Goal: Information Seeking & Learning: Learn about a topic

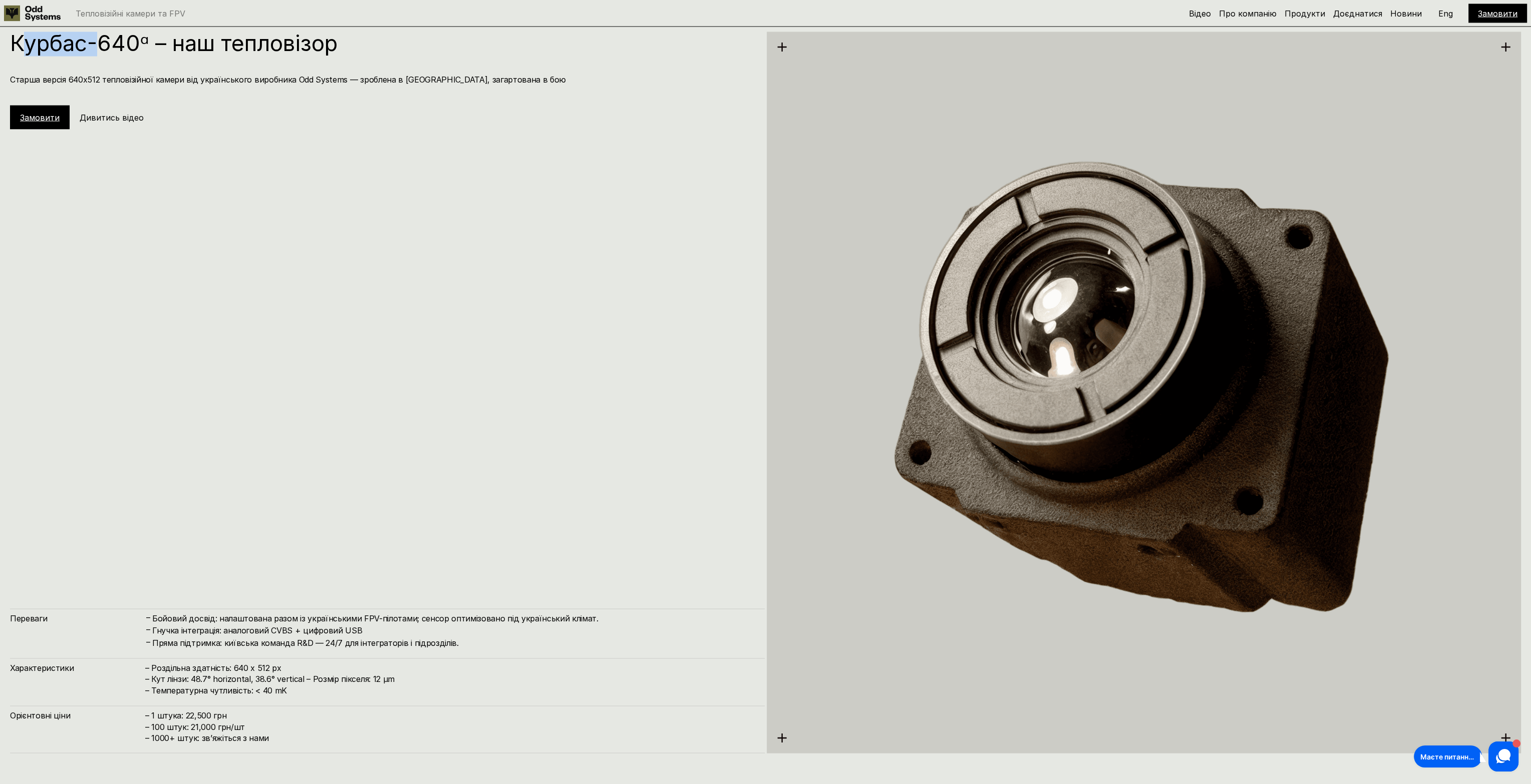
drag, startPoint x: 18, startPoint y: 47, endPoint x: 97, endPoint y: 50, distance: 79.1
click at [97, 50] on h1 "Курбас-640ᵅ – наш тепловізор" at bounding box center [381, 43] width 744 height 22
drag, startPoint x: 11, startPoint y: 45, endPoint x: 149, endPoint y: 46, distance: 138.0
click at [149, 46] on h1 "Курбас-640ᵅ – наш тепловізор" at bounding box center [381, 43] width 744 height 22
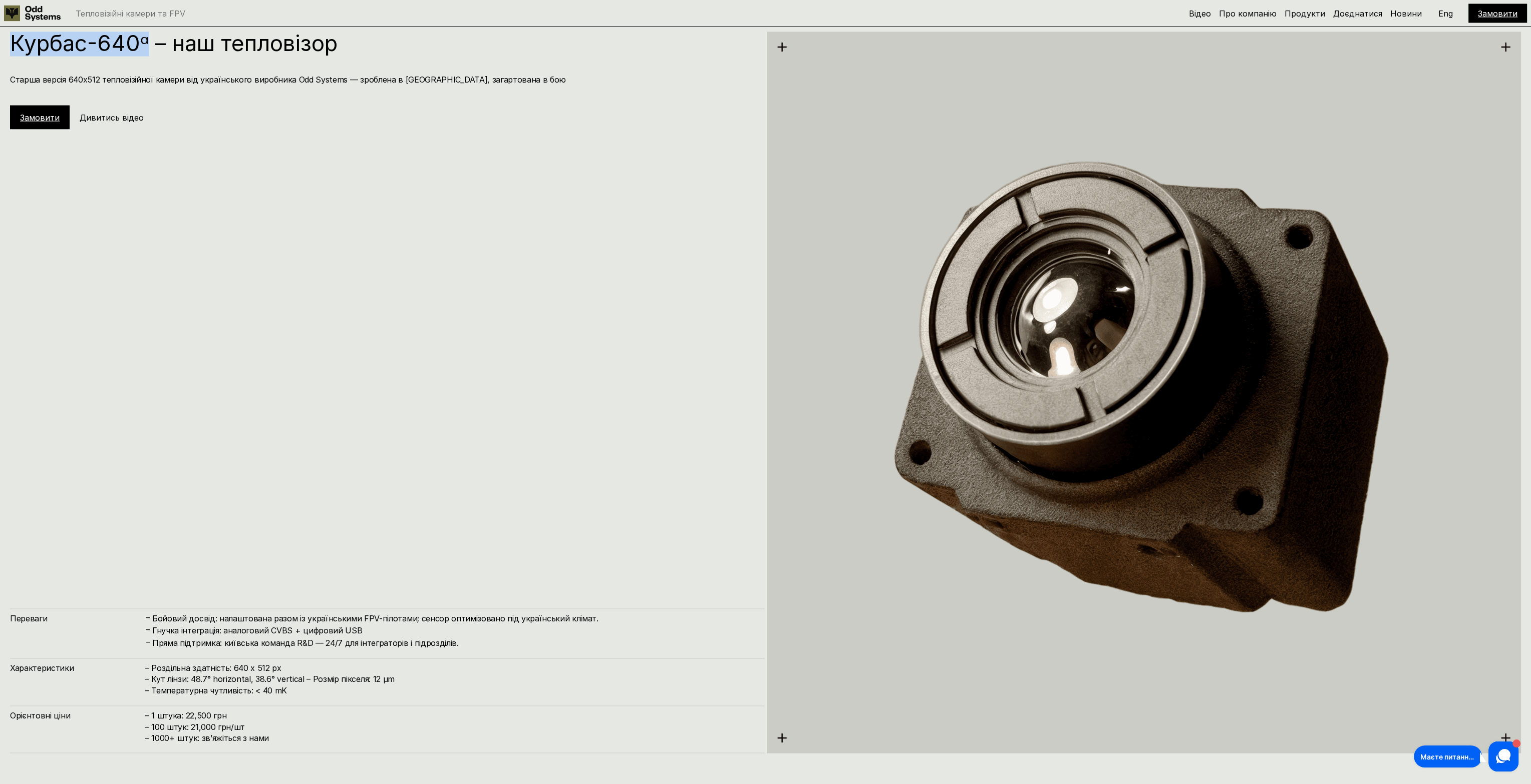
copy h1 "Курбас-640ᵅ"
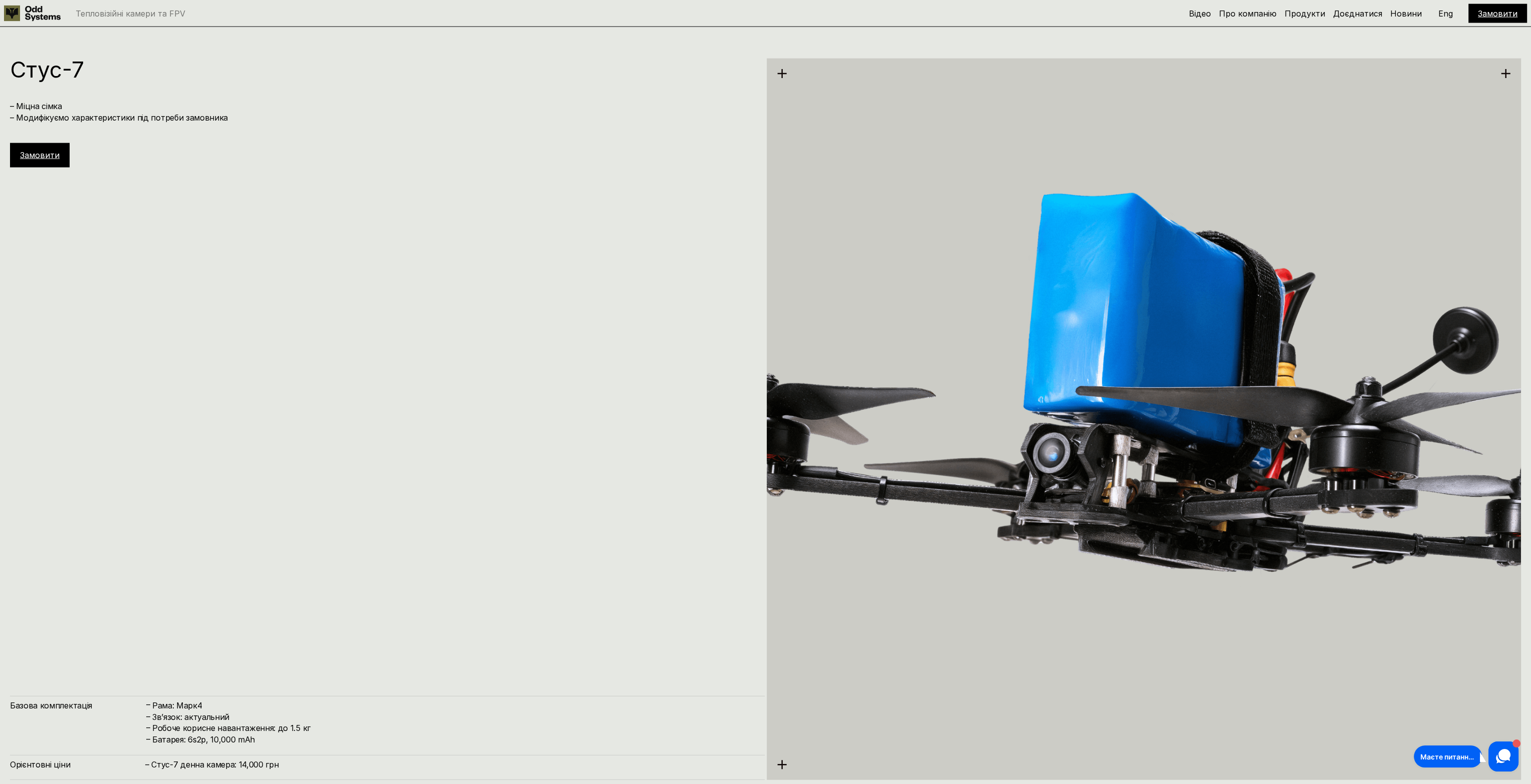
drag, startPoint x: 518, startPoint y: 249, endPoint x: 509, endPoint y: 390, distance: 141.3
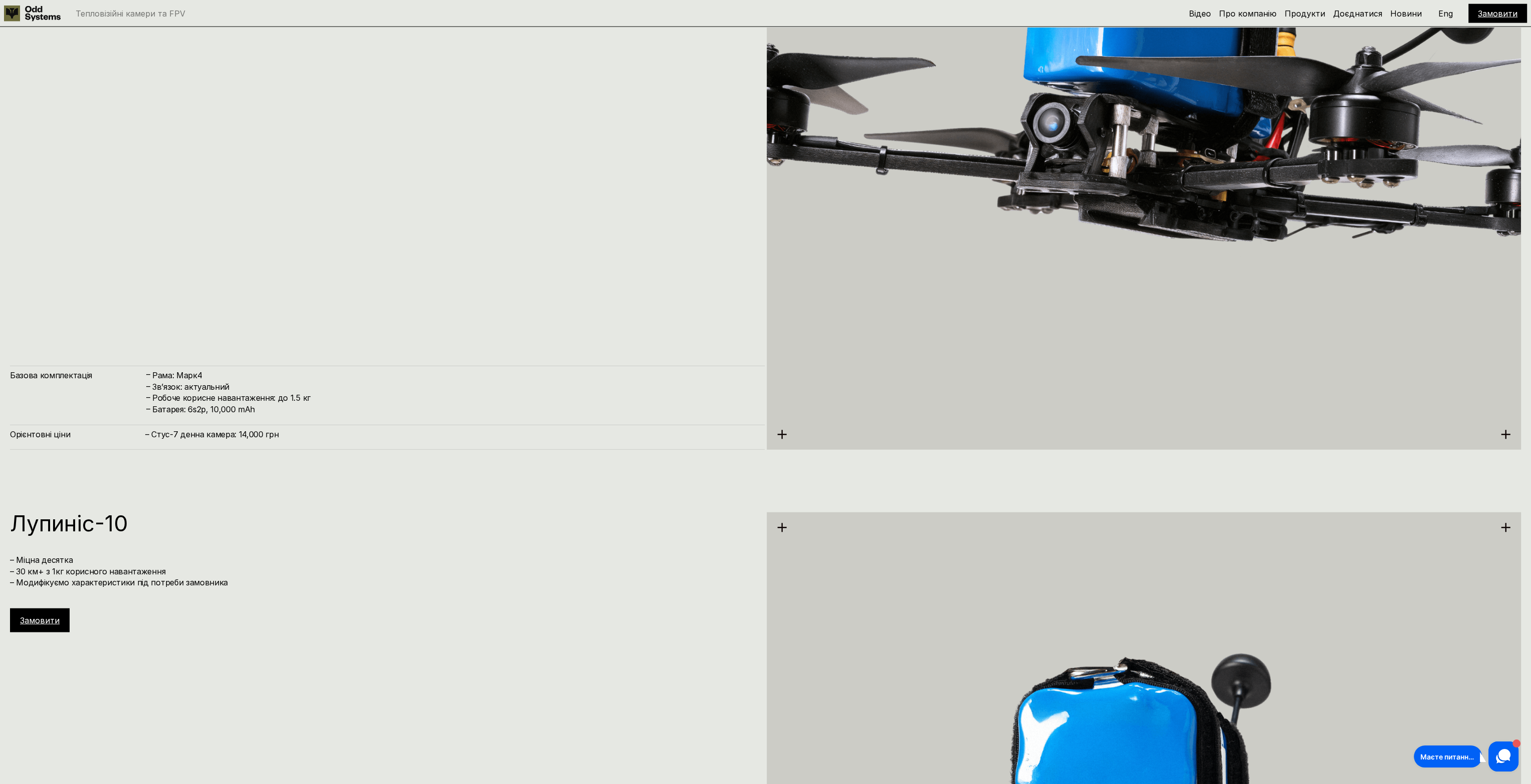
scroll to position [4835, 0]
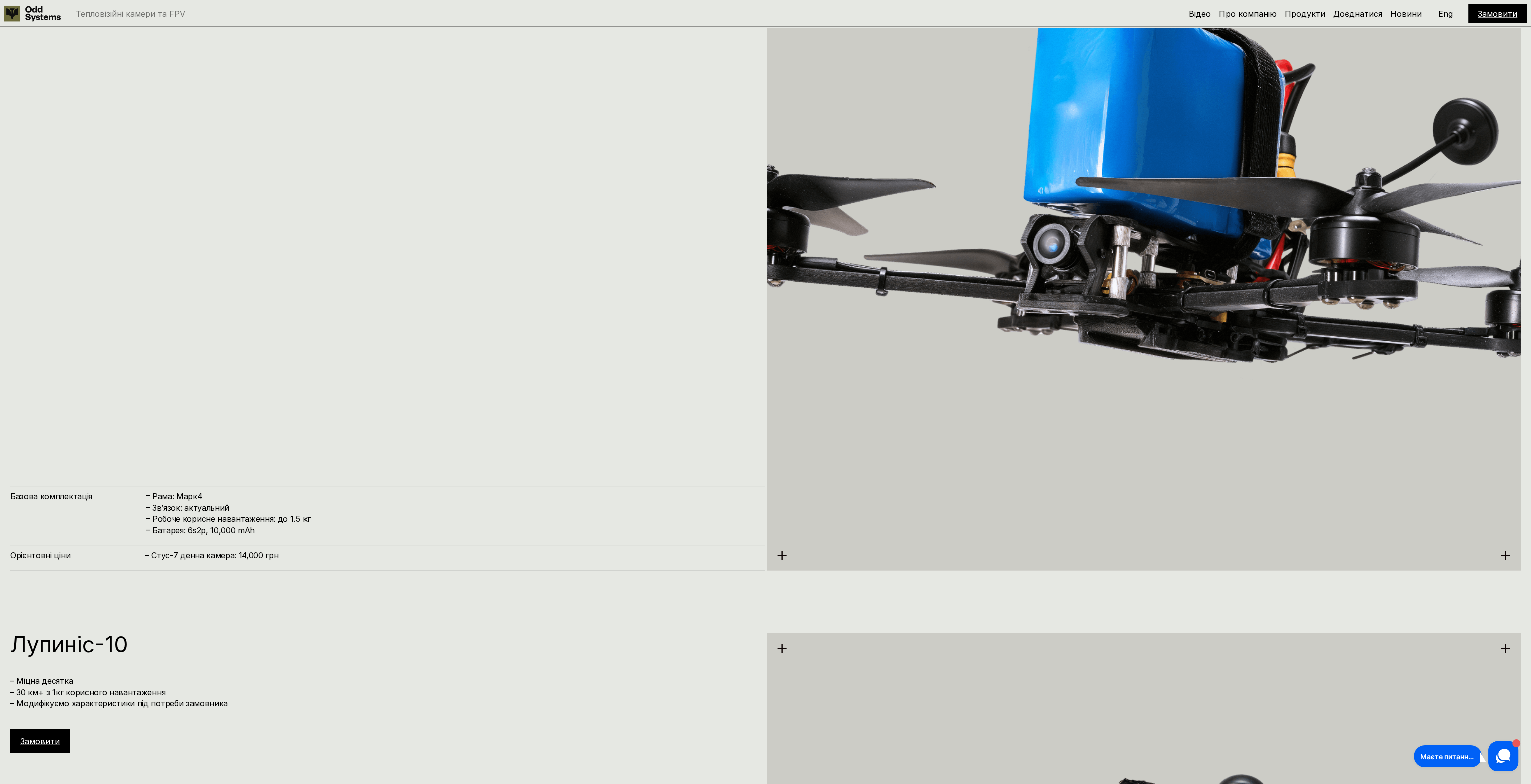
drag, startPoint x: 513, startPoint y: 427, endPoint x: 514, endPoint y: 306, distance: 121.0
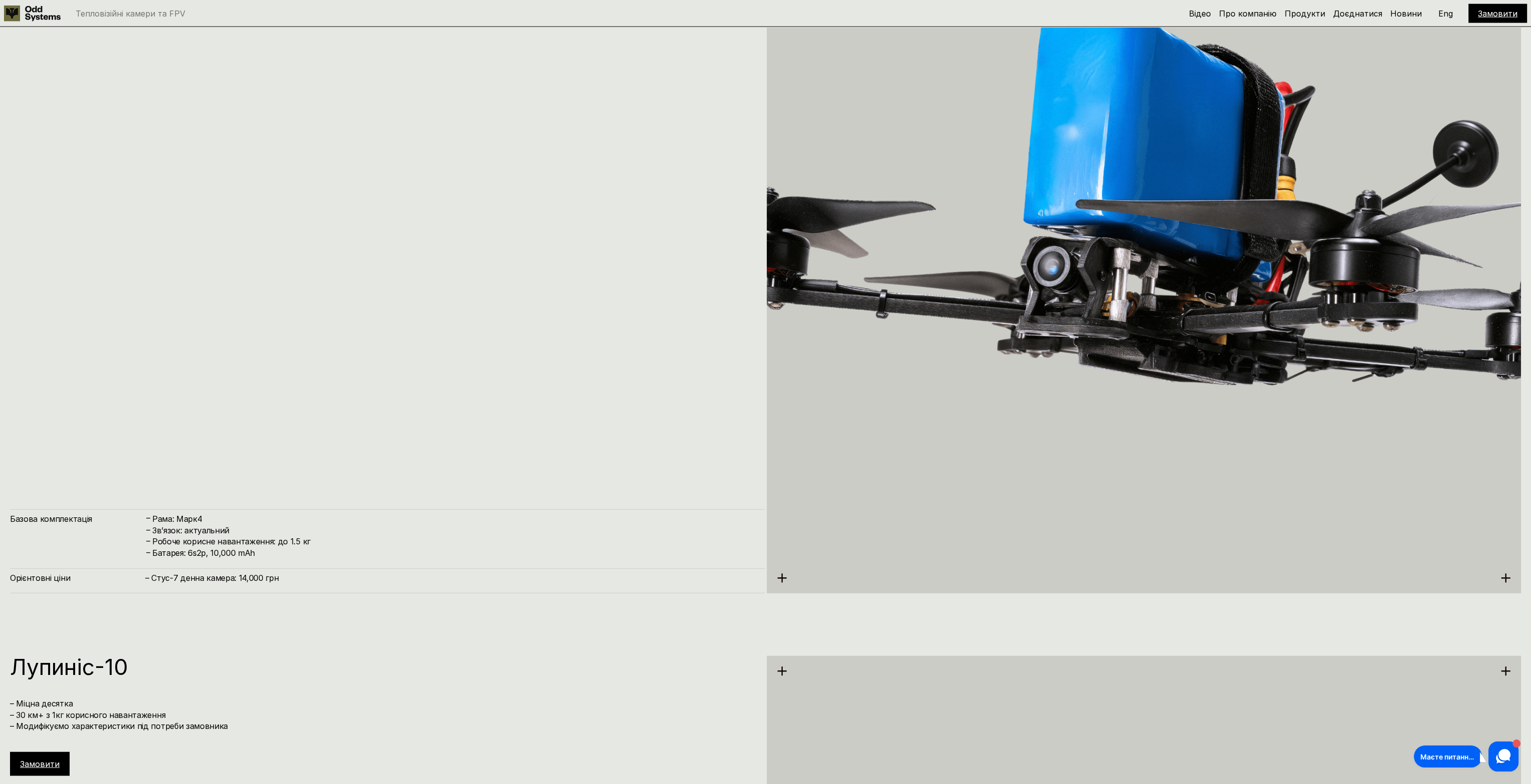
drag, startPoint x: 484, startPoint y: 405, endPoint x: 492, endPoint y: 348, distance: 57.6
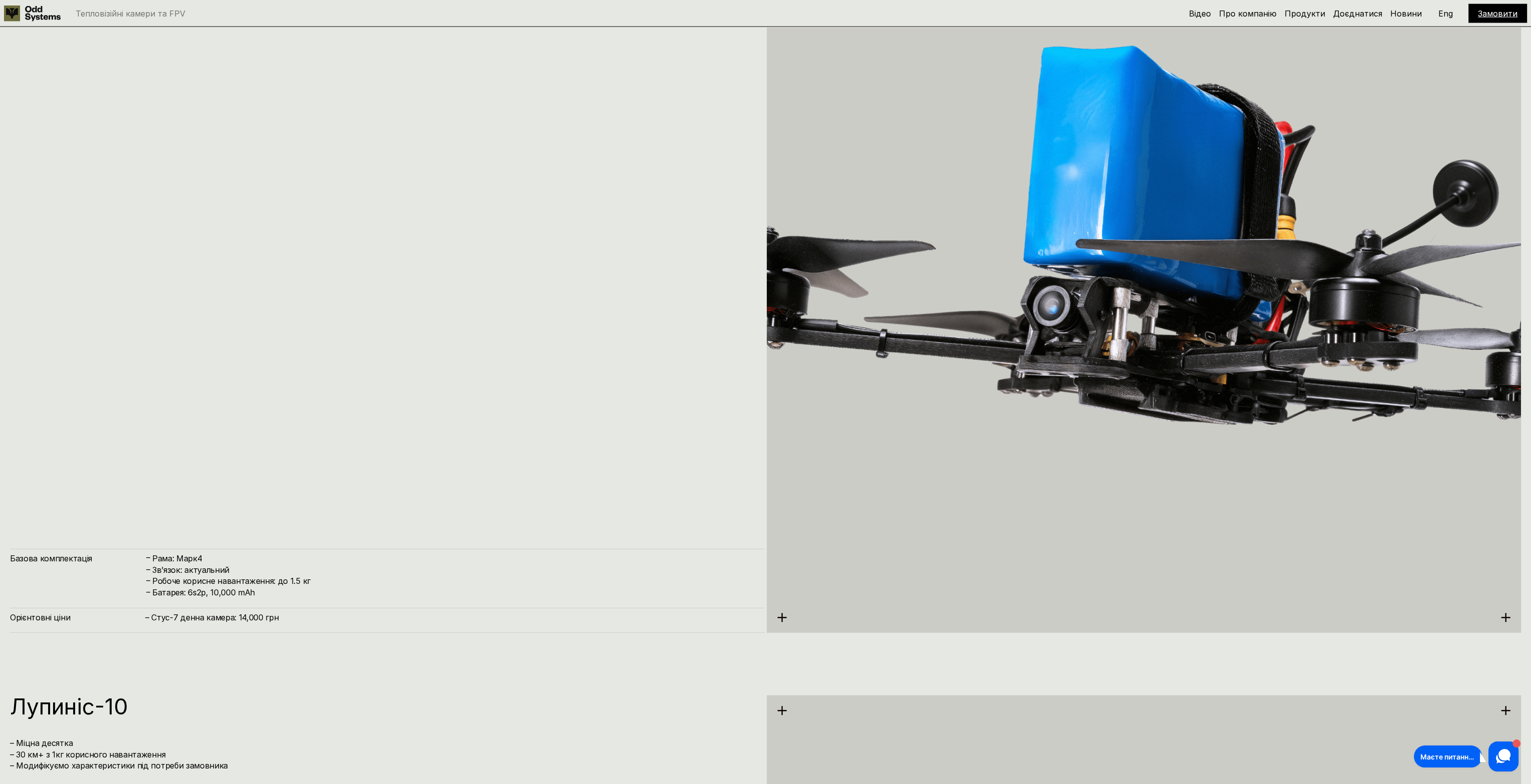
drag, startPoint x: 513, startPoint y: 426, endPoint x: 507, endPoint y: 405, distance: 21.8
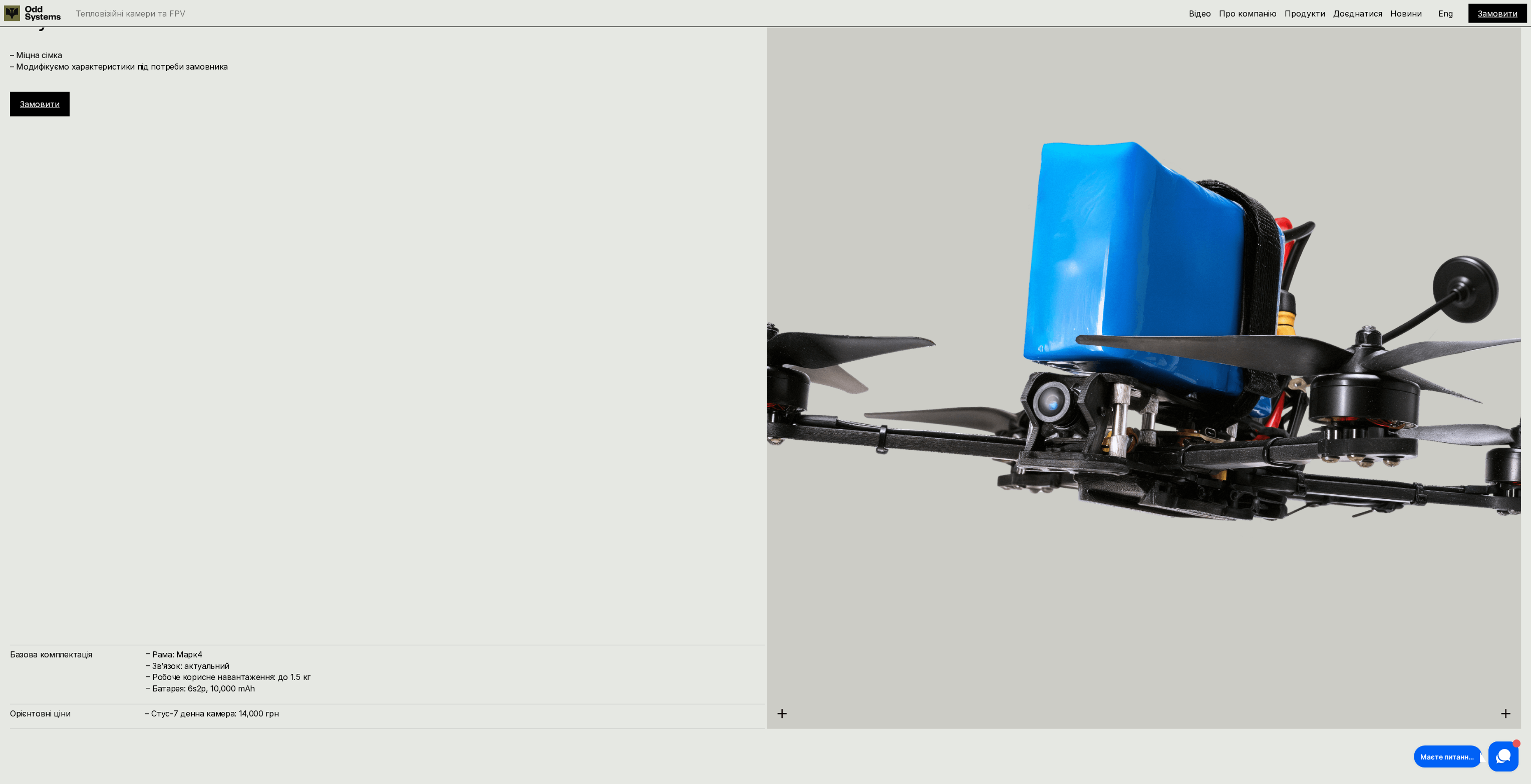
drag, startPoint x: 507, startPoint y: 405, endPoint x: 522, endPoint y: 338, distance: 68.7
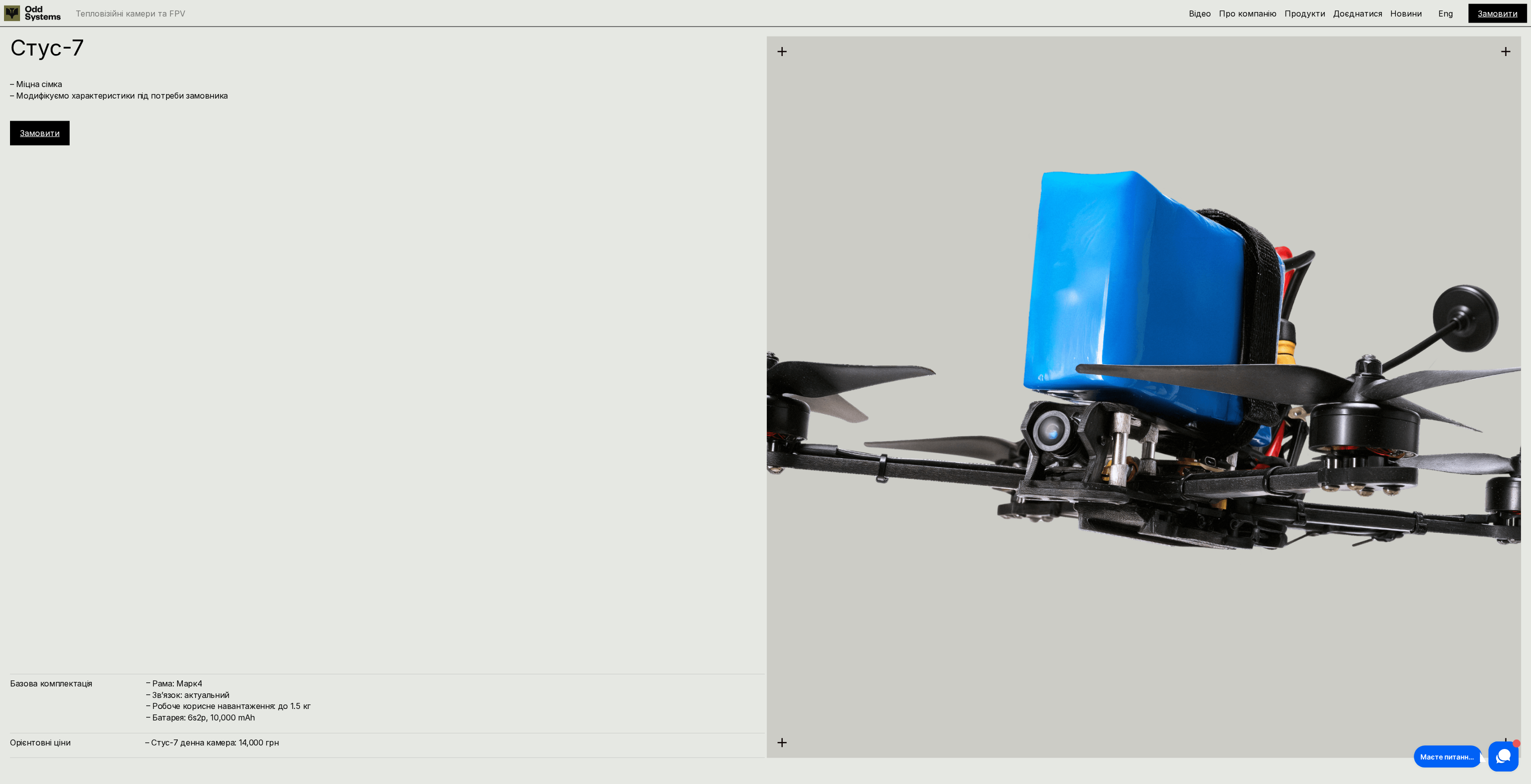
drag, startPoint x: 519, startPoint y: 421, endPoint x: 522, endPoint y: 358, distance: 63.1
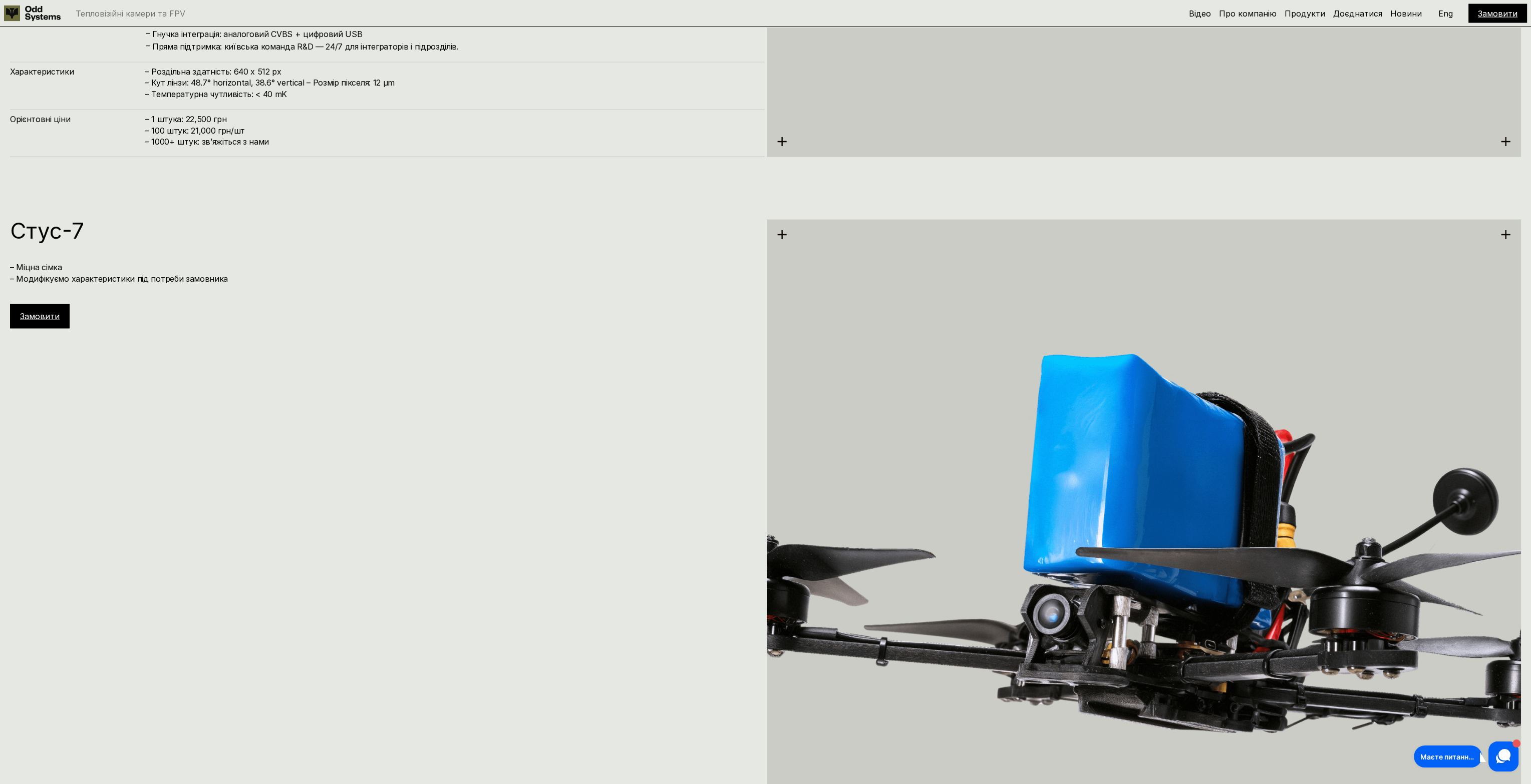
drag, startPoint x: 507, startPoint y: 412, endPoint x: 501, endPoint y: 303, distance: 109.2
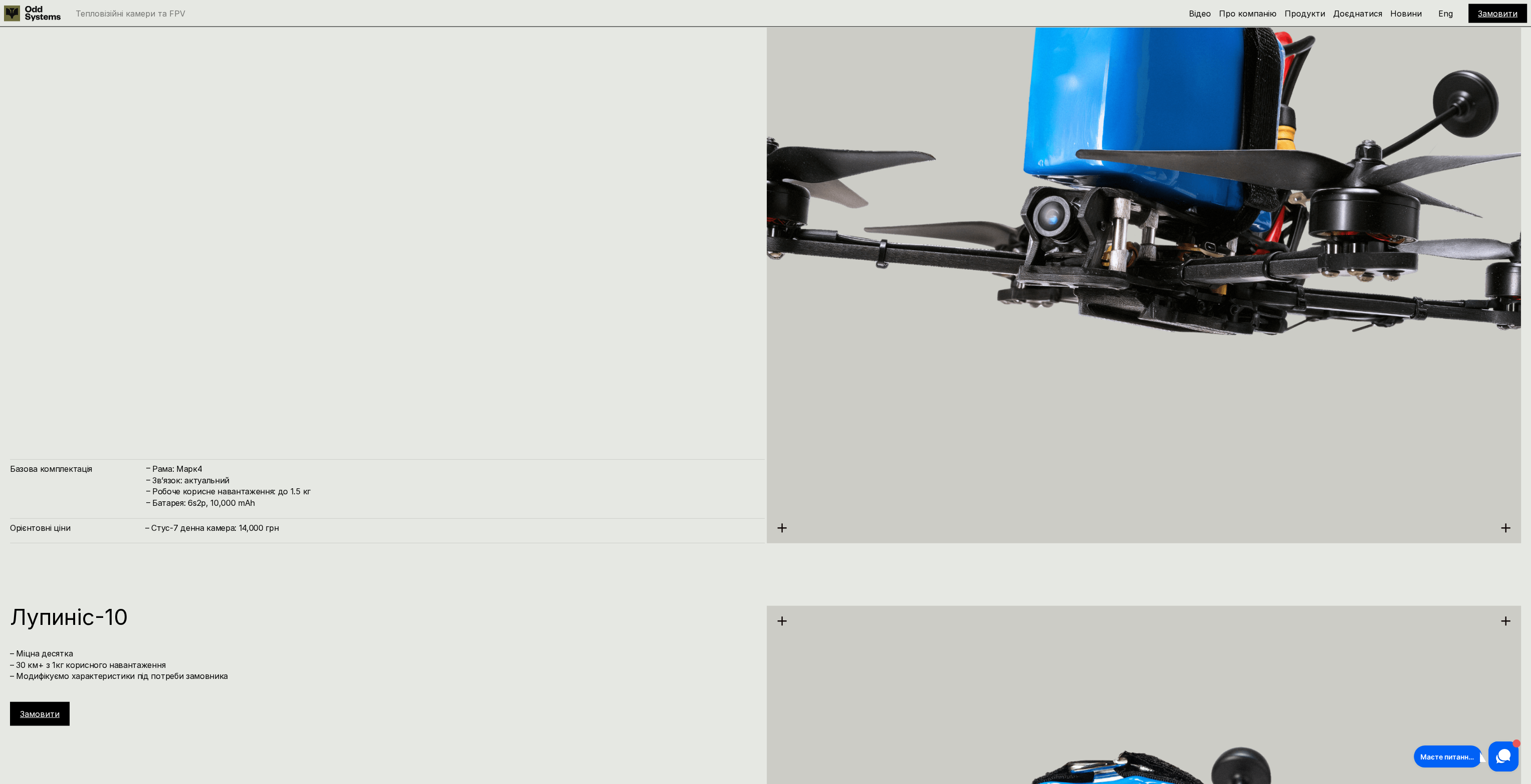
scroll to position [5440, 0]
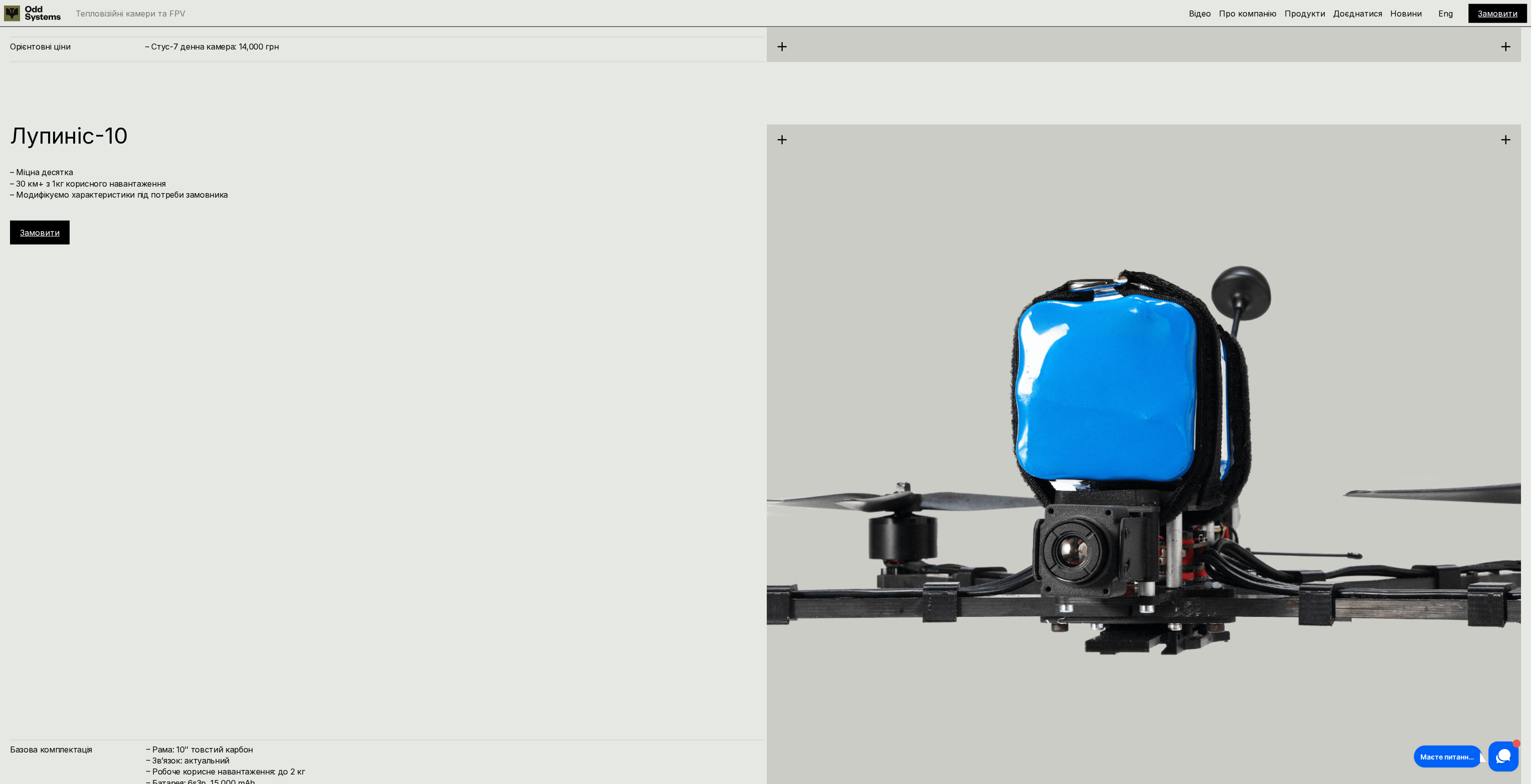
drag, startPoint x: 498, startPoint y: 366, endPoint x: 524, endPoint y: 527, distance: 163.1
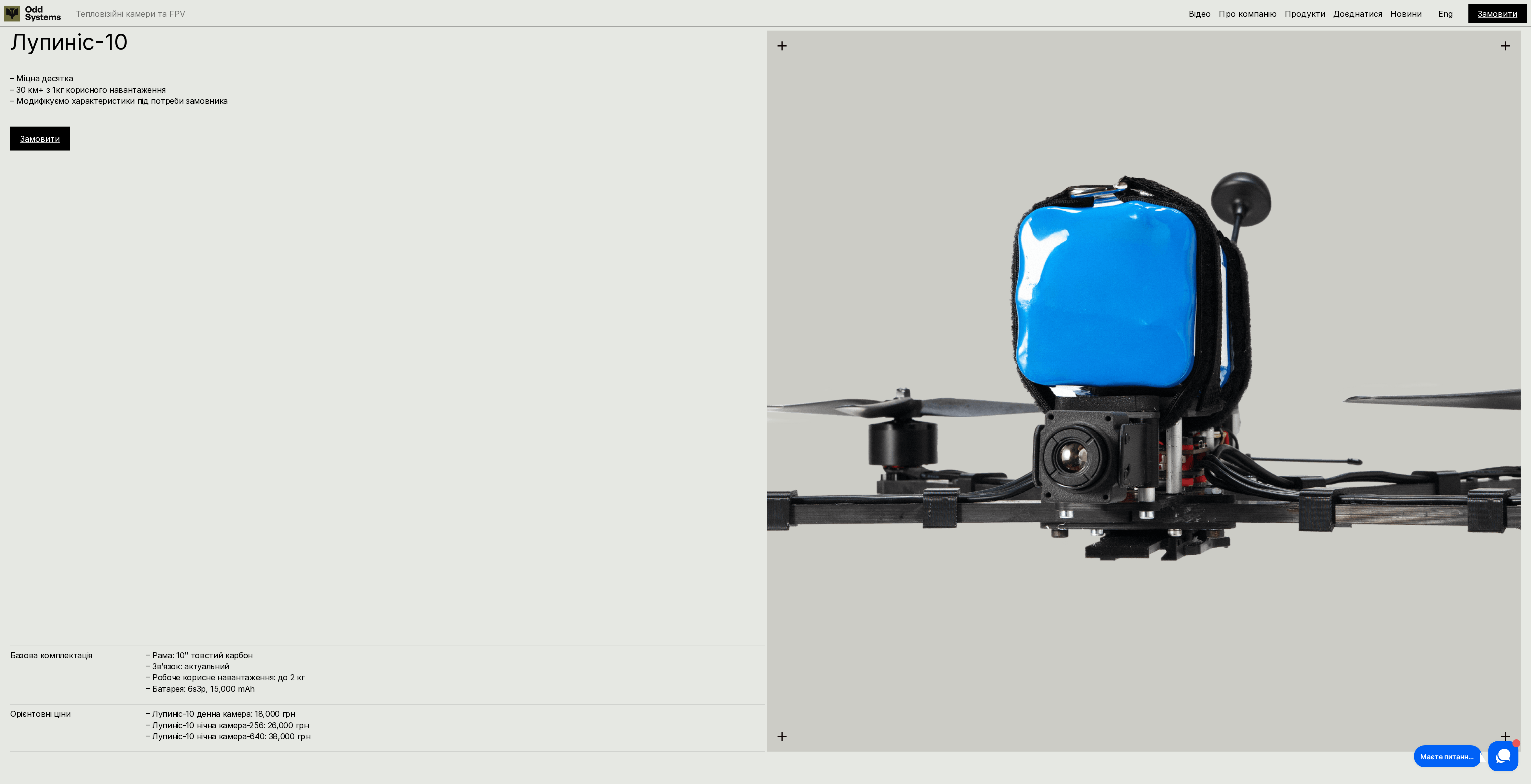
drag, startPoint x: 504, startPoint y: 344, endPoint x: 502, endPoint y: 357, distance: 13.2
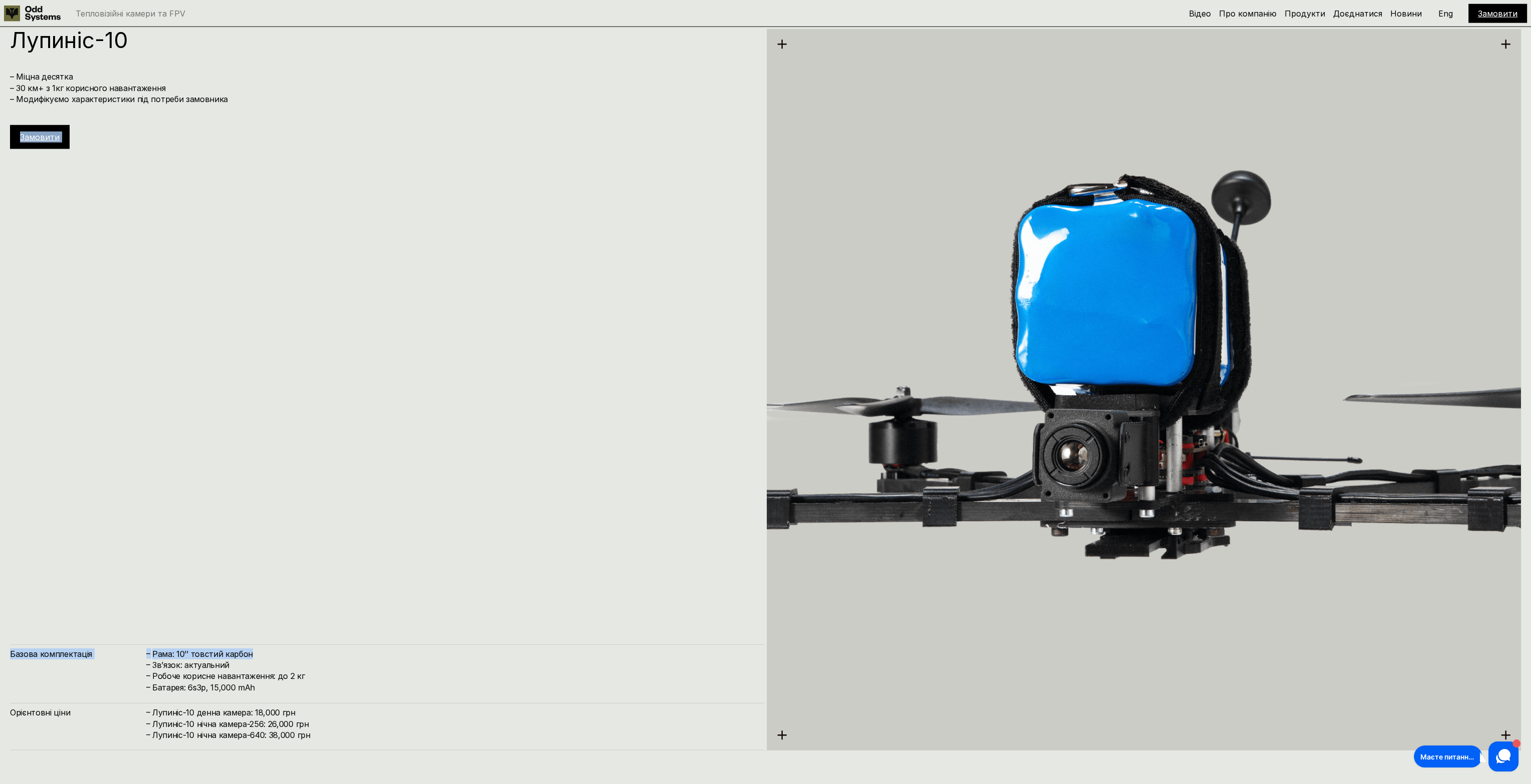
drag, startPoint x: 500, startPoint y: 352, endPoint x: 517, endPoint y: 666, distance: 314.5
click at [517, 666] on div "[PERSON_NAME]-10 – Міцна десятка – 30 км+ з 1кг корисного навантаження – Модифі…" at bounding box center [387, 389] width 755 height 721
click at [517, 666] on h4 "Зв’язок: актуальний" at bounding box center [453, 665] width 603 height 11
drag, startPoint x: 518, startPoint y: 691, endPoint x: 481, endPoint y: 615, distance: 84.5
click at [481, 615] on div "[PERSON_NAME]-10 – Міцна десятка – 30 км+ з 1кг корисного навантаження – Модифі…" at bounding box center [387, 389] width 755 height 721
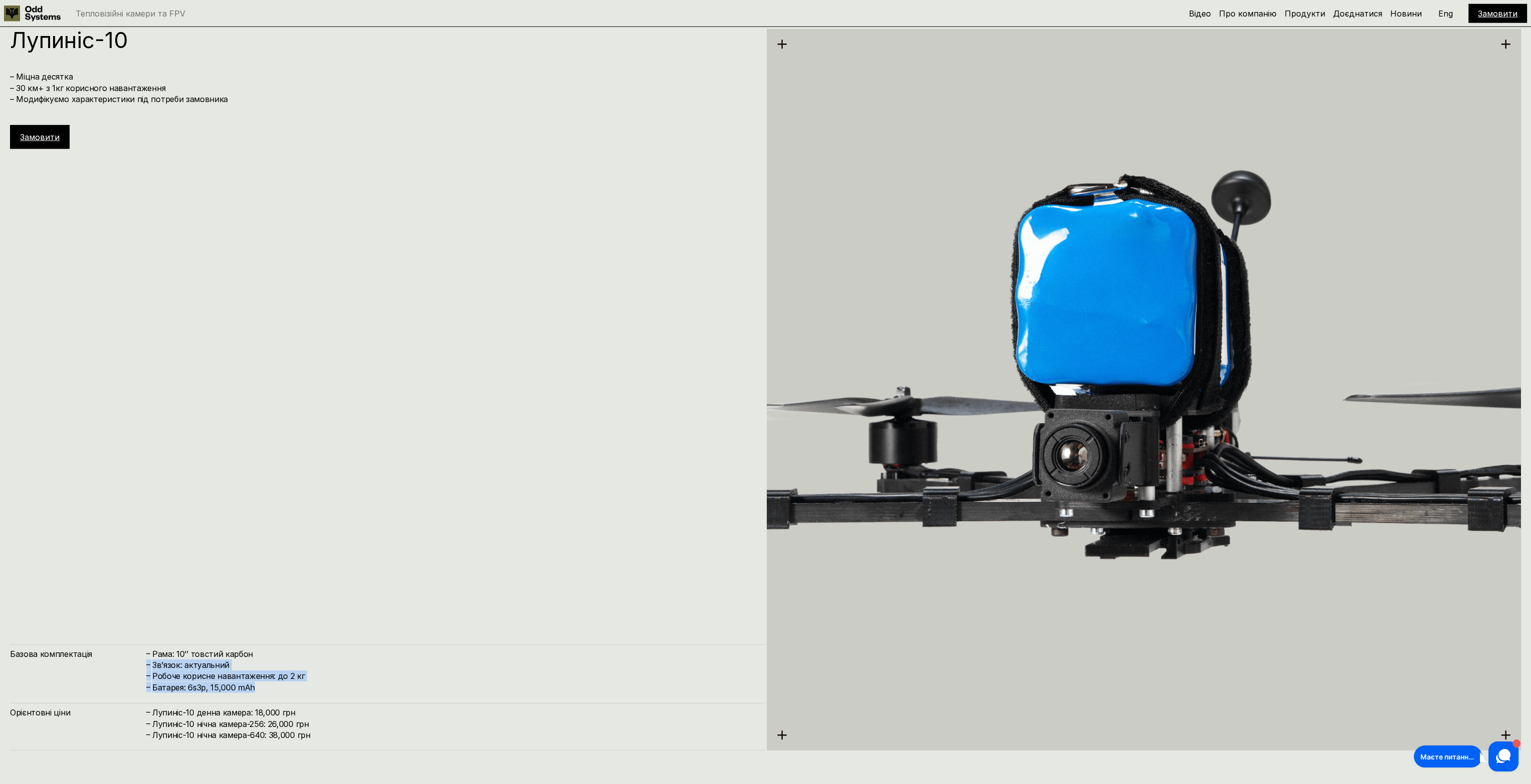
click at [481, 614] on div "[PERSON_NAME]-10 – Міцна десятка – 30 км+ з 1кг корисного навантаження – Модифі…" at bounding box center [387, 389] width 755 height 721
drag, startPoint x: 465, startPoint y: 593, endPoint x: 475, endPoint y: 742, distance: 149.3
click at [475, 742] on div "[PERSON_NAME]-10 – Міцна десятка – 30 км+ з 1кг корисного навантаження – Модифі…" at bounding box center [387, 389] width 755 height 721
click at [475, 742] on div "Орієнтовні ціни – [PERSON_NAME]-10 денна камера: 18,000 грн – [PERSON_NAME]-10 …" at bounding box center [387, 727] width 755 height 48
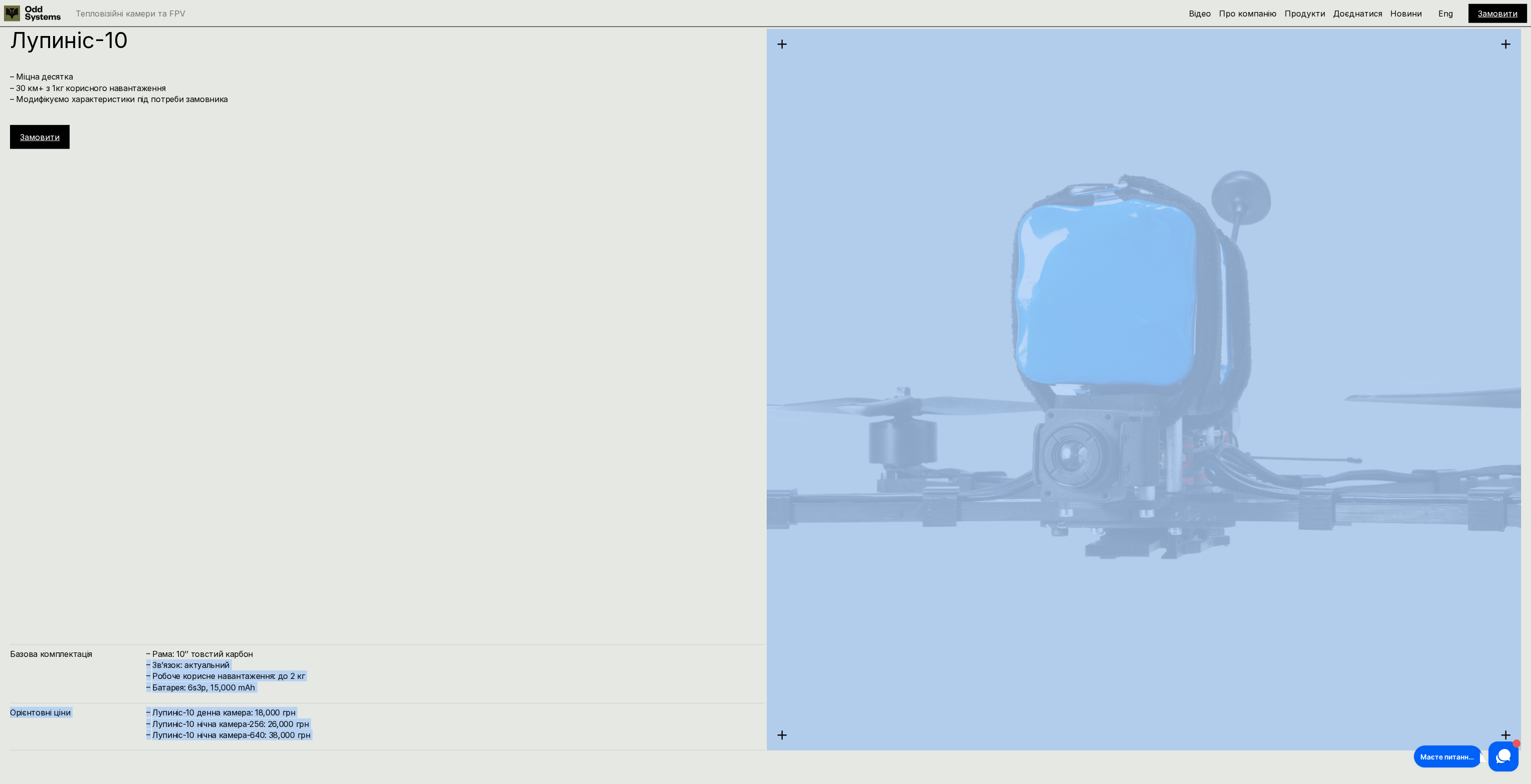
drag, startPoint x: 475, startPoint y: 742, endPoint x: 431, endPoint y: 596, distance: 152.5
click at [431, 596] on div "[PERSON_NAME]-10 – Міцна десятка – 30 км+ з 1кг корисного навантаження – Модифі…" at bounding box center [387, 389] width 755 height 721
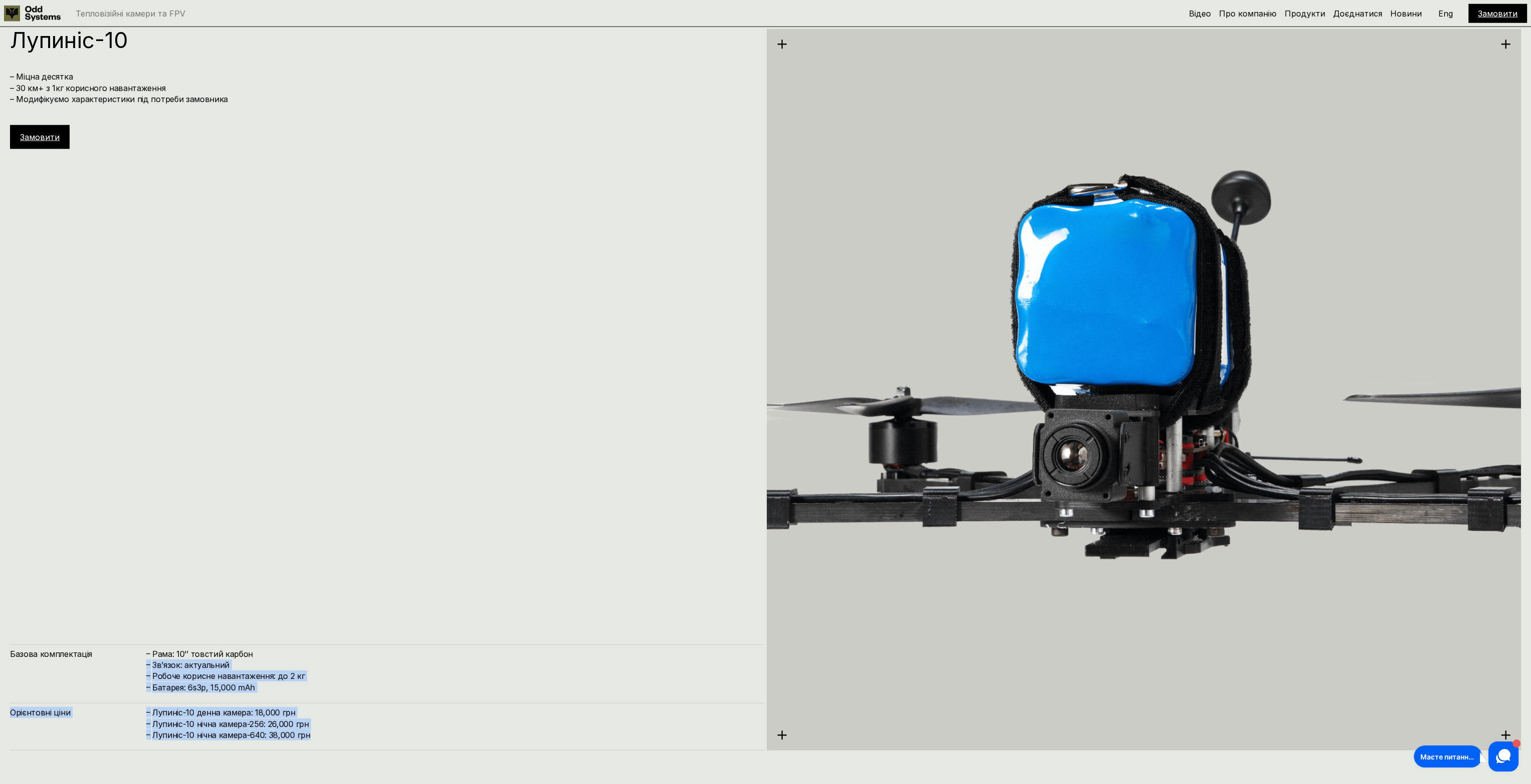
drag, startPoint x: 413, startPoint y: 588, endPoint x: 444, endPoint y: 741, distance: 156.1
click at [444, 741] on div "[PERSON_NAME]-10 – Міцна десятка – 30 км+ з 1кг корисного навантаження – Модифі…" at bounding box center [387, 389] width 755 height 721
click at [444, 741] on h4 "Лупиніс-10 нічна камера-640: 38,000 грн" at bounding box center [453, 735] width 603 height 11
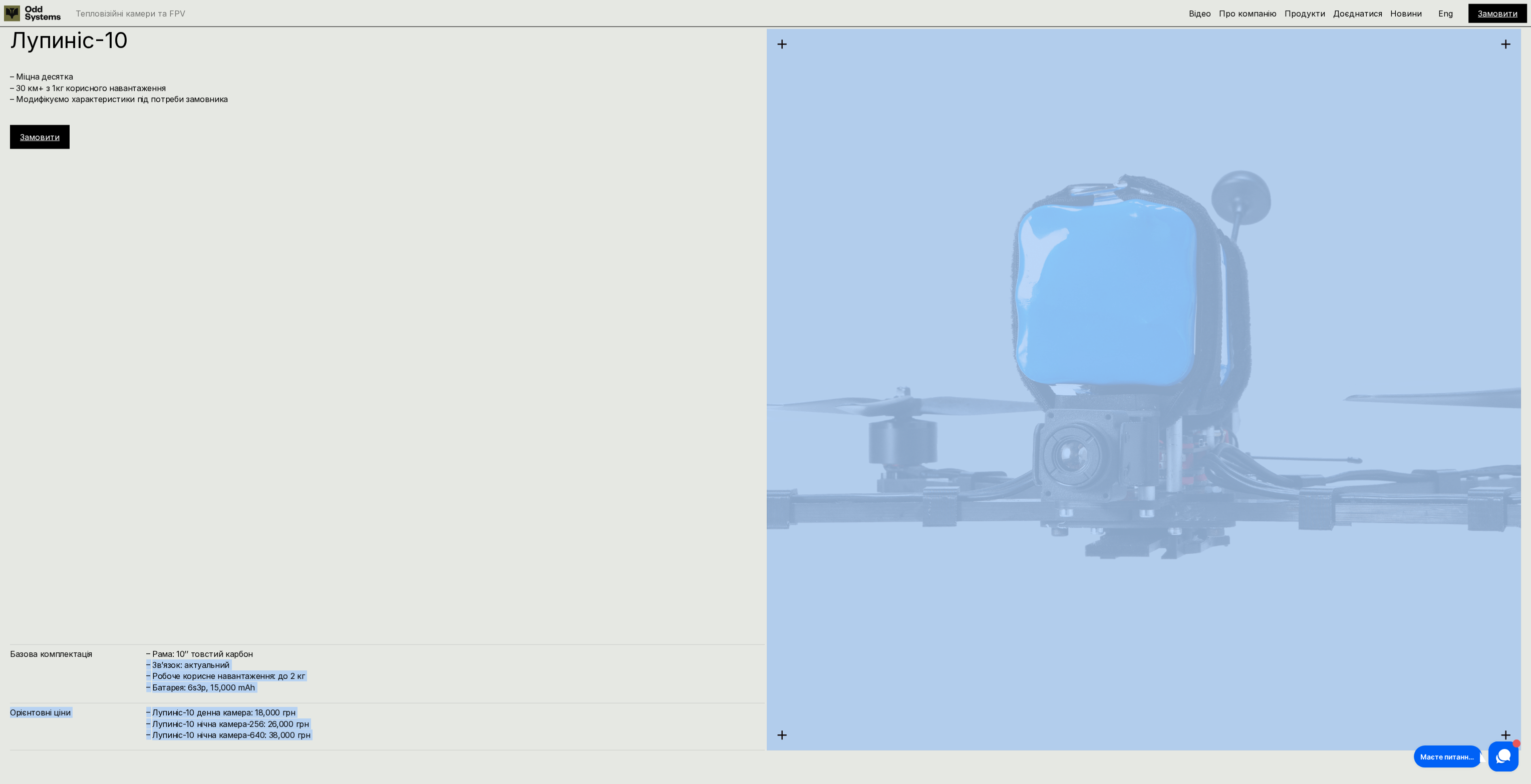
drag, startPoint x: 444, startPoint y: 741, endPoint x: 398, endPoint y: 597, distance: 151.2
click at [398, 597] on div "[PERSON_NAME]-10 – Міцна десятка – 30 км+ з 1кг корисного навантаження – Модифі…" at bounding box center [387, 389] width 755 height 721
click at [398, 596] on div "[PERSON_NAME]-10 – Міцна десятка – 30 км+ з 1кг корисного навантаження – Модифі…" at bounding box center [387, 389] width 755 height 721
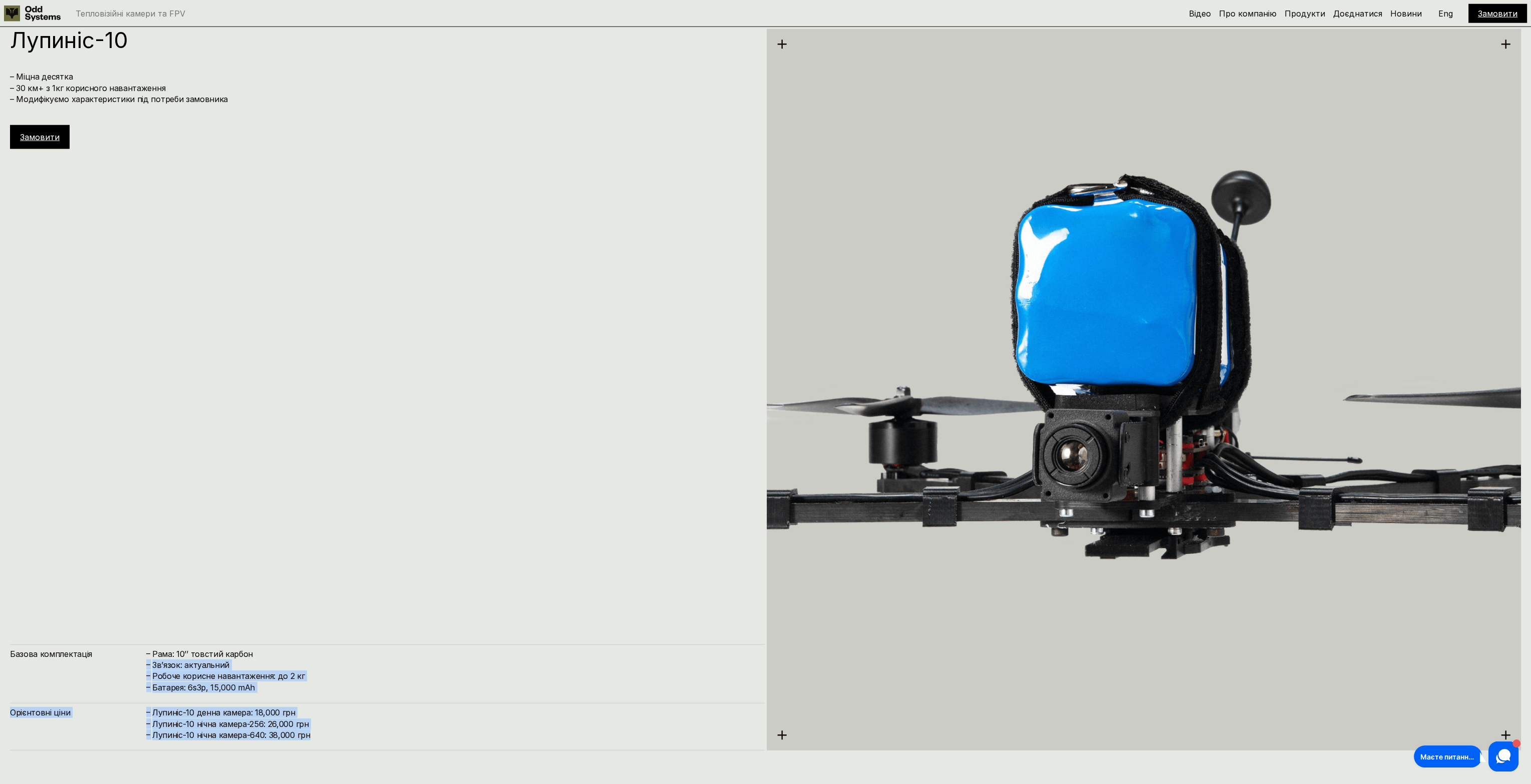
drag, startPoint x: 395, startPoint y: 592, endPoint x: 429, endPoint y: 732, distance: 144.1
click at [429, 732] on div "[PERSON_NAME]-10 – Міцна десятка – 30 км+ з 1кг корисного навантаження – Модифі…" at bounding box center [387, 389] width 755 height 721
click at [429, 732] on h4 "Лупиніс-10 нічна камера-640: 38,000 грн" at bounding box center [453, 735] width 603 height 11
drag, startPoint x: 428, startPoint y: 736, endPoint x: 364, endPoint y: 588, distance: 161.2
click at [364, 588] on div "[PERSON_NAME]-10 – Міцна десятка – 30 км+ з 1кг корисного навантаження – Модифі…" at bounding box center [387, 389] width 755 height 721
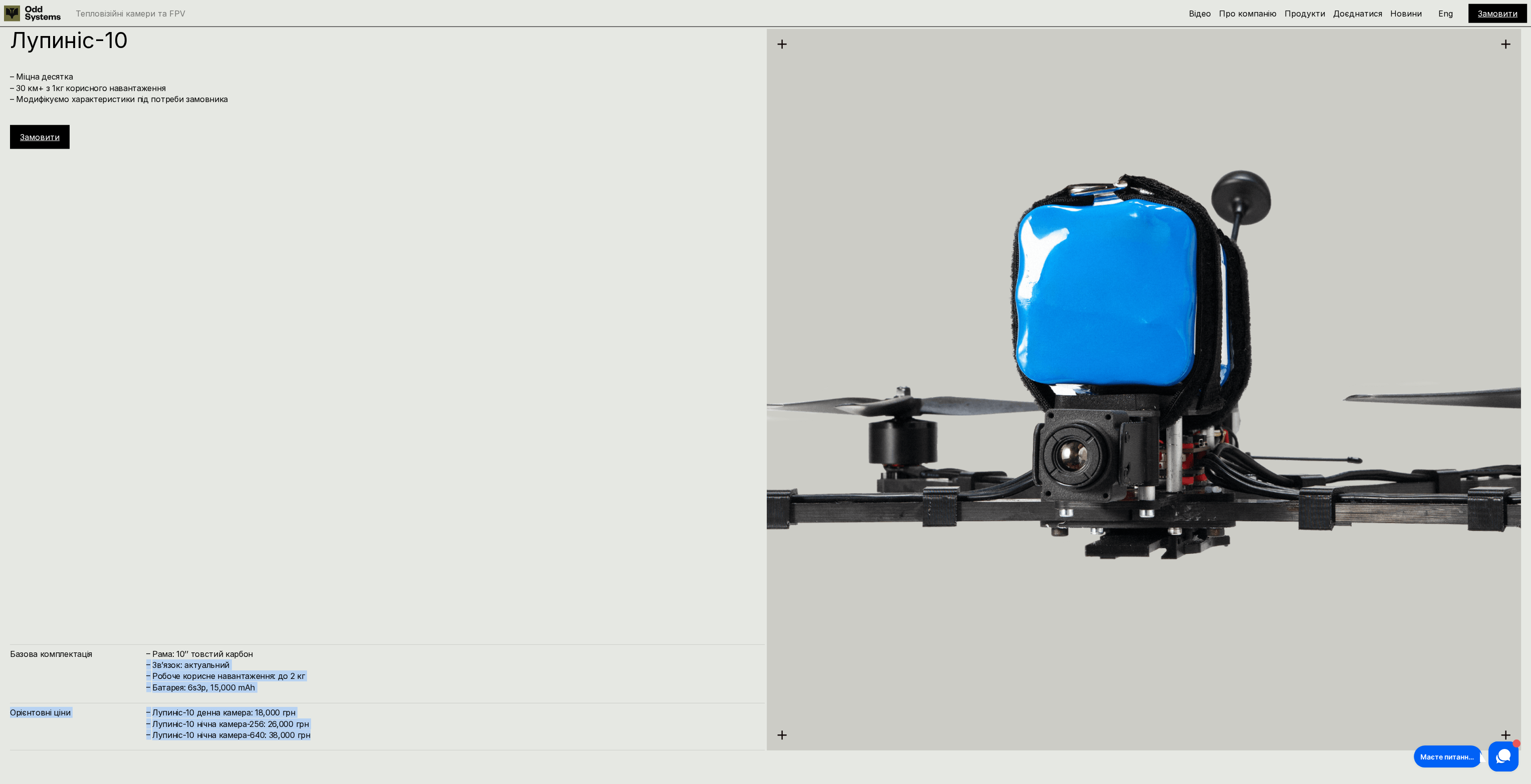
click at [364, 588] on div "[PERSON_NAME]-10 – Міцна десятка – 30 км+ з 1кг корисного навантаження – Модифі…" at bounding box center [387, 389] width 755 height 721
drag, startPoint x: 368, startPoint y: 600, endPoint x: 404, endPoint y: 722, distance: 127.2
click at [404, 722] on div "[PERSON_NAME]-10 – Міцна десятка – 30 км+ з 1кг корисного навантаження – Модифі…" at bounding box center [387, 389] width 755 height 721
click at [404, 722] on h4 "Лупиніс-10 нічна камера-256: 26,000 грн" at bounding box center [453, 724] width 603 height 11
drag, startPoint x: 399, startPoint y: 728, endPoint x: 335, endPoint y: 618, distance: 127.3
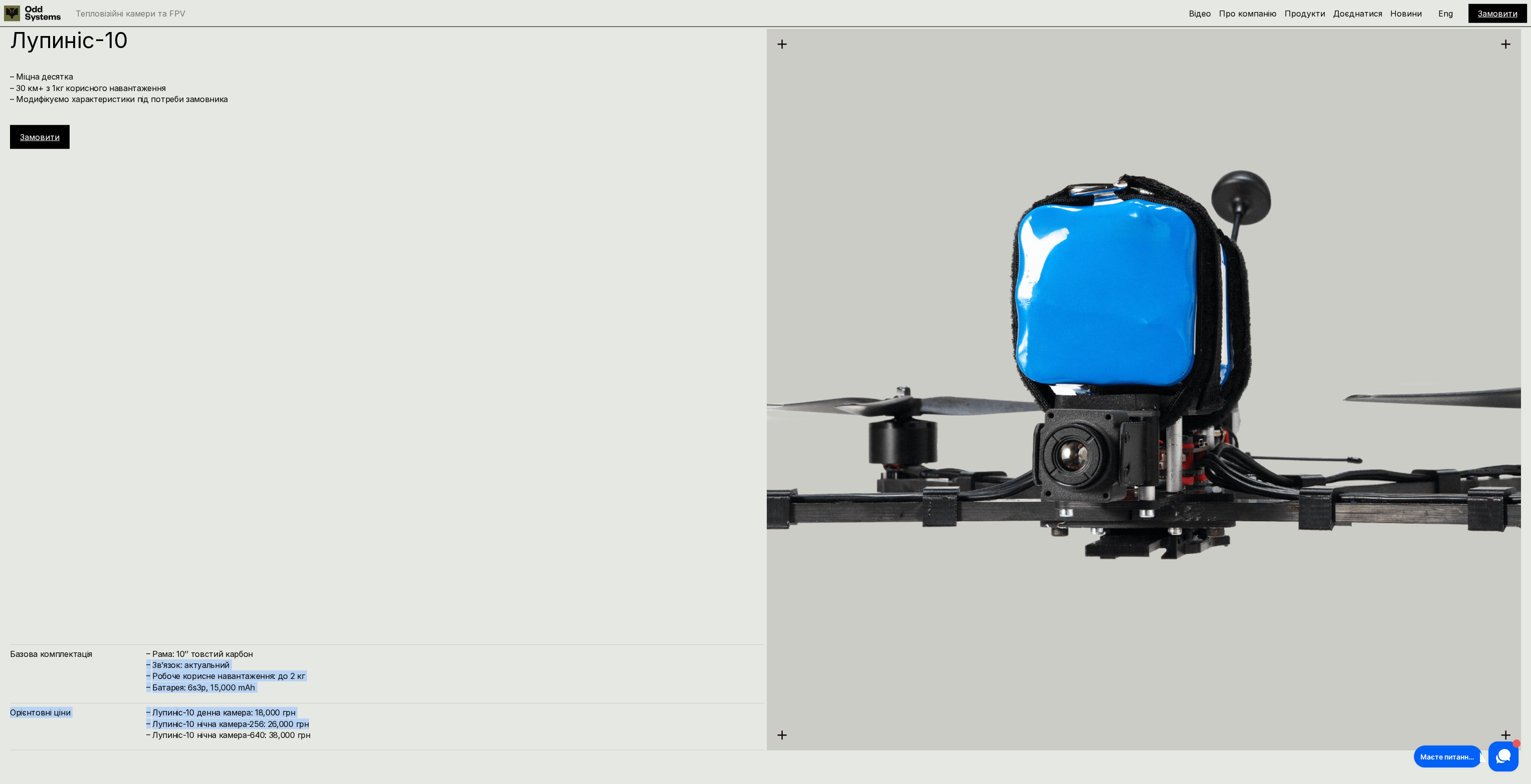
click at [336, 620] on div "[PERSON_NAME]-10 – Міцна десятка – 30 км+ з 1кг корисного навантаження – Модифі…" at bounding box center [387, 389] width 755 height 721
click at [335, 618] on div "[PERSON_NAME]-10 – Міцна десятка – 30 км+ з 1кг корисного навантаження – Модифі…" at bounding box center [387, 389] width 755 height 721
drag, startPoint x: 320, startPoint y: 604, endPoint x: 381, endPoint y: 716, distance: 127.5
click at [381, 716] on div "[PERSON_NAME]-10 – Міцна десятка – 30 км+ з 1кг корисного навантаження – Модифі…" at bounding box center [387, 389] width 755 height 721
click at [381, 716] on h4 "Лупиніс-10 денна камера: 18,000 грн" at bounding box center [453, 713] width 603 height 11
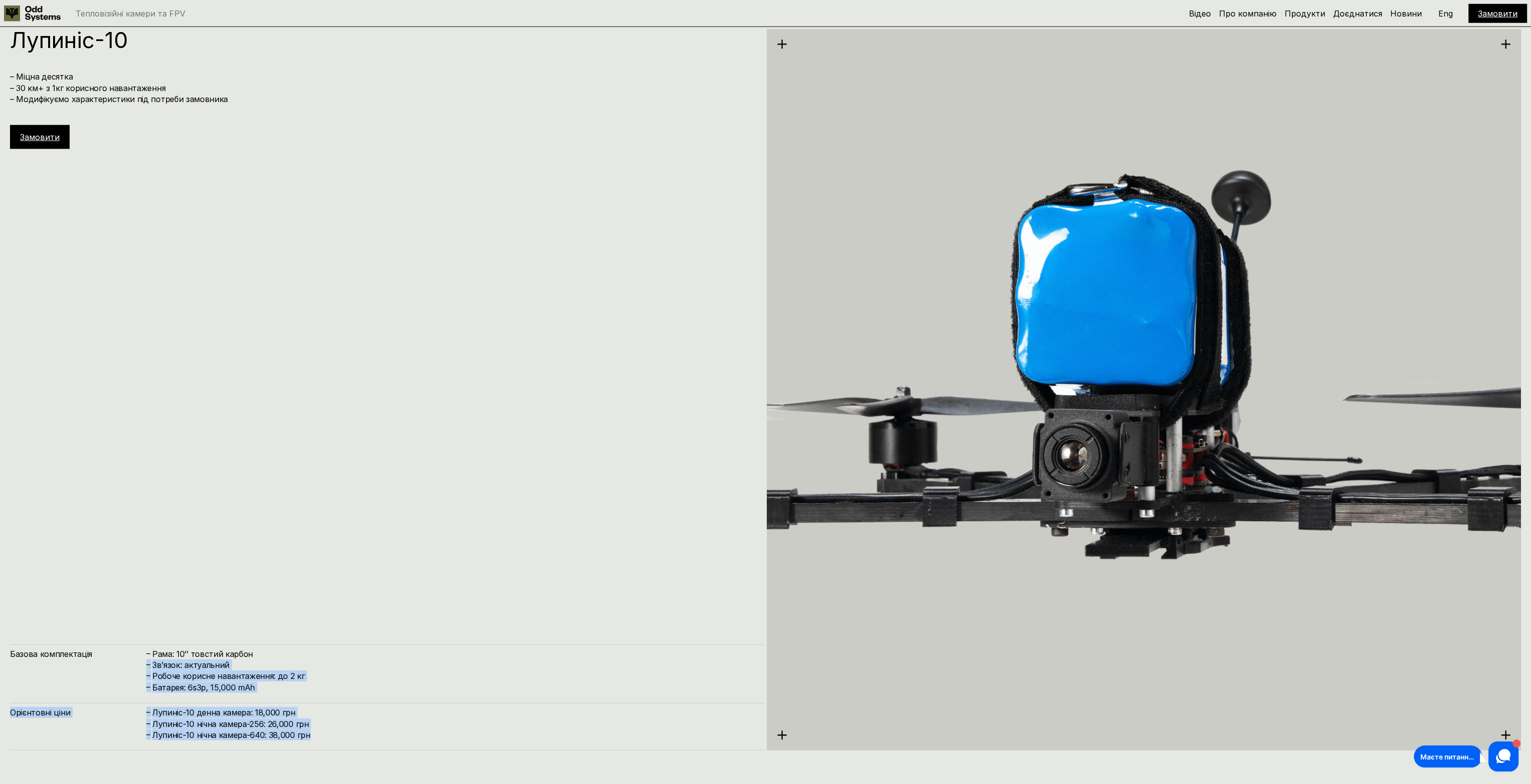
drag, startPoint x: 384, startPoint y: 732, endPoint x: 348, endPoint y: 653, distance: 86.8
click at [348, 653] on div "Базова комплектація – Рама: 10’’ товстий карбон – Зв’язок: актуальний – Робоче …" at bounding box center [387, 698] width 755 height 106
click at [348, 653] on h4 "Рама: 10’’ товстий карбон" at bounding box center [453, 654] width 603 height 11
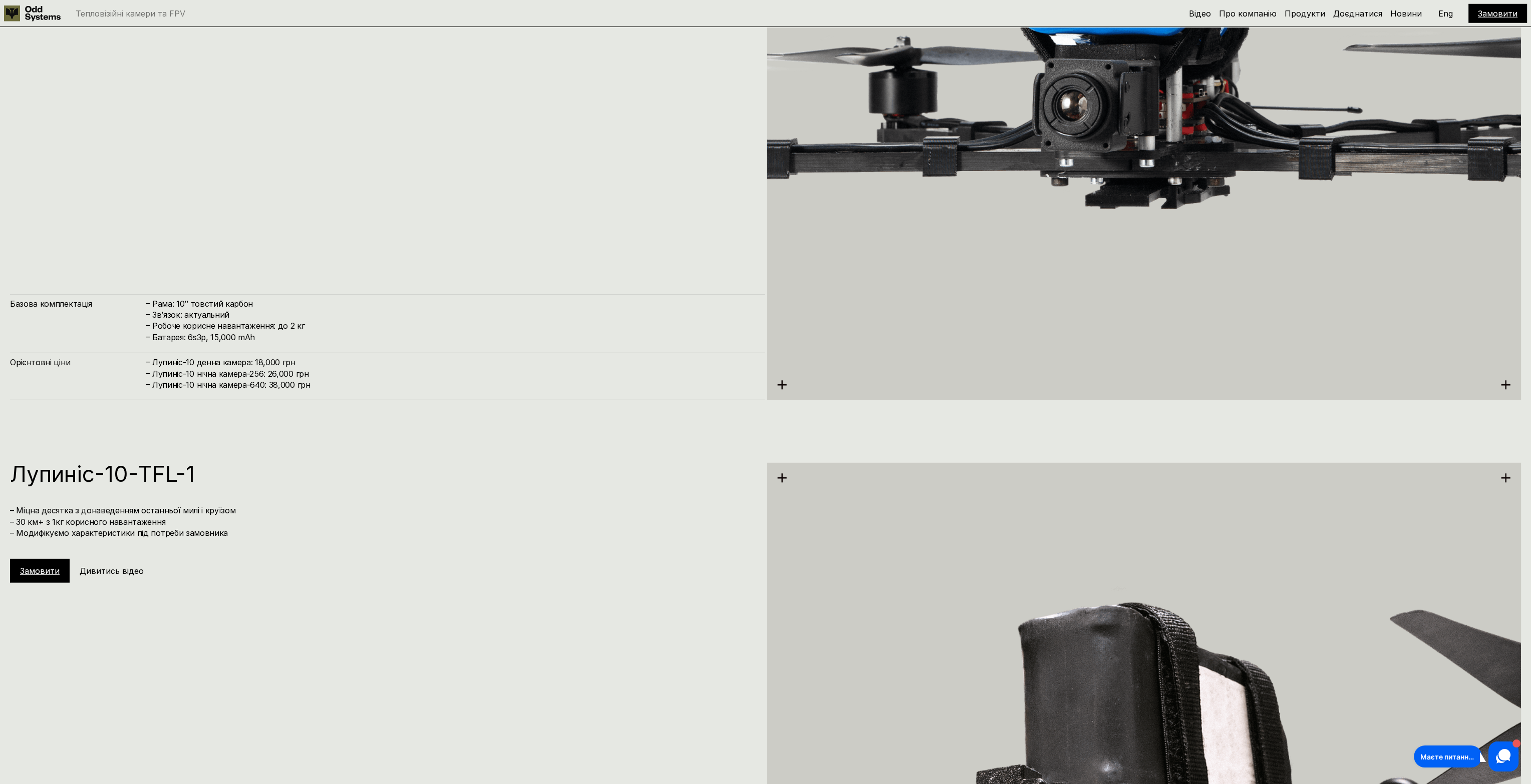
drag, startPoint x: 326, startPoint y: 608, endPoint x: 375, endPoint y: 696, distance: 100.7
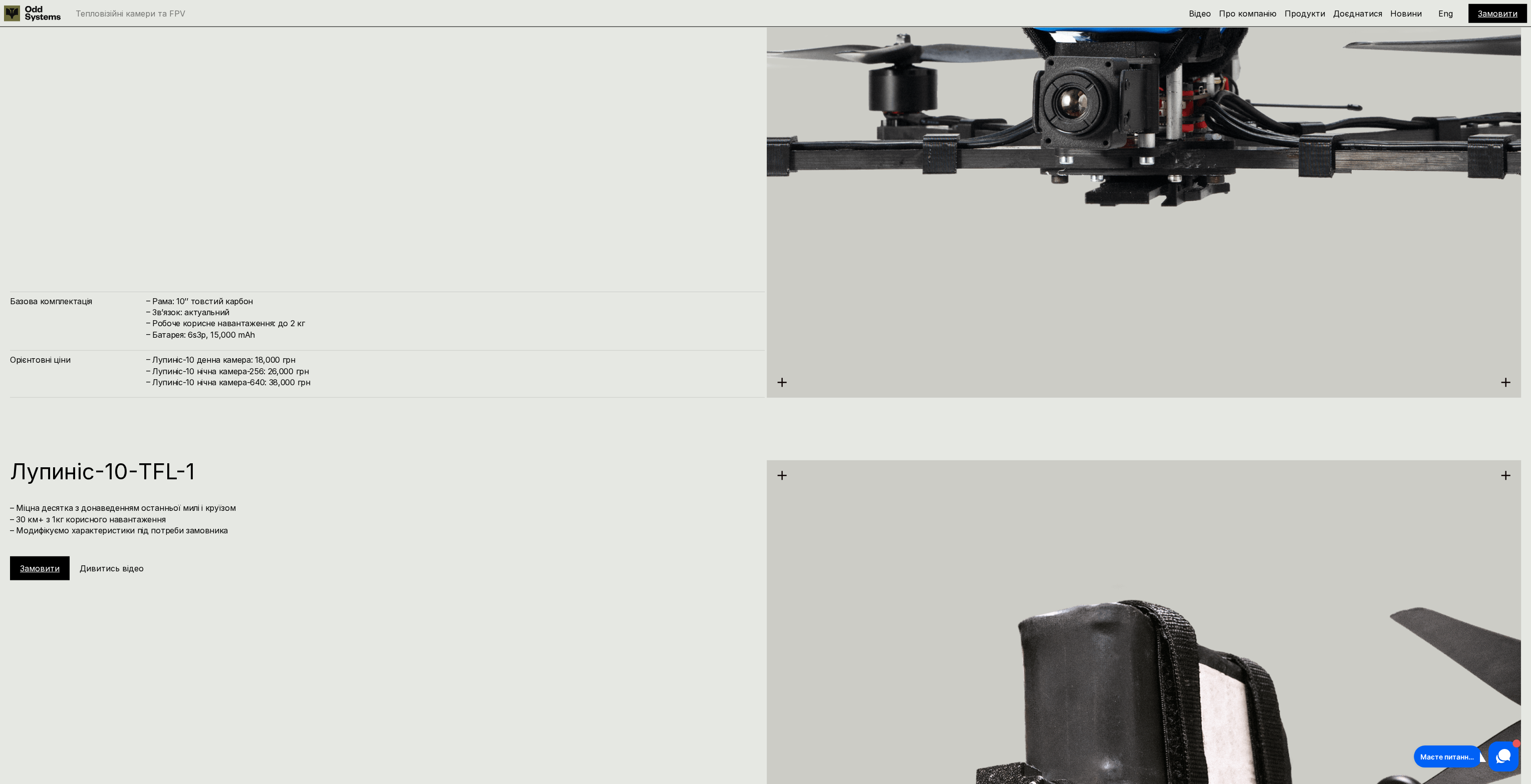
drag, startPoint x: 366, startPoint y: 649, endPoint x: 338, endPoint y: 451, distance: 200.0
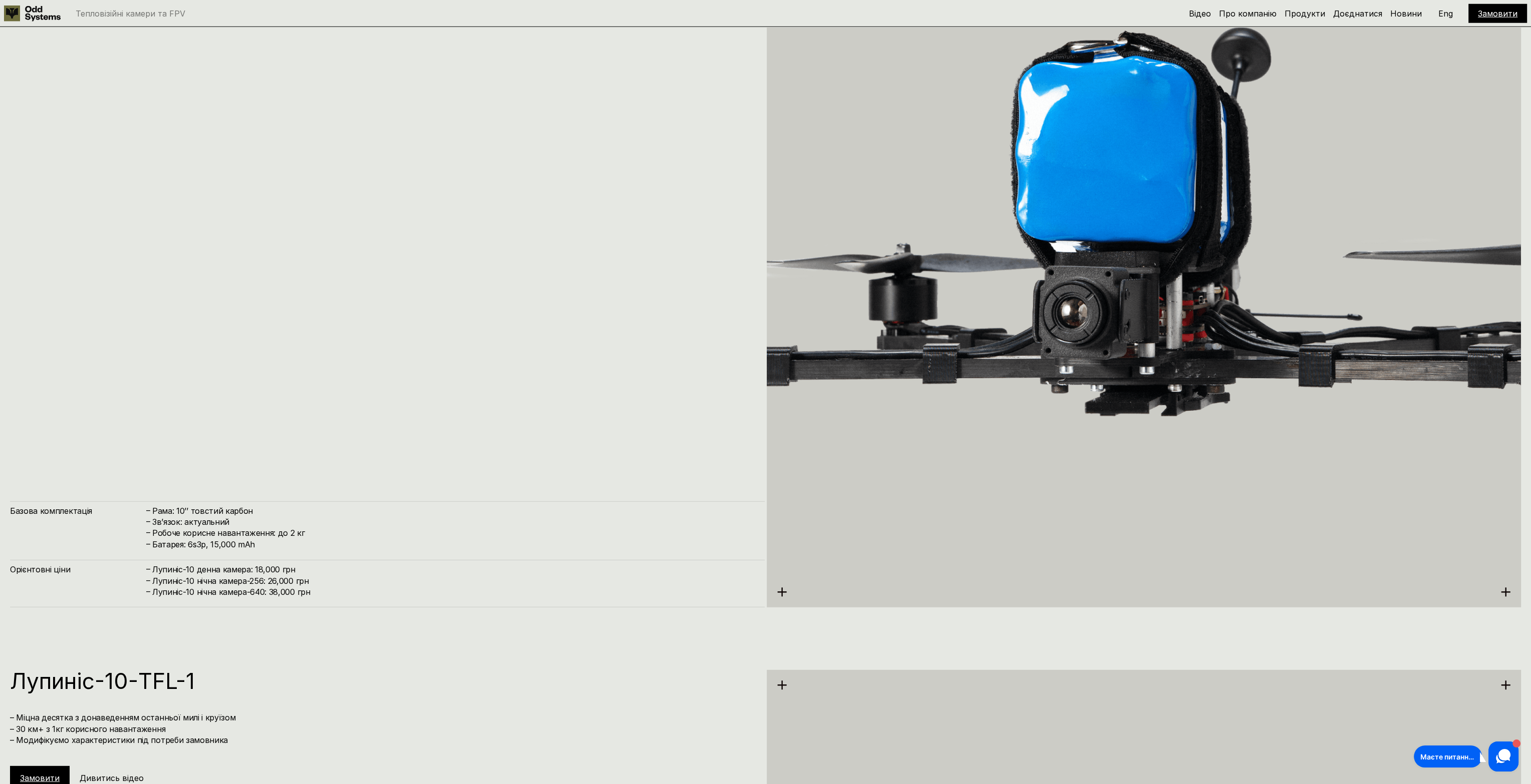
scroll to position [5446, 0]
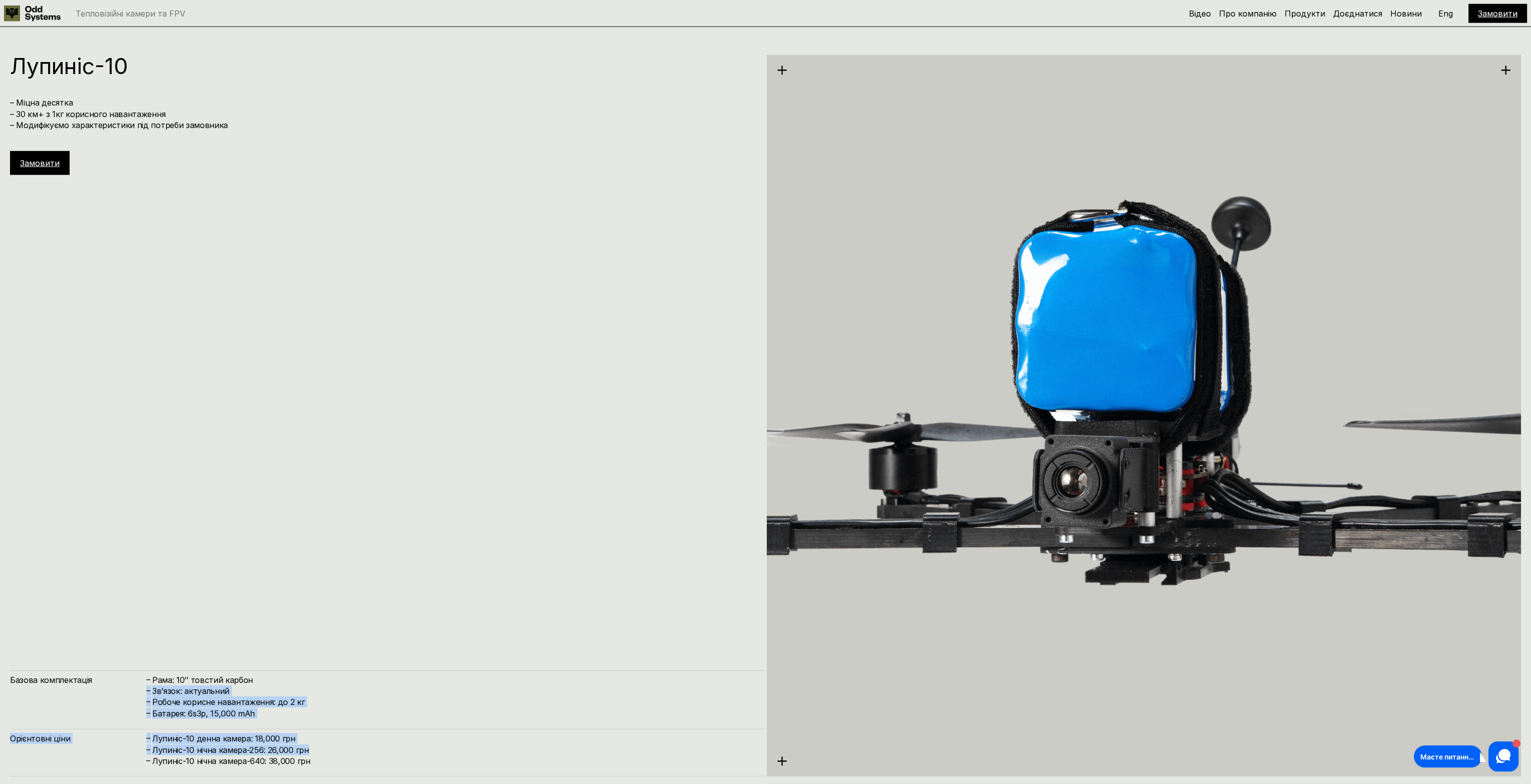
drag, startPoint x: 314, startPoint y: 626, endPoint x: 365, endPoint y: 752, distance: 135.9
click at [365, 752] on div "[PERSON_NAME]-10 – Міцна десятка – 30 км+ з 1кг корисного навантаження – Модифі…" at bounding box center [387, 415] width 755 height 721
click at [365, 752] on h4 "Лупиніс-10 нічна камера-256: 26,000 грн" at bounding box center [453, 750] width 603 height 11
click at [366, 748] on h4 "Лупиніс-10 нічна камера-256: 26,000 грн" at bounding box center [453, 750] width 603 height 11
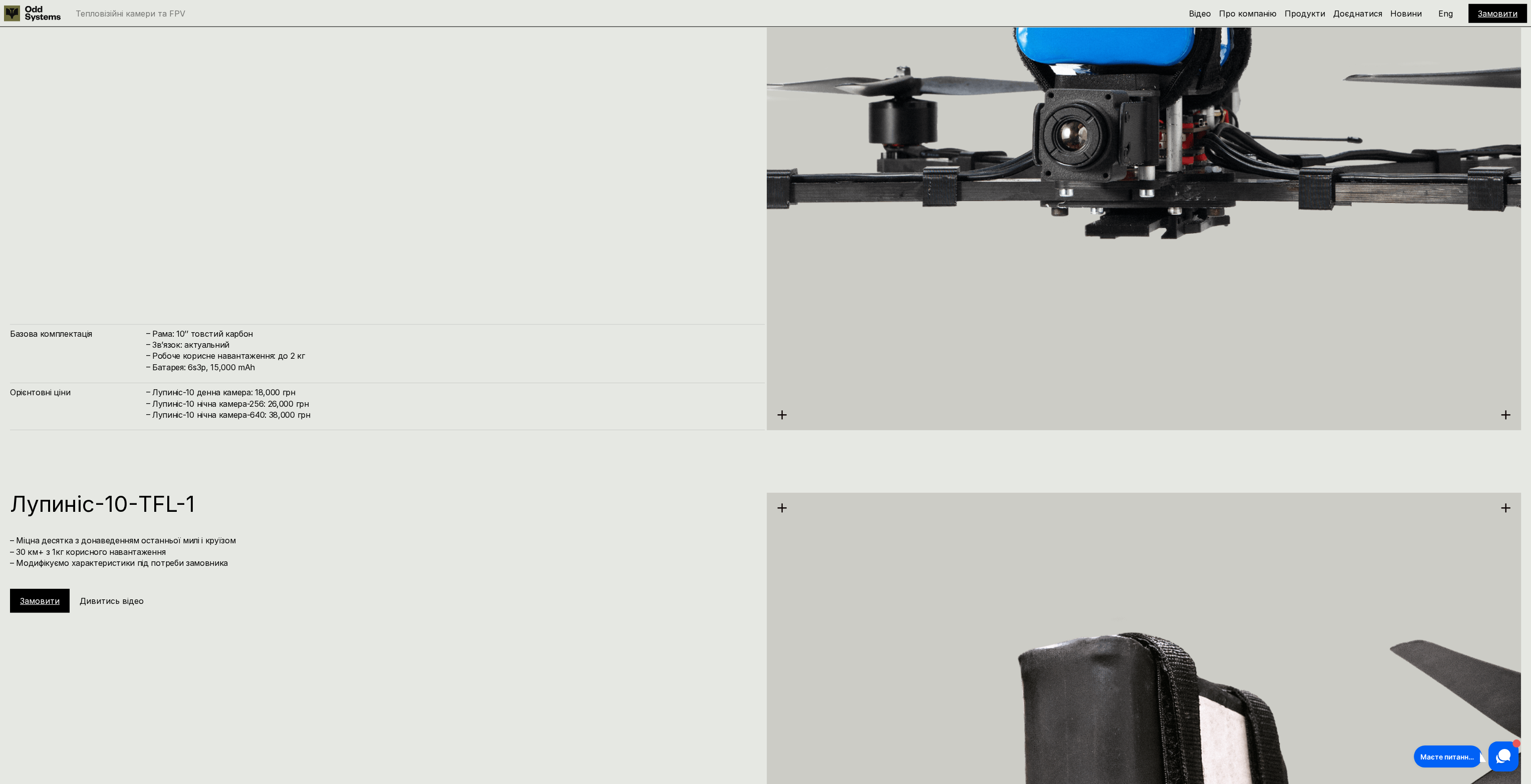
drag, startPoint x: 354, startPoint y: 455, endPoint x: 370, endPoint y: 568, distance: 114.1
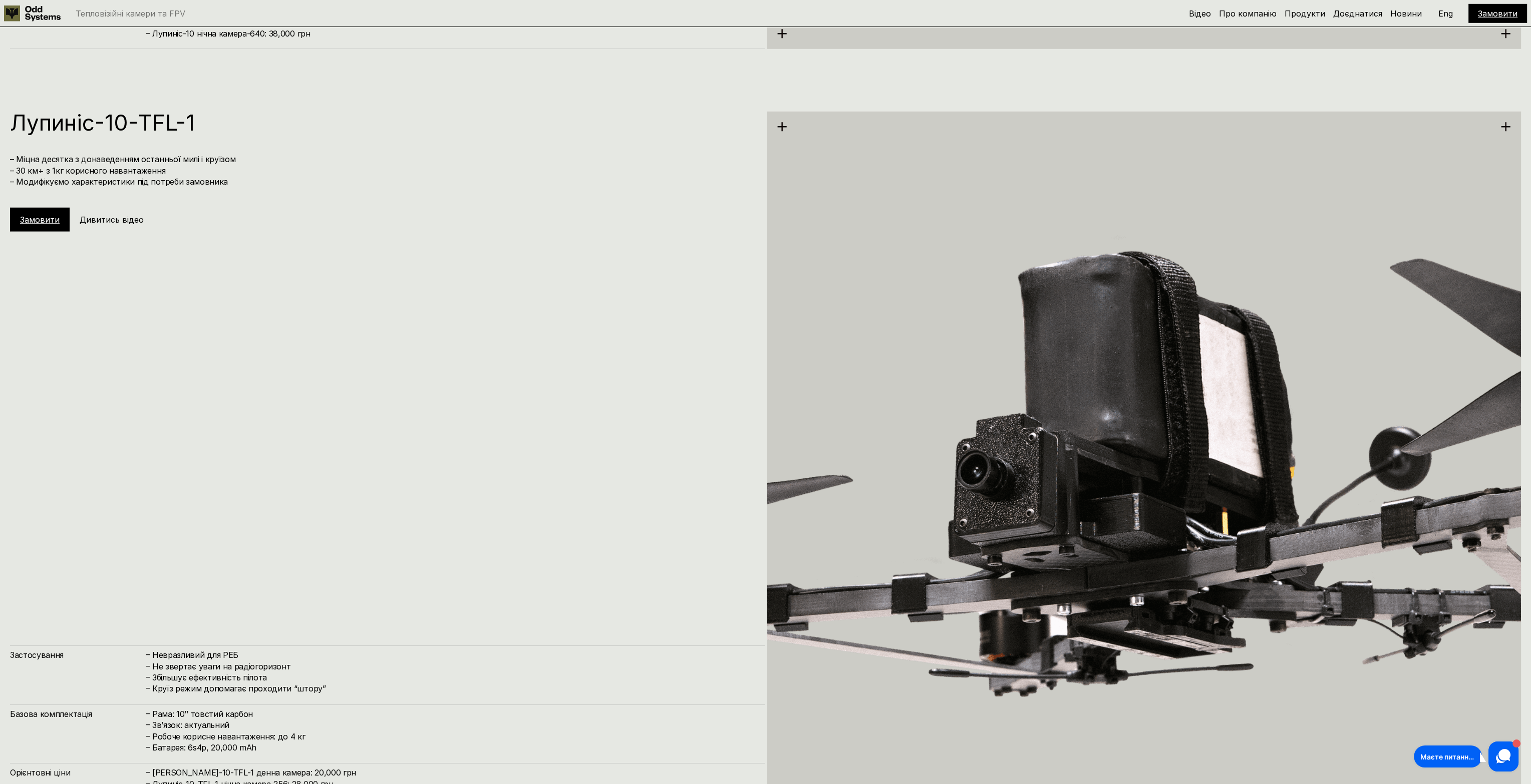
drag, startPoint x: 370, startPoint y: 568, endPoint x: 370, endPoint y: 669, distance: 101.0
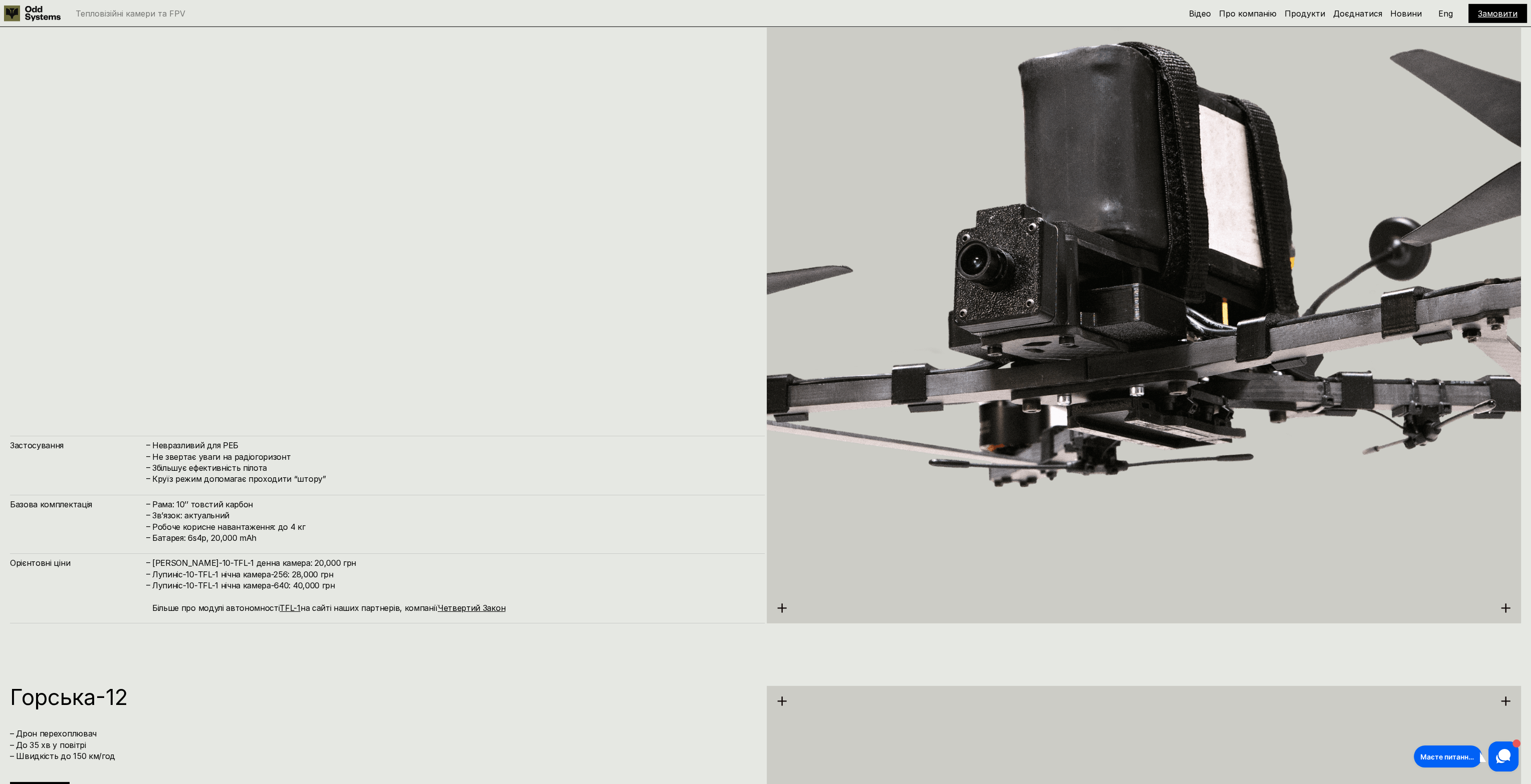
scroll to position [6389, 0]
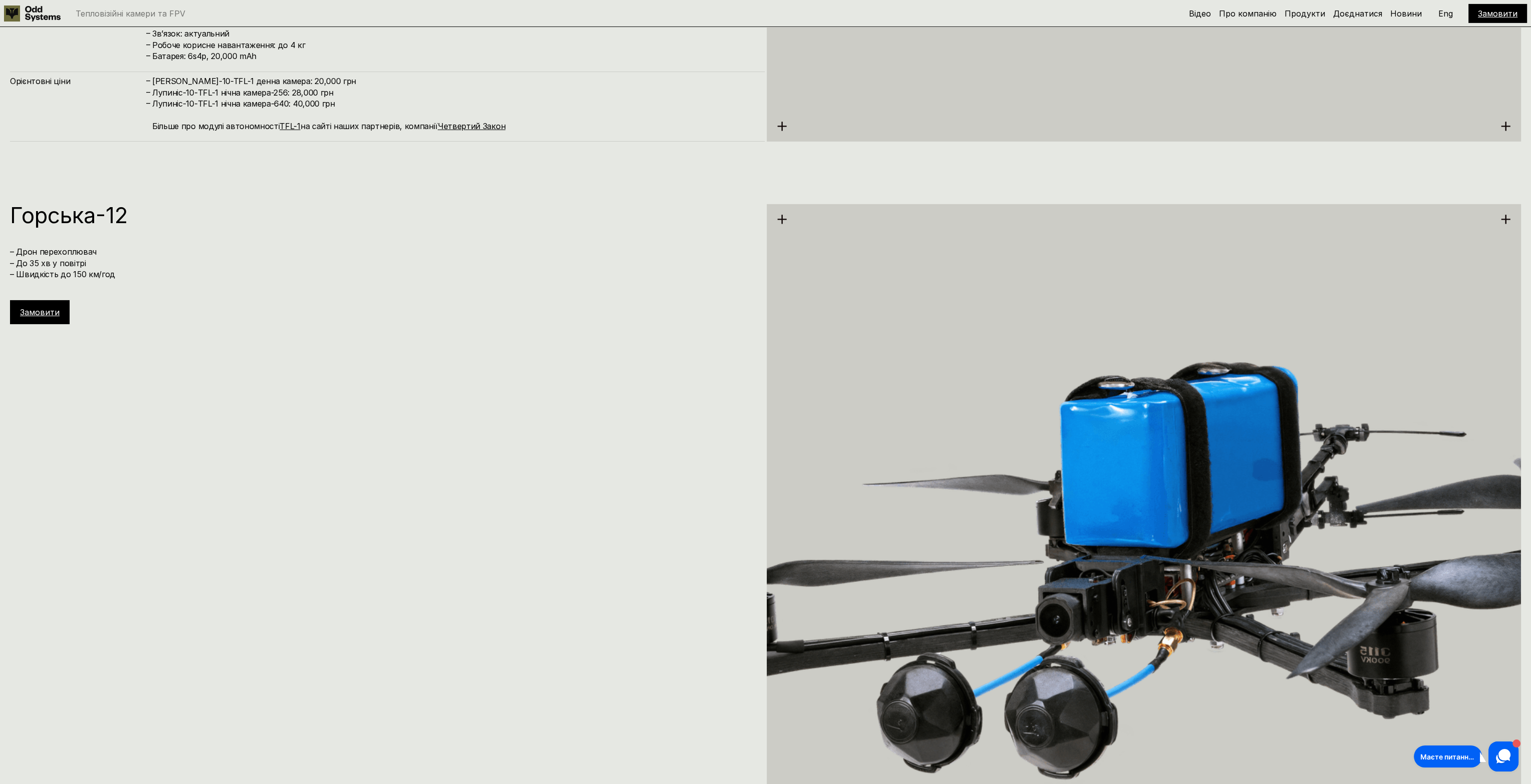
drag, startPoint x: 346, startPoint y: 656, endPoint x: 361, endPoint y: 765, distance: 110.0
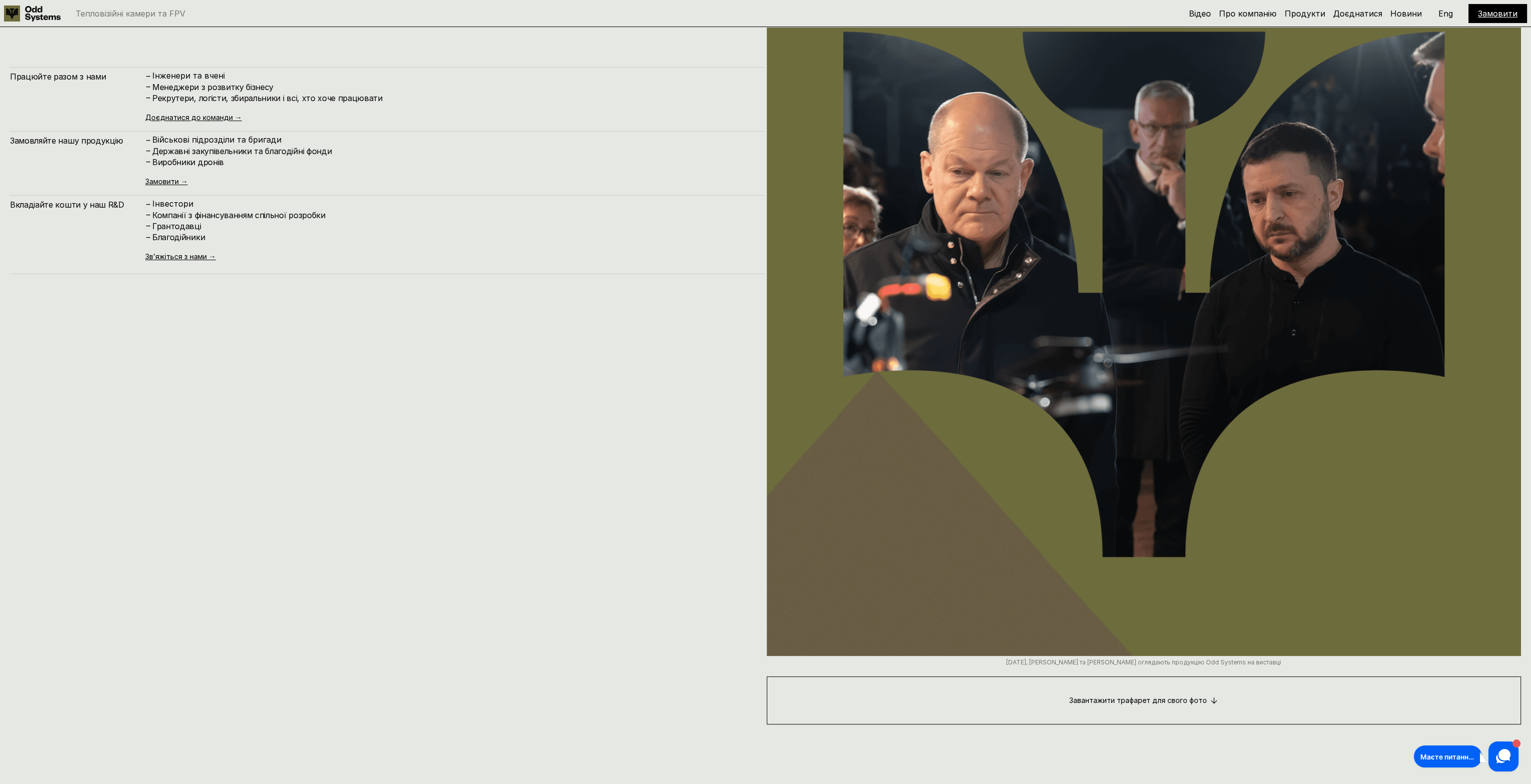
scroll to position [7840, 0]
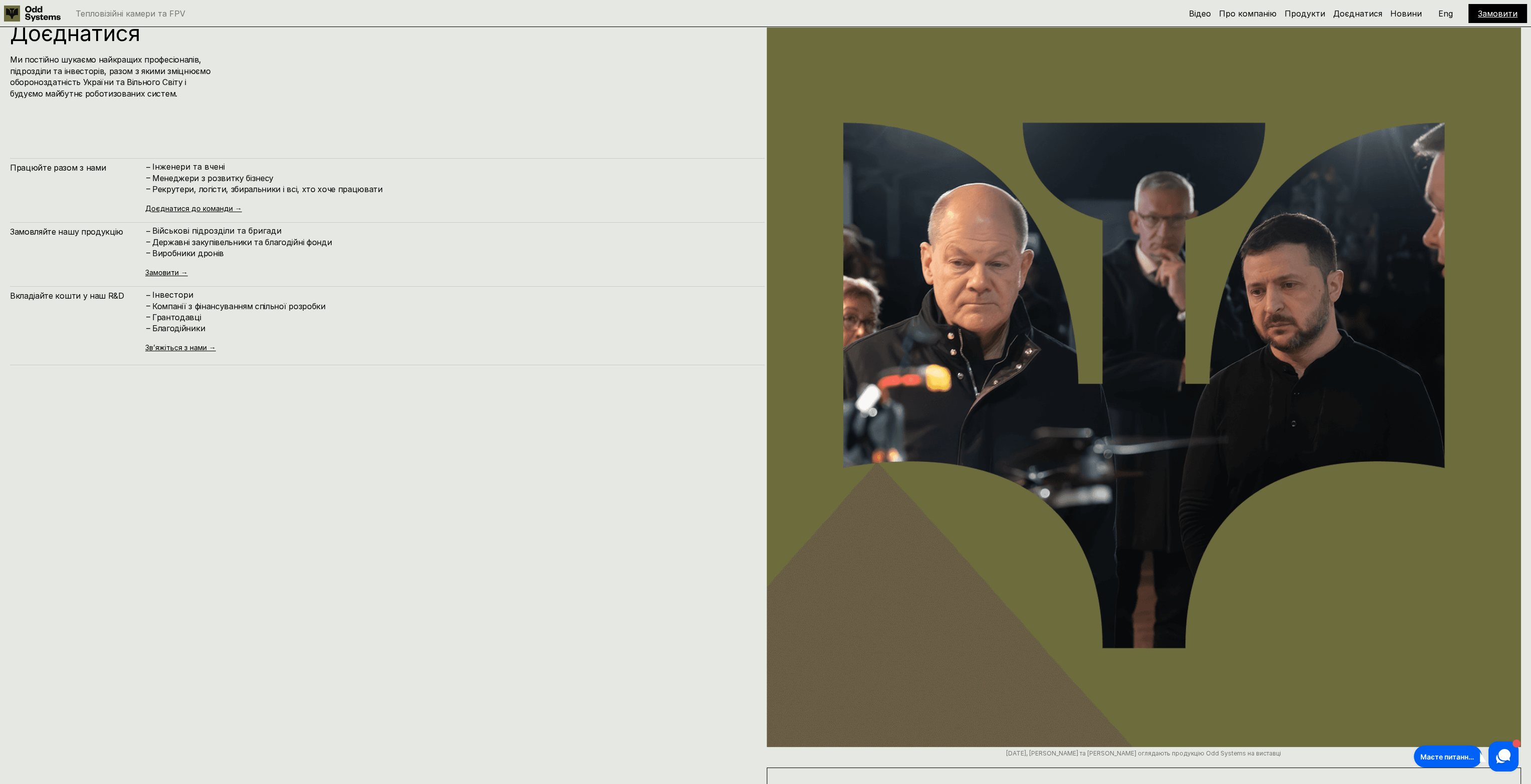
click at [165, 307] on h4 "Компанії з фінансуванням спільної розробки" at bounding box center [453, 306] width 603 height 11
click at [156, 312] on h4 "Грантодавці" at bounding box center [453, 317] width 603 height 11
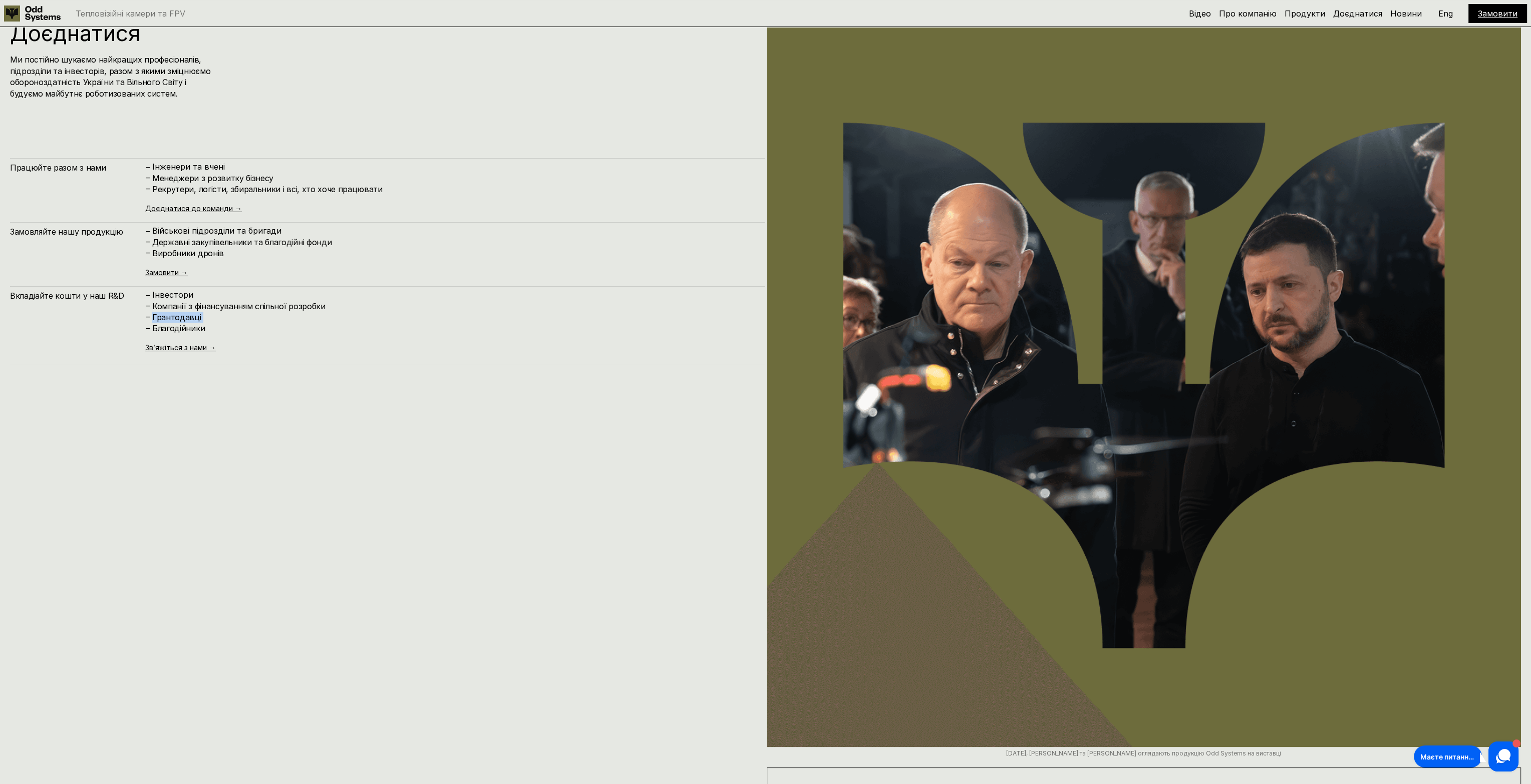
click at [156, 312] on h4 "Грантодавці" at bounding box center [453, 317] width 603 height 11
click at [164, 315] on h4 "Грантодавці" at bounding box center [453, 317] width 603 height 11
click at [151, 300] on div "– Інвестори" at bounding box center [450, 296] width 609 height 10
drag, startPoint x: 145, startPoint y: 296, endPoint x: 194, endPoint y: 318, distance: 53.7
click at [194, 318] on div "– Інвестори – Компанії з фінансуванням спільної розробки – Грантодавці – Благод…" at bounding box center [450, 312] width 609 height 44
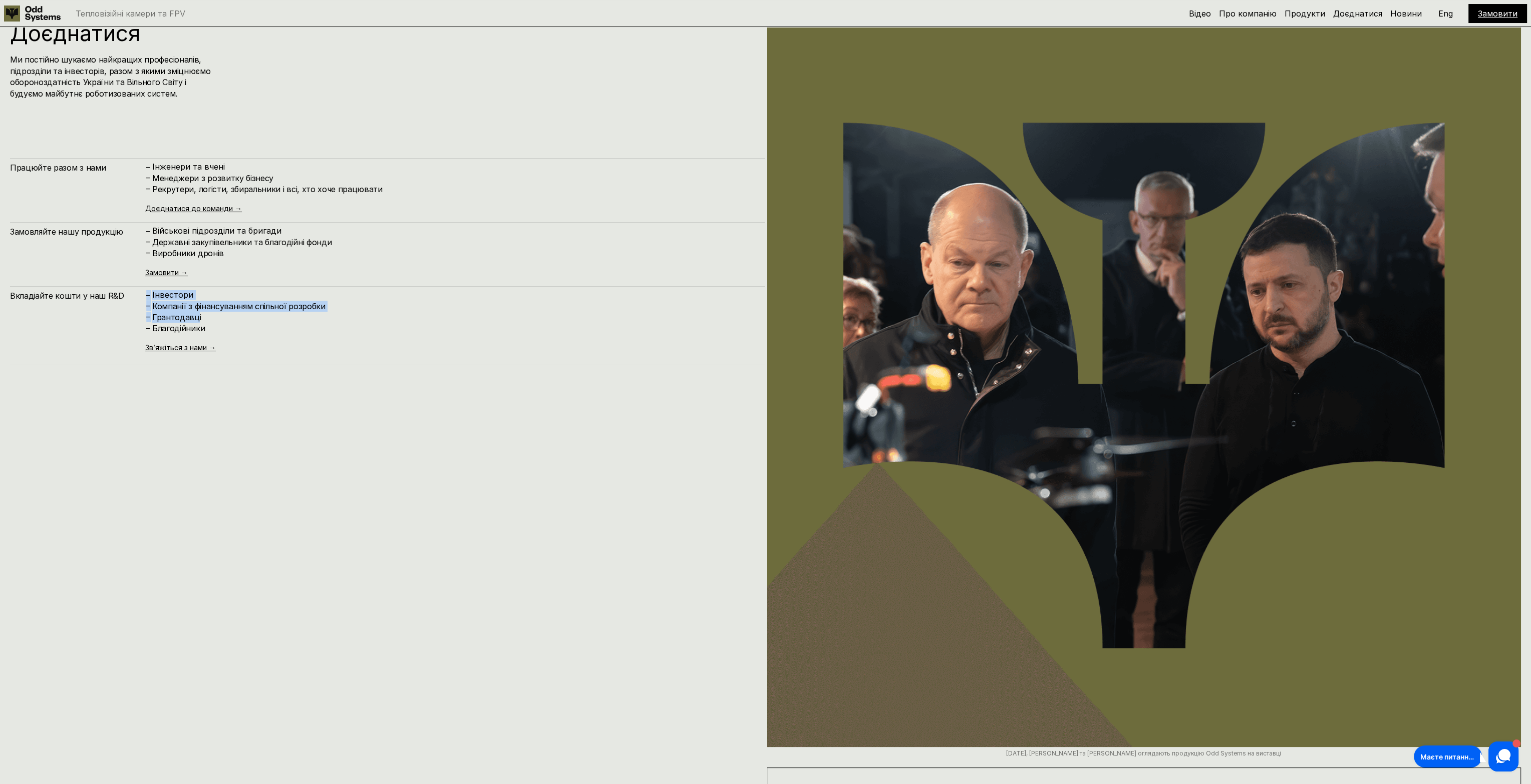
click at [194, 318] on h4 "Грантодавці" at bounding box center [453, 317] width 603 height 11
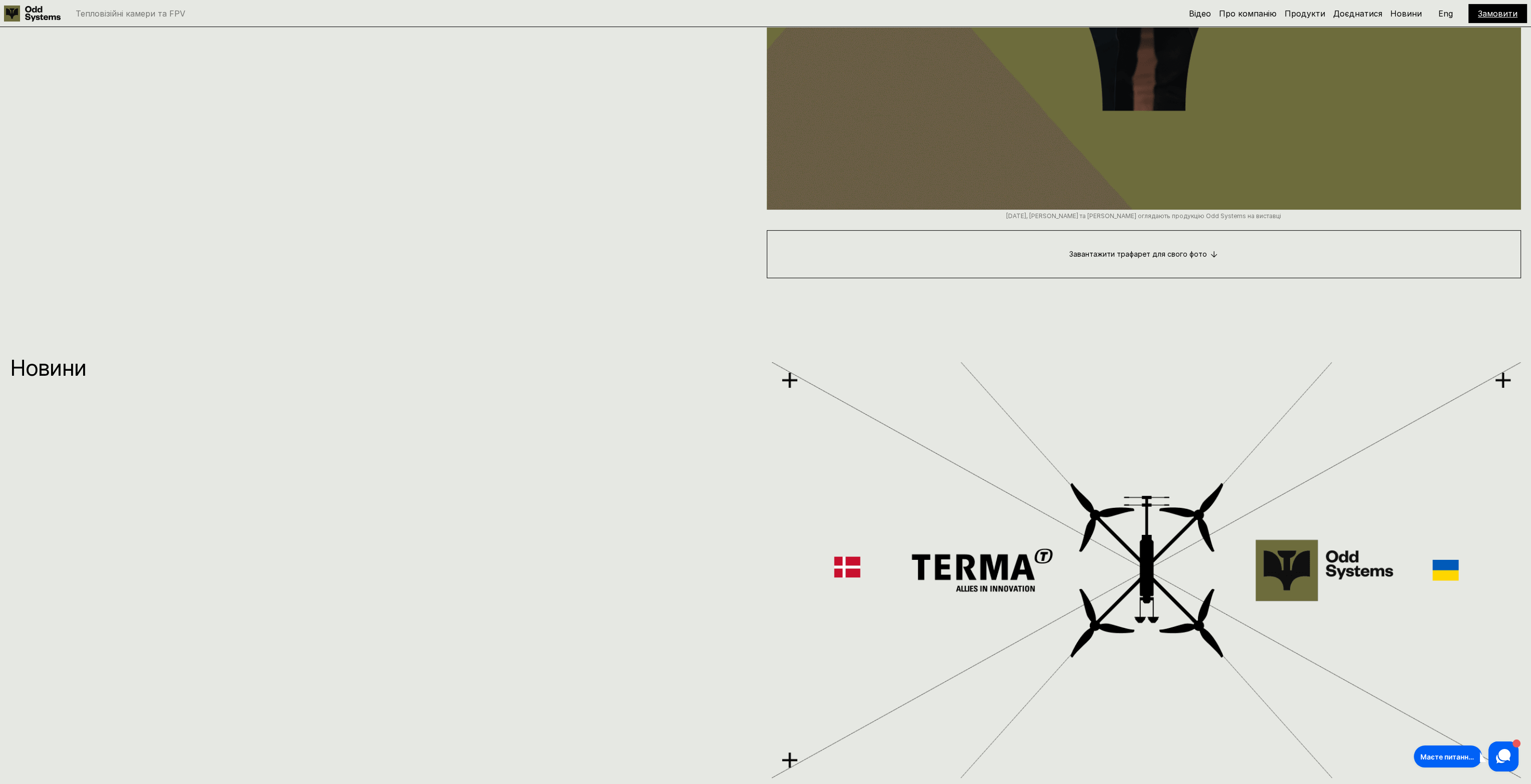
drag, startPoint x: 194, startPoint y: 318, endPoint x: 197, endPoint y: 482, distance: 164.0
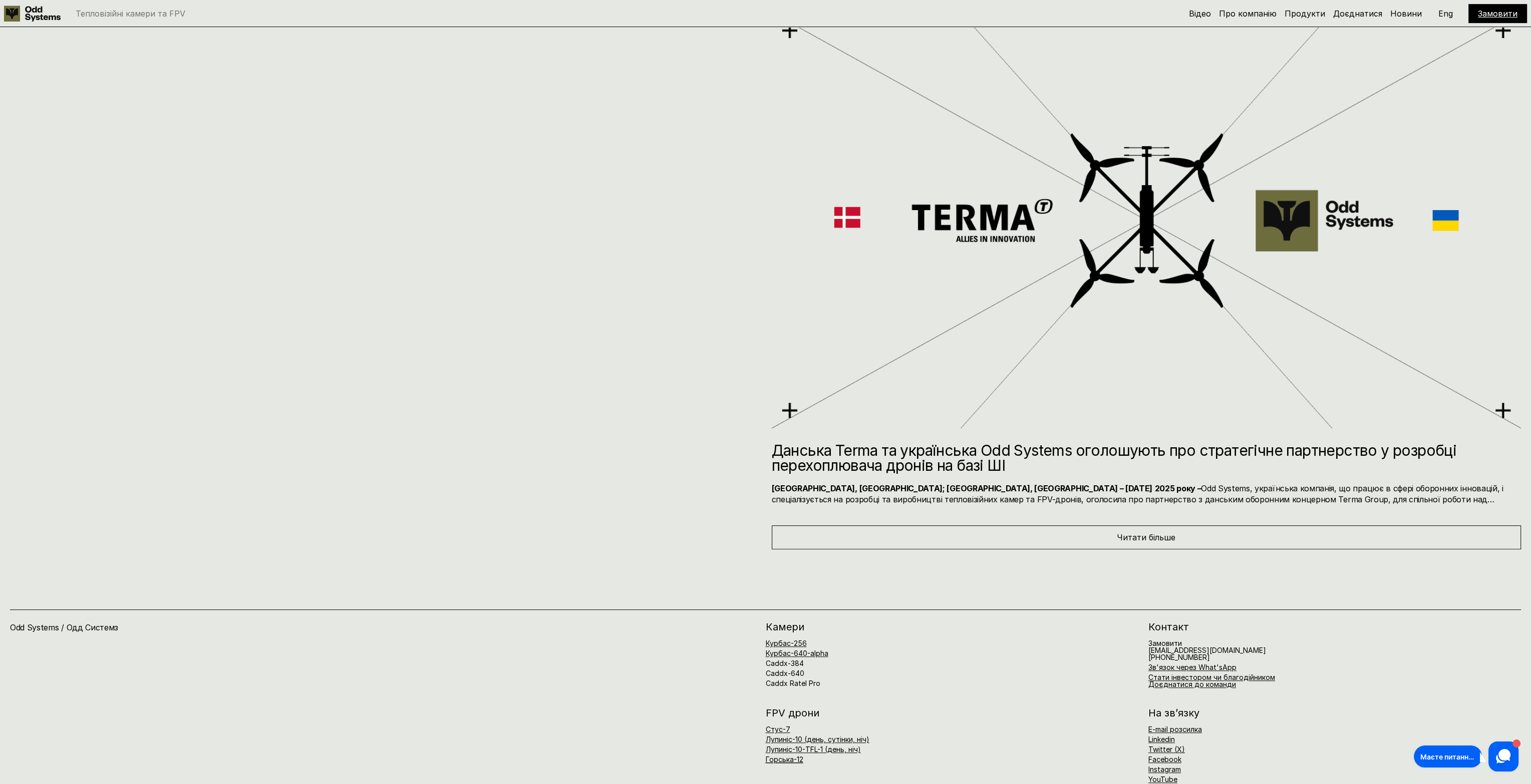
drag, startPoint x: 229, startPoint y: 492, endPoint x: 254, endPoint y: 356, distance: 138.3
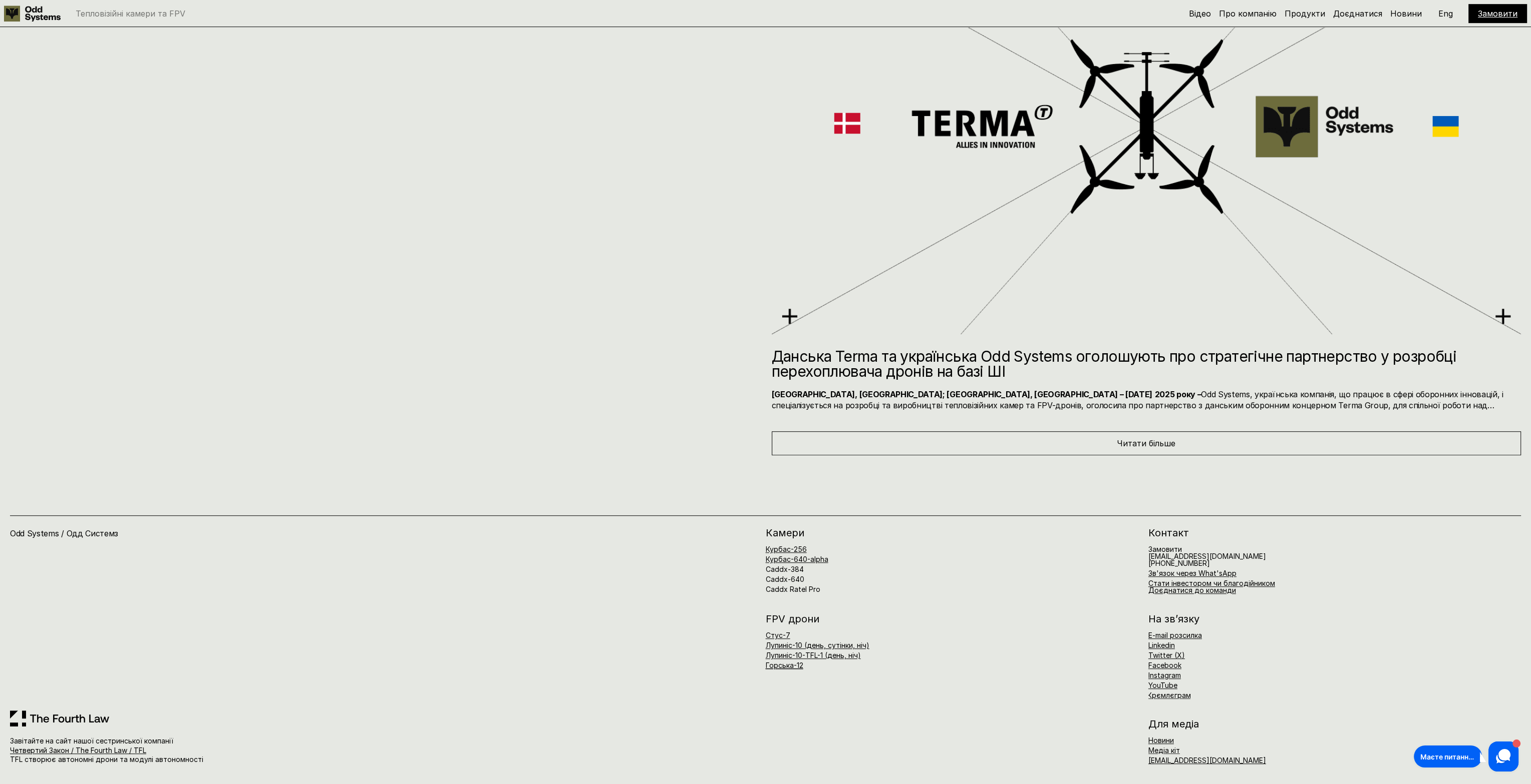
drag, startPoint x: 230, startPoint y: 419, endPoint x: 241, endPoint y: 630, distance: 211.3
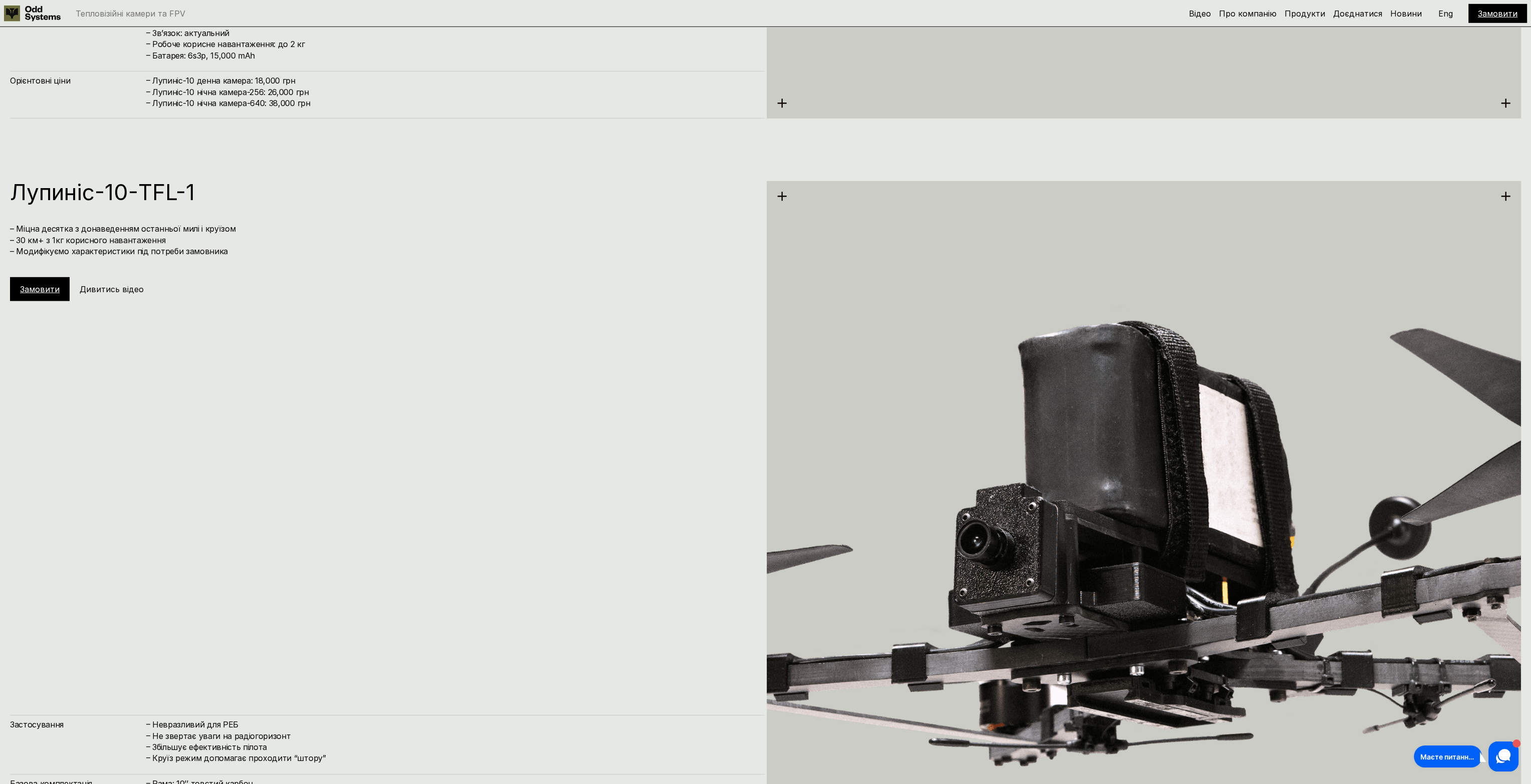
drag, startPoint x: 270, startPoint y: 548, endPoint x: 297, endPoint y: 471, distance: 81.6
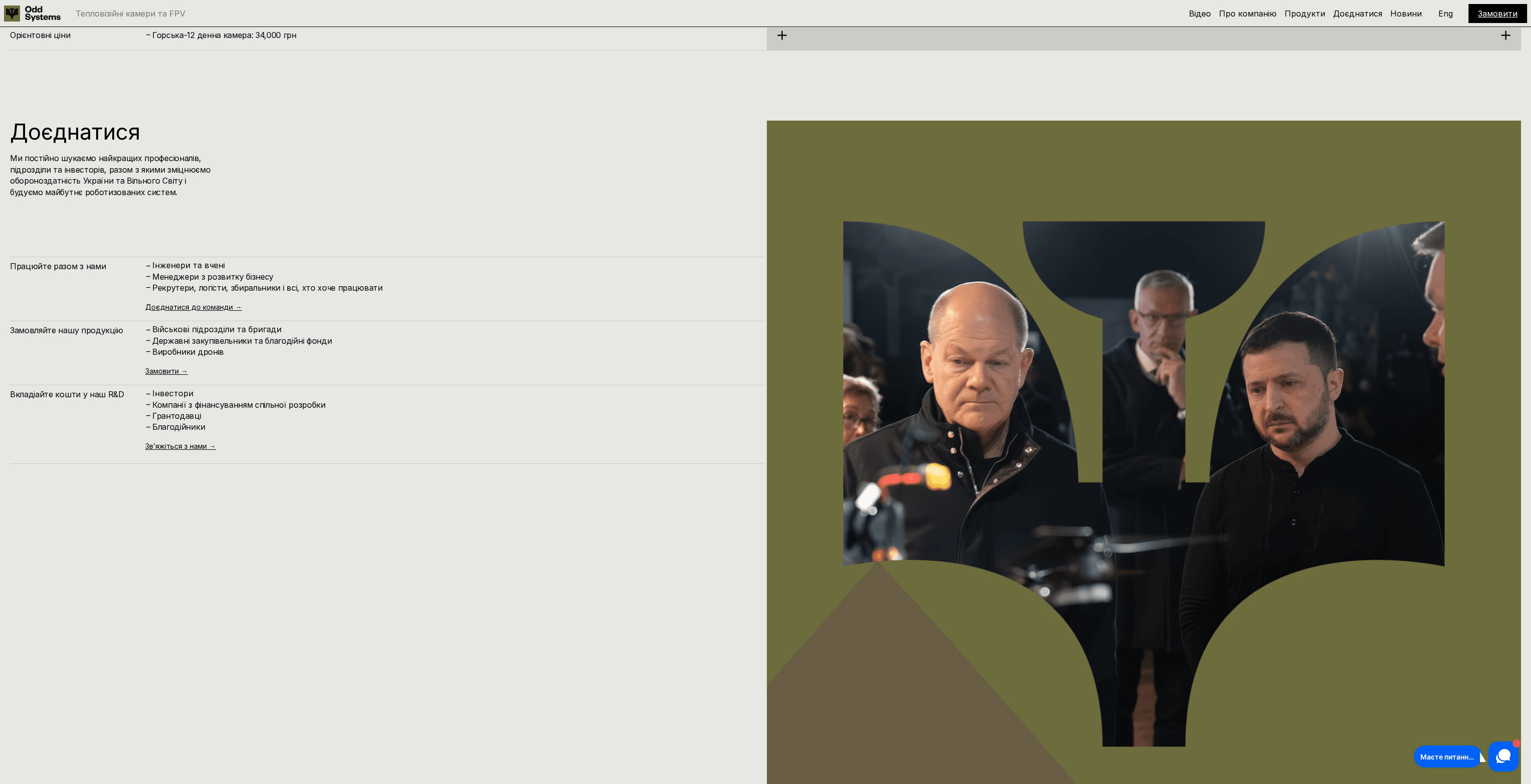
scroll to position [8821, 0]
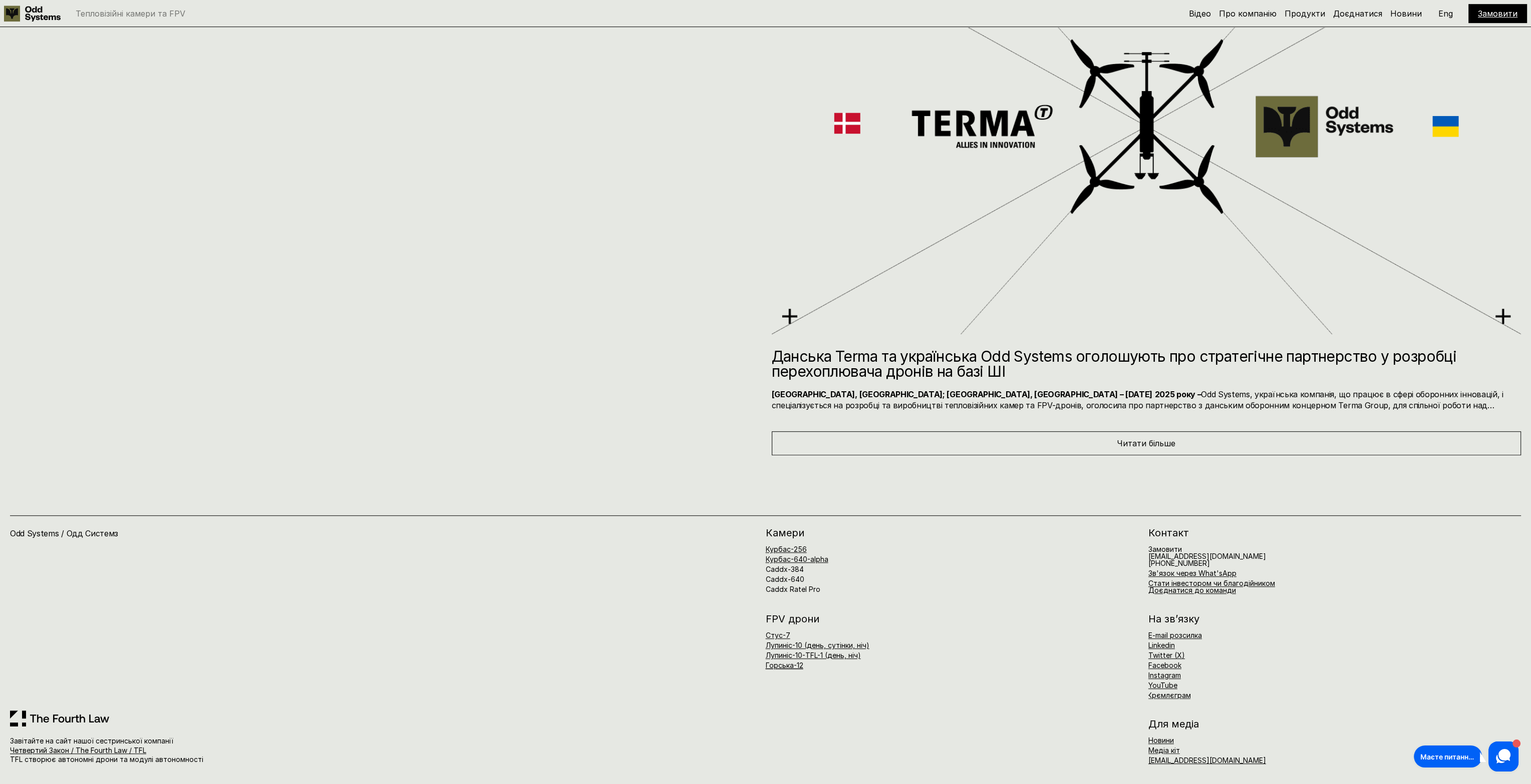
drag, startPoint x: 297, startPoint y: 471, endPoint x: 282, endPoint y: 787, distance: 316.4
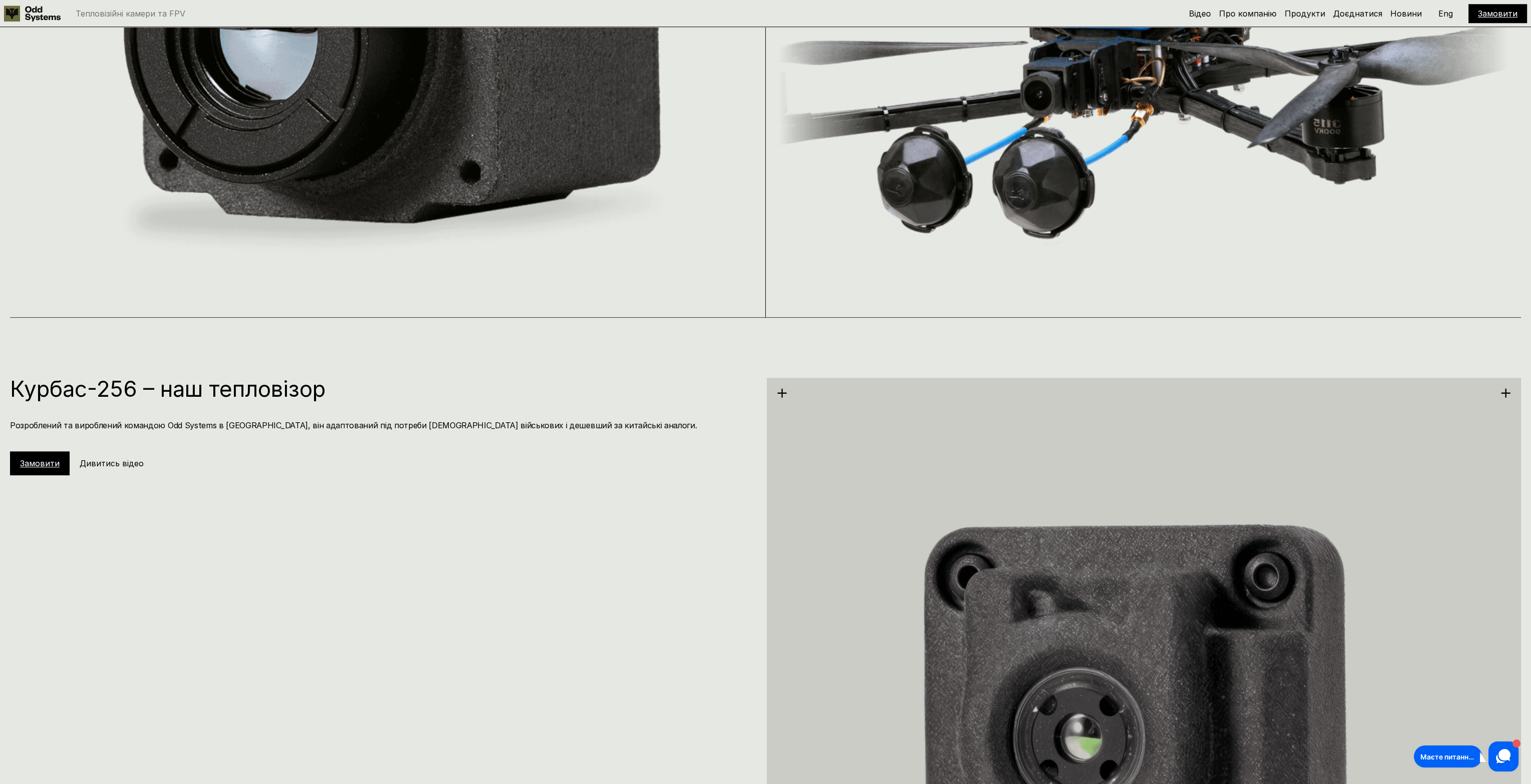
drag, startPoint x: 290, startPoint y: 526, endPoint x: 338, endPoint y: 278, distance: 252.6
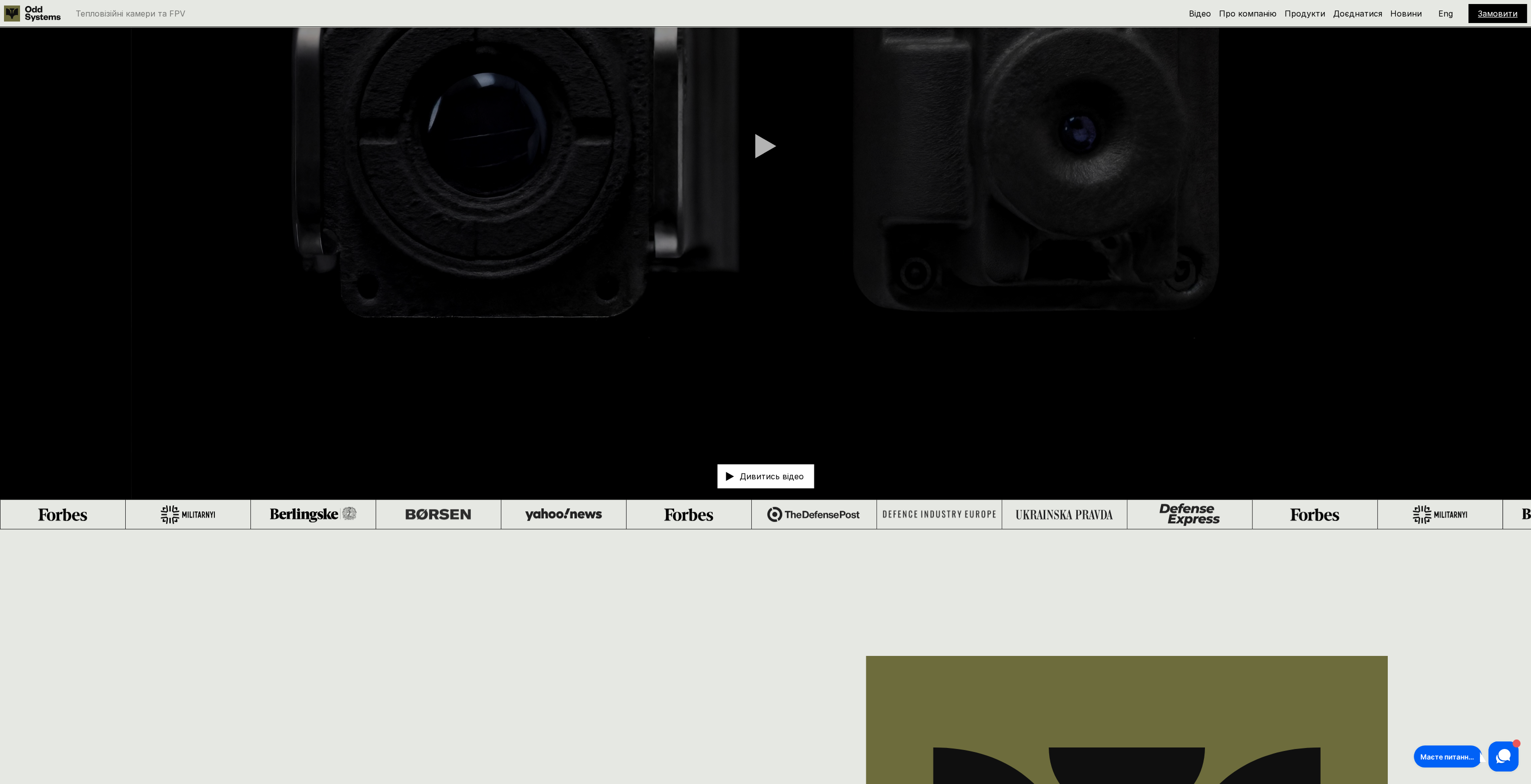
scroll to position [0, 0]
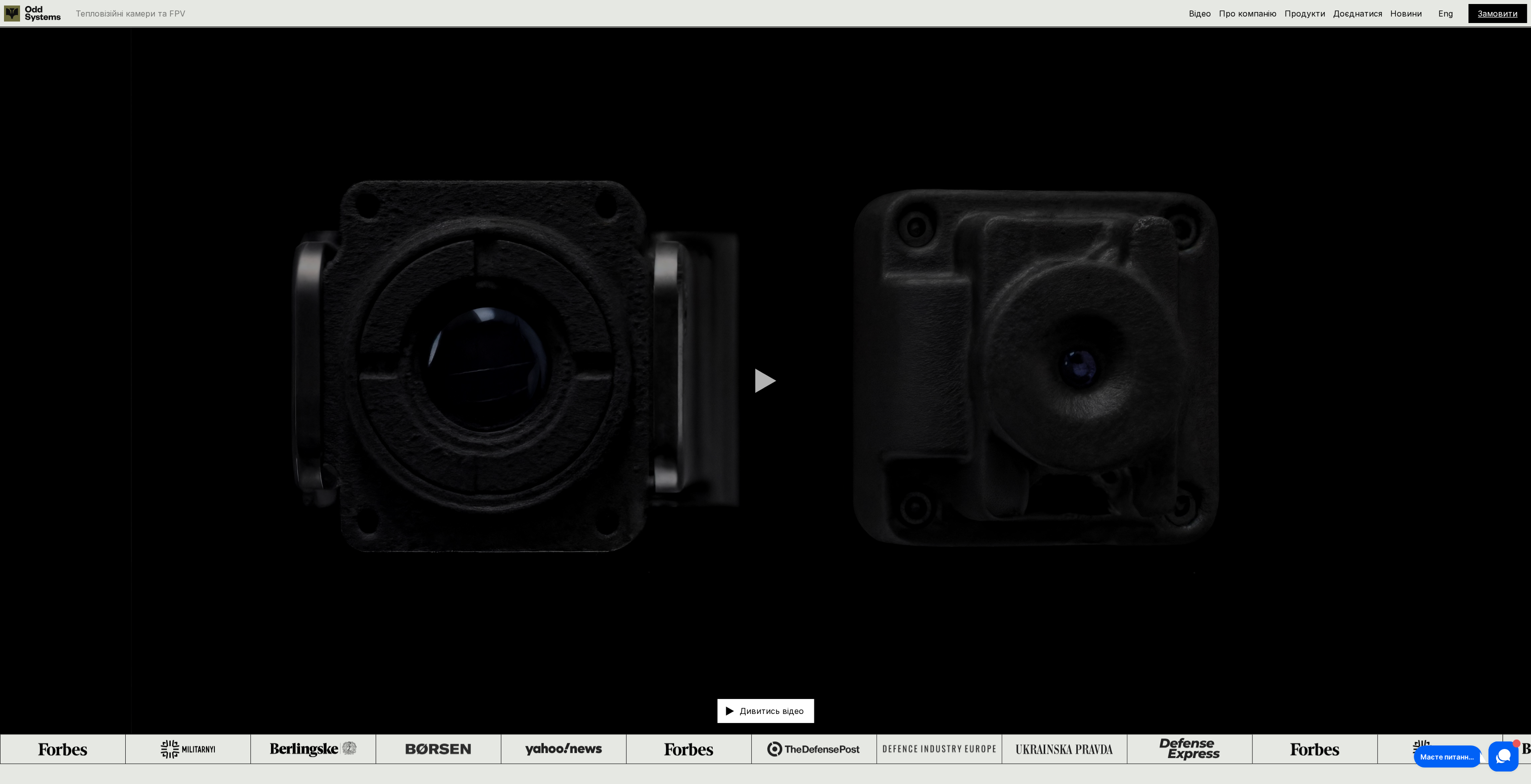
drag, startPoint x: 323, startPoint y: 318, endPoint x: 323, endPoint y: 297, distance: 21.0
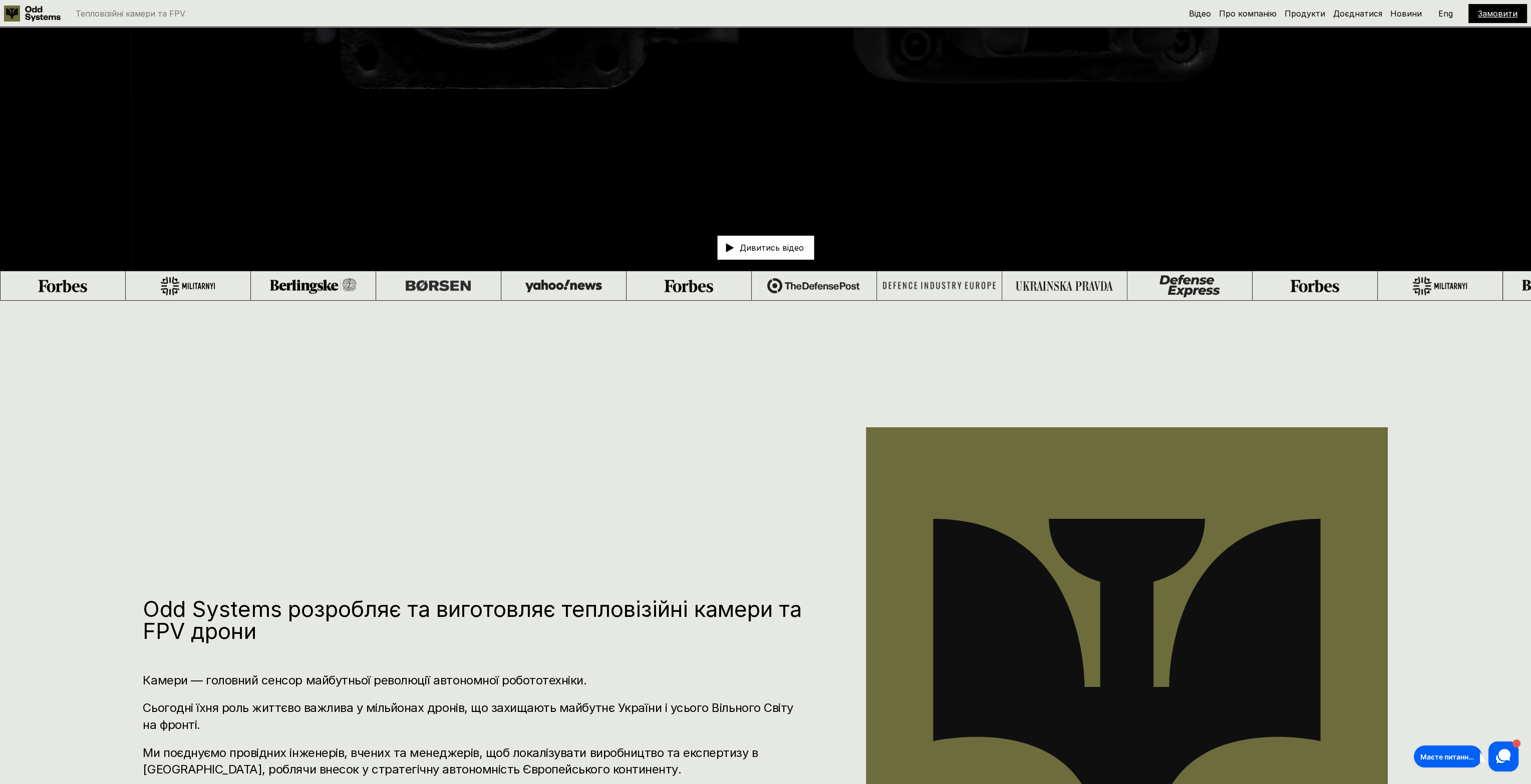
drag, startPoint x: 317, startPoint y: 312, endPoint x: 282, endPoint y: 490, distance: 181.4
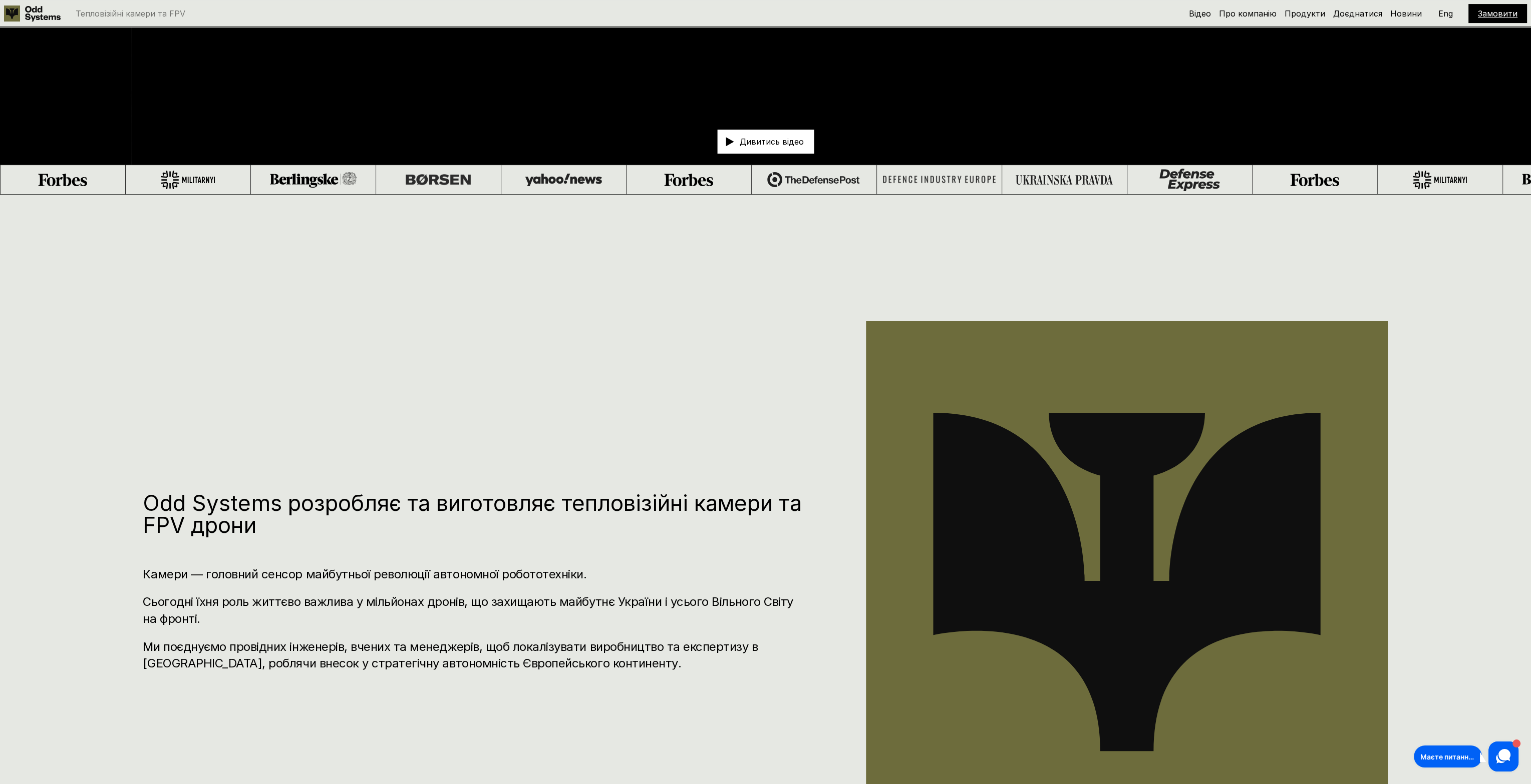
drag, startPoint x: 254, startPoint y: 433, endPoint x: 248, endPoint y: 360, distance: 73.2
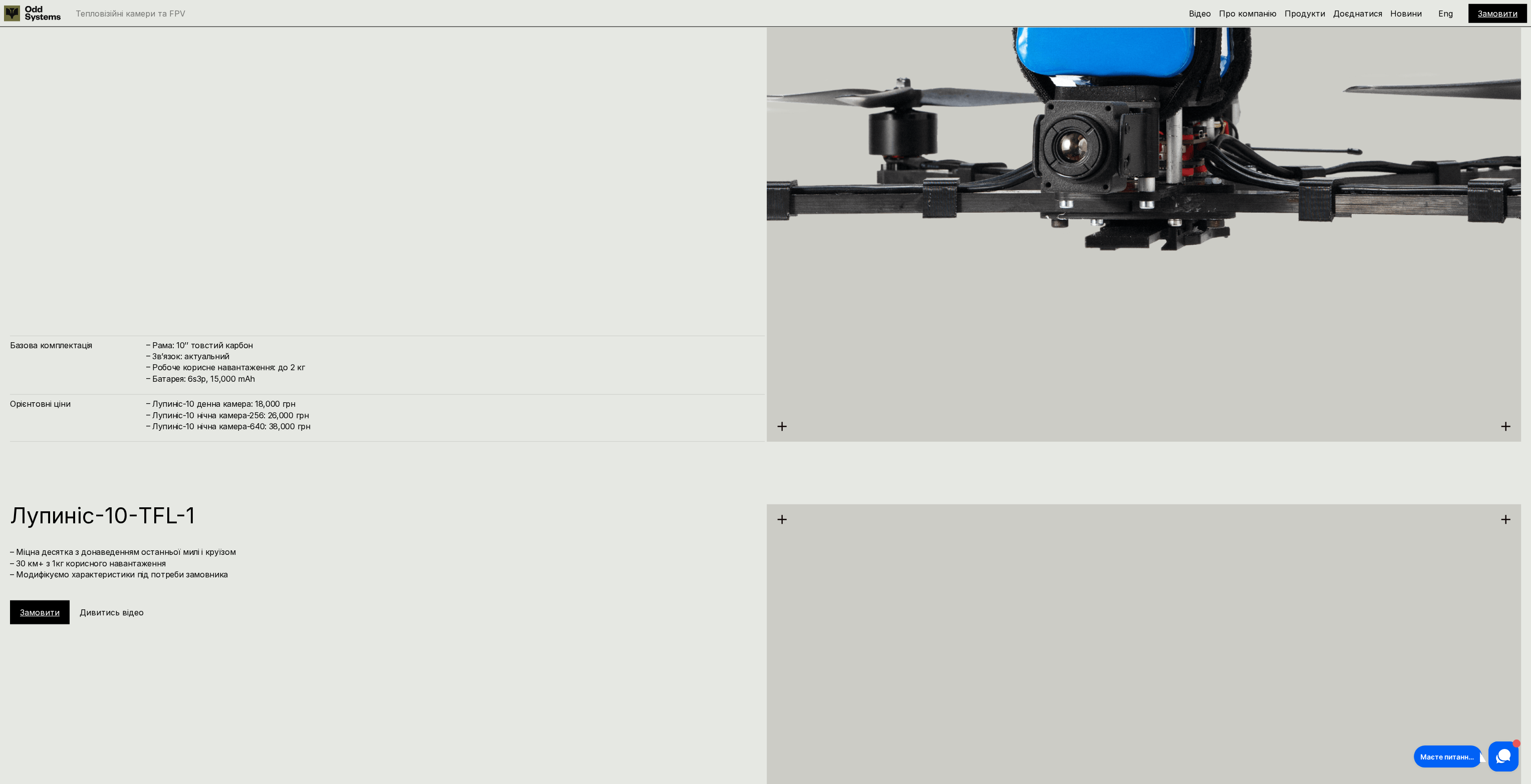
drag, startPoint x: 339, startPoint y: 270, endPoint x: 343, endPoint y: 281, distance: 11.7
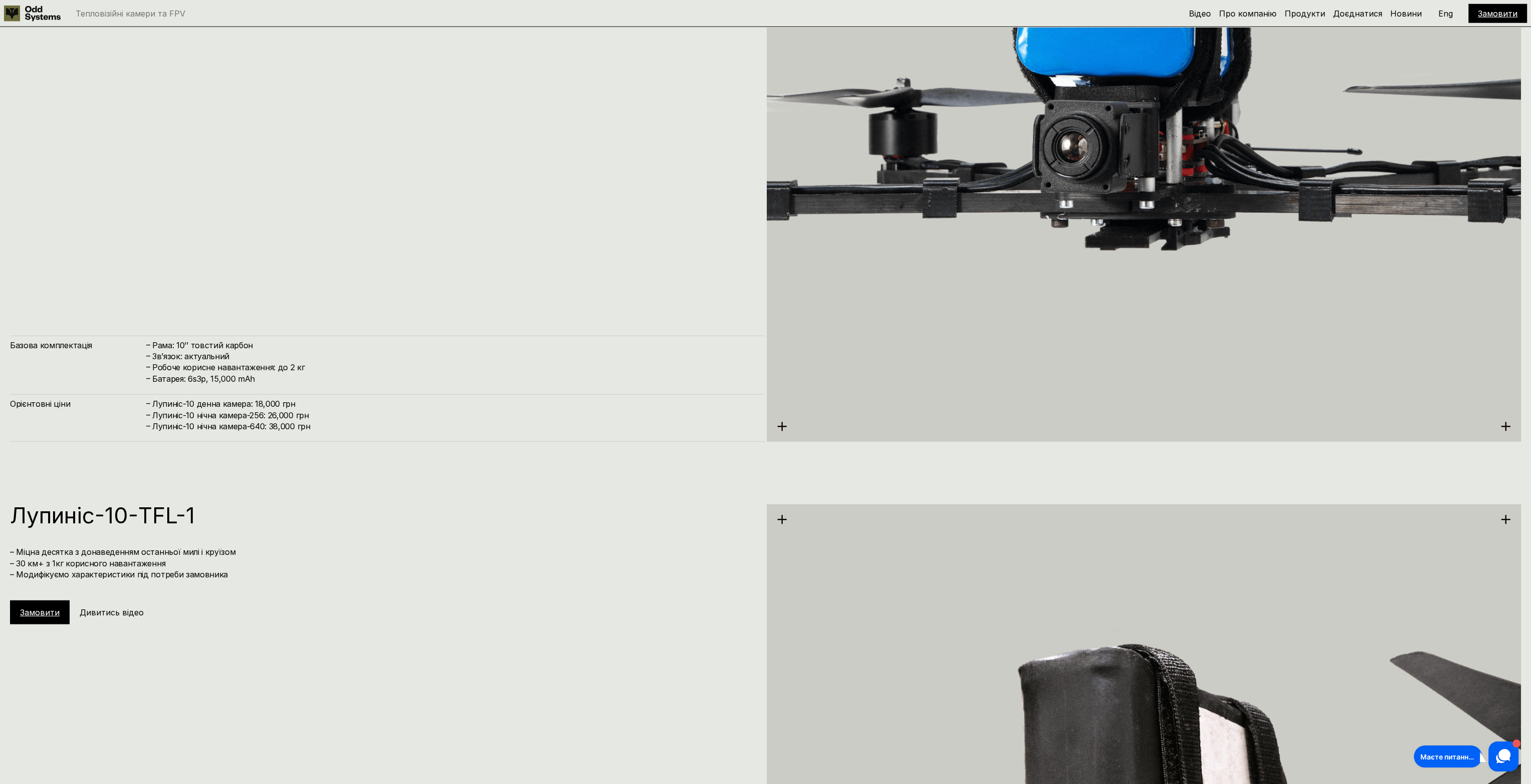
scroll to position [6161, 0]
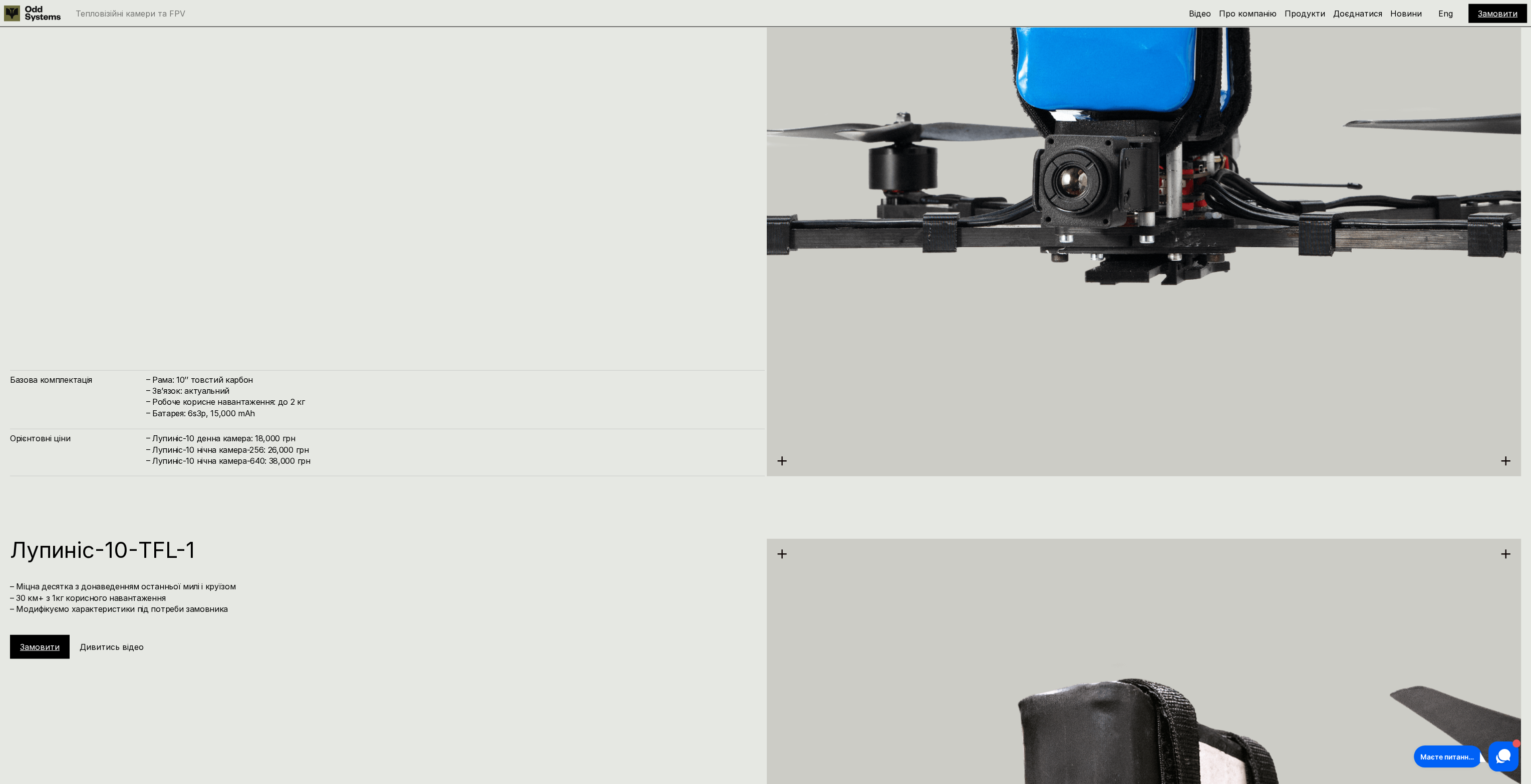
drag, startPoint x: 373, startPoint y: 213, endPoint x: 375, endPoint y: 104, distance: 109.0
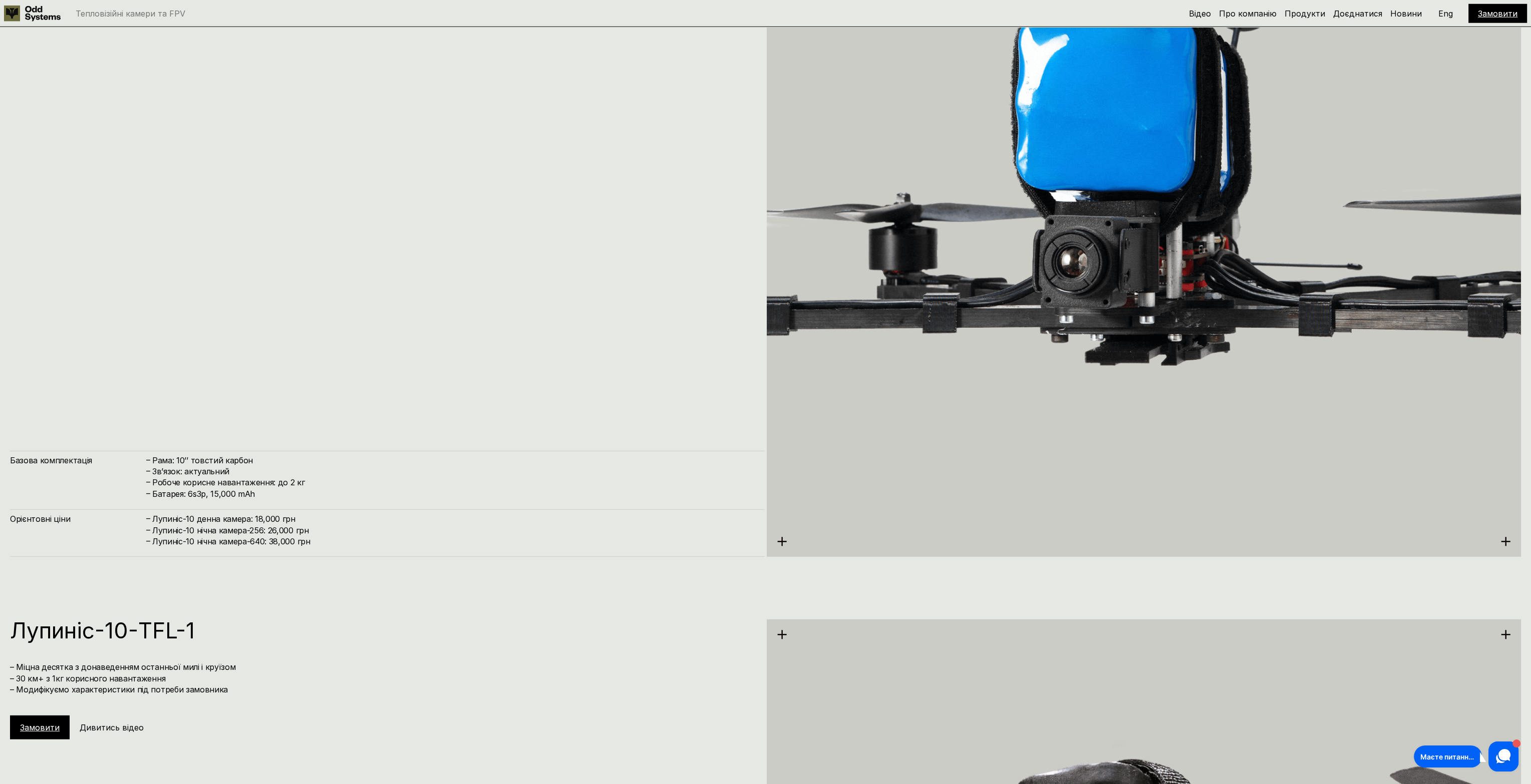
scroll to position [5616, 0]
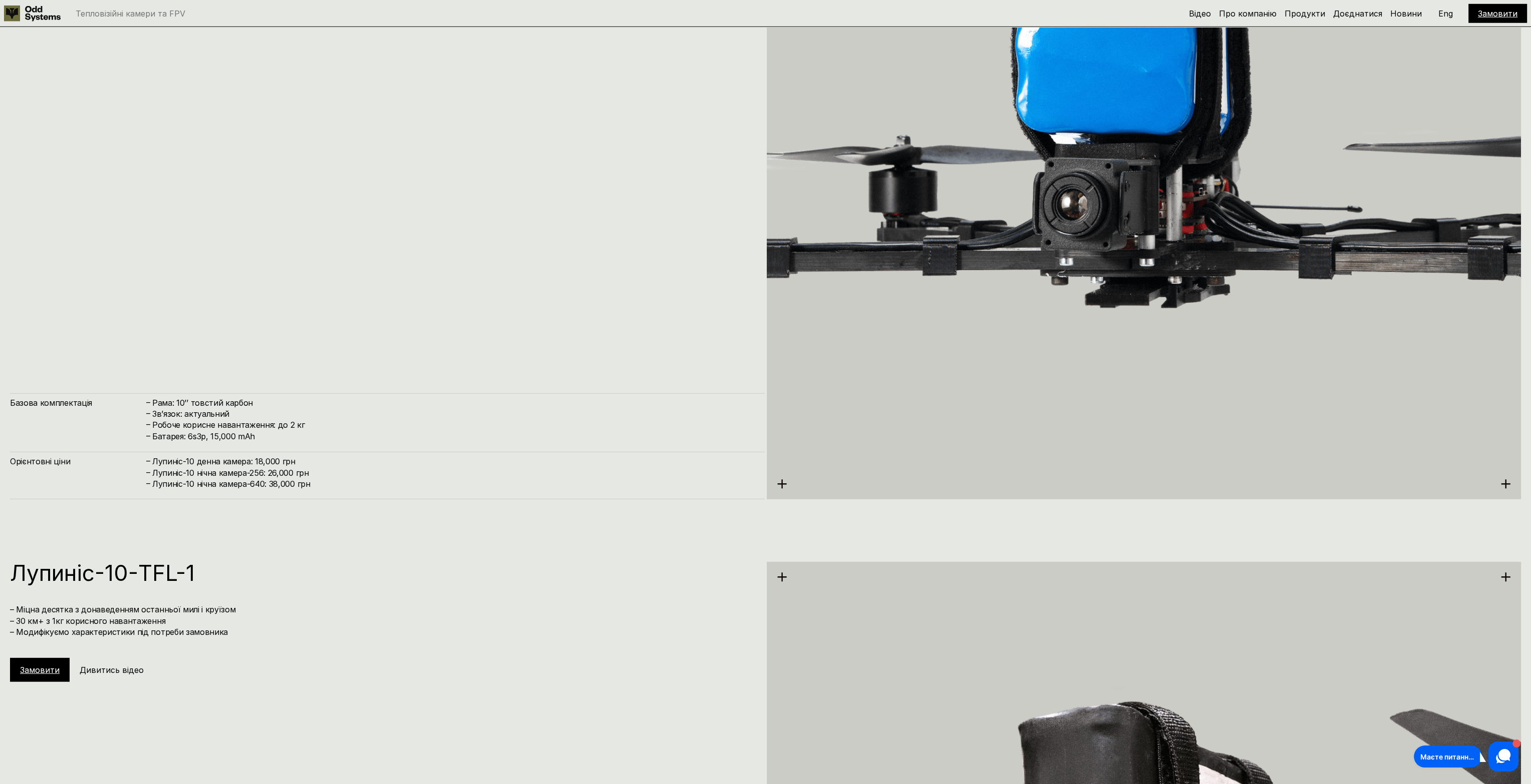
drag, startPoint x: 437, startPoint y: 255, endPoint x: 448, endPoint y: 336, distance: 81.7
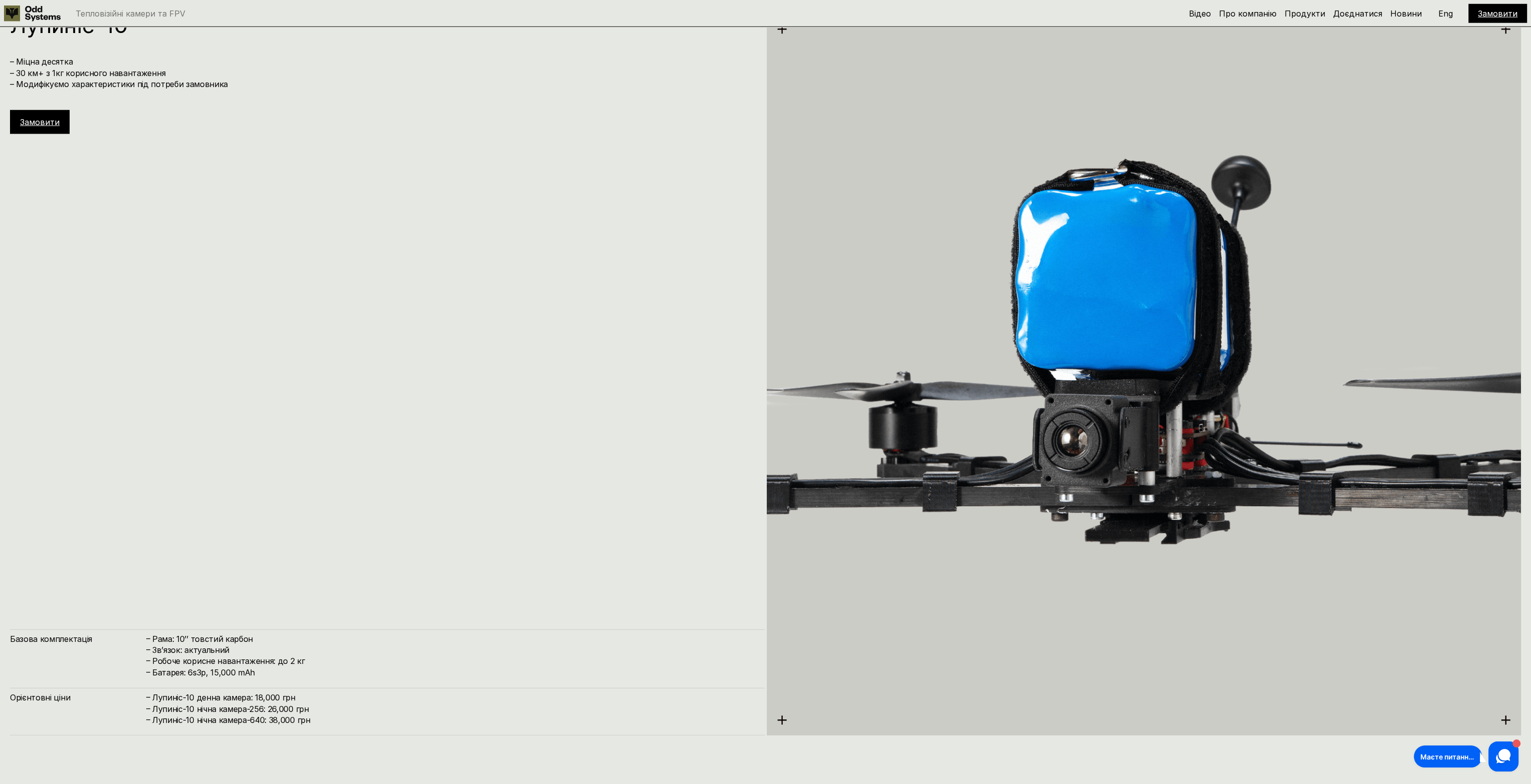
drag, startPoint x: 448, startPoint y: 336, endPoint x: 448, endPoint y: 207, distance: 129.0
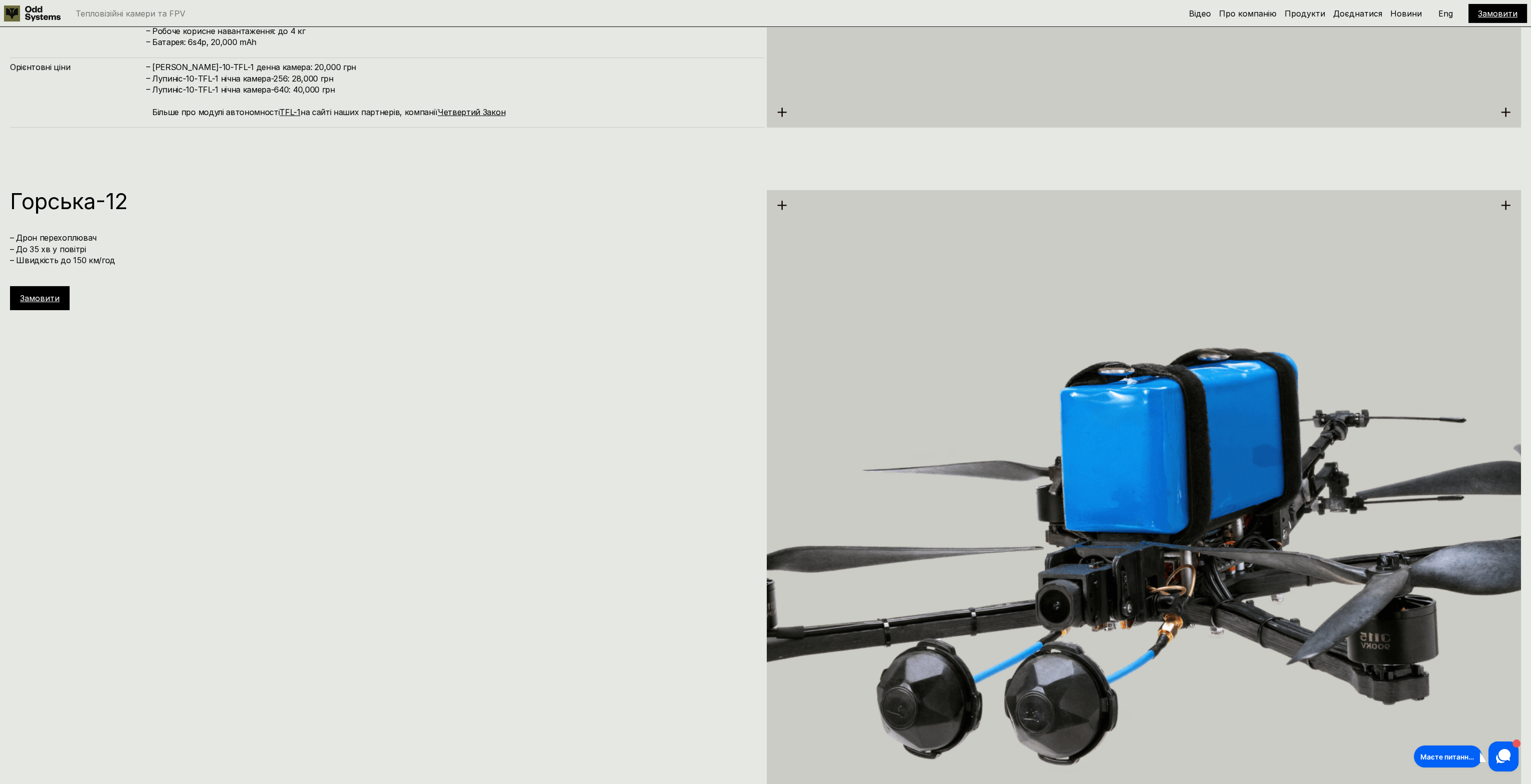
drag, startPoint x: 612, startPoint y: 193, endPoint x: 632, endPoint y: 384, distance: 192.0
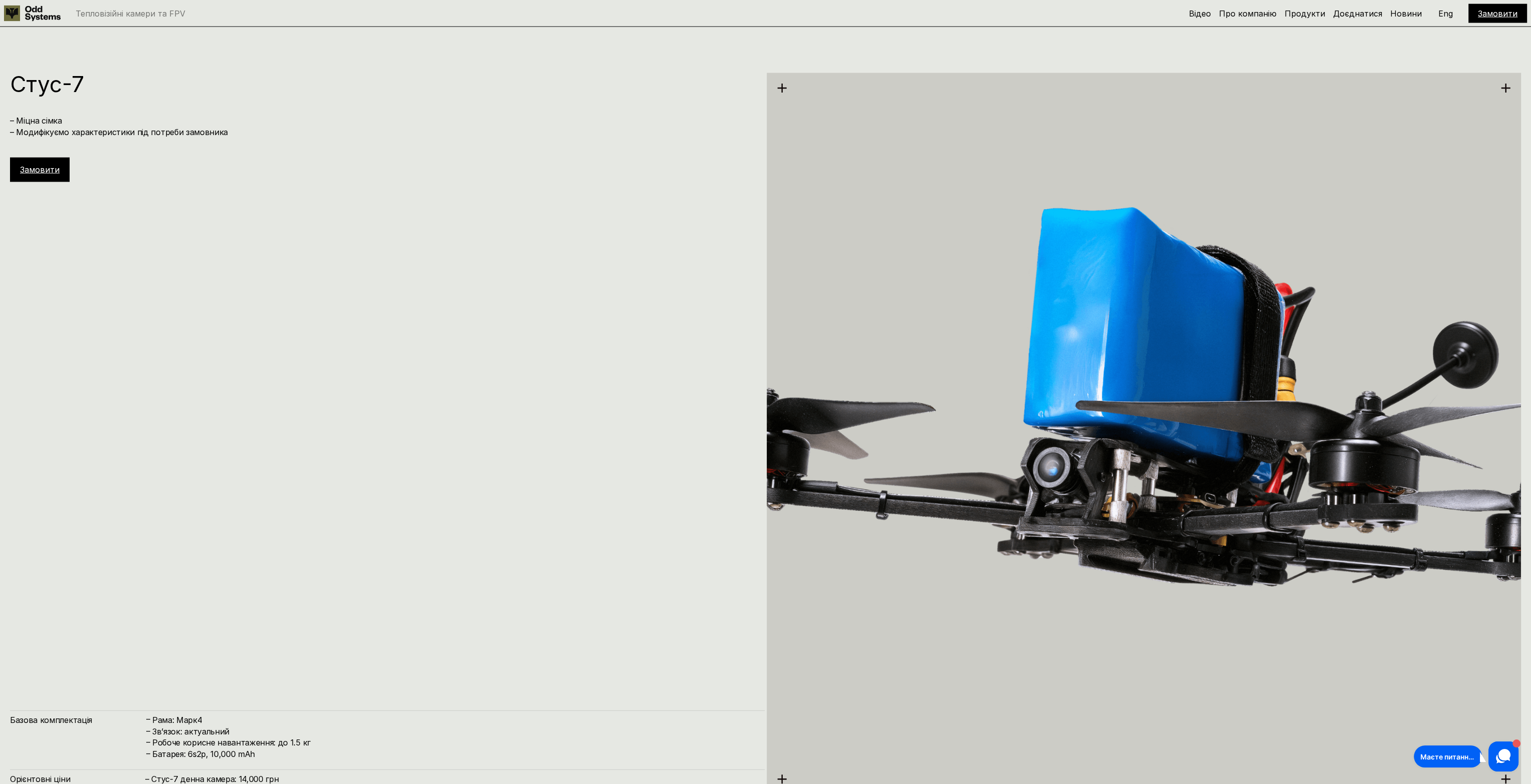
drag, startPoint x: 584, startPoint y: 486, endPoint x: 577, endPoint y: 299, distance: 187.1
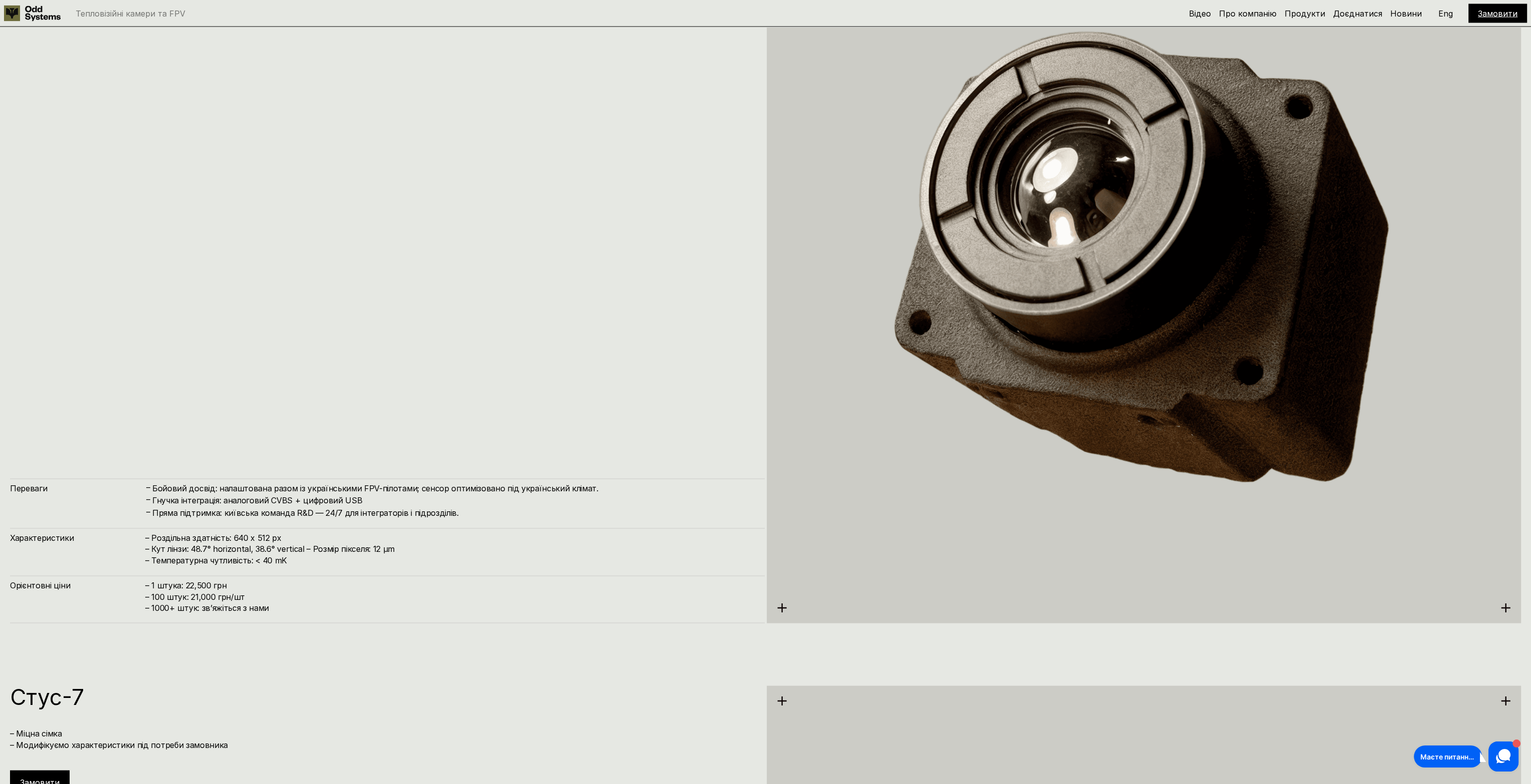
drag, startPoint x: 211, startPoint y: 506, endPoint x: 213, endPoint y: 522, distance: 16.1
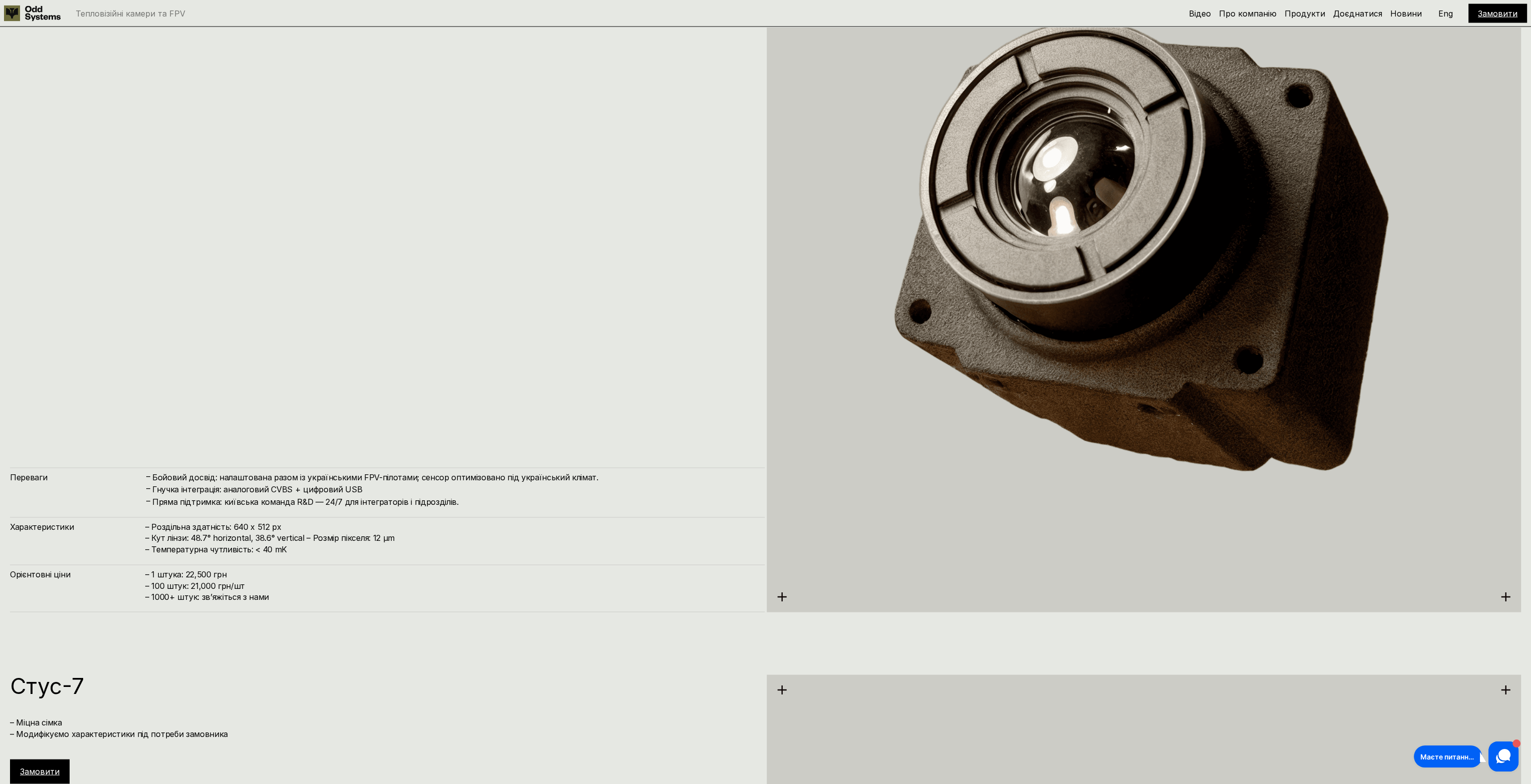
scroll to position [4054, 0]
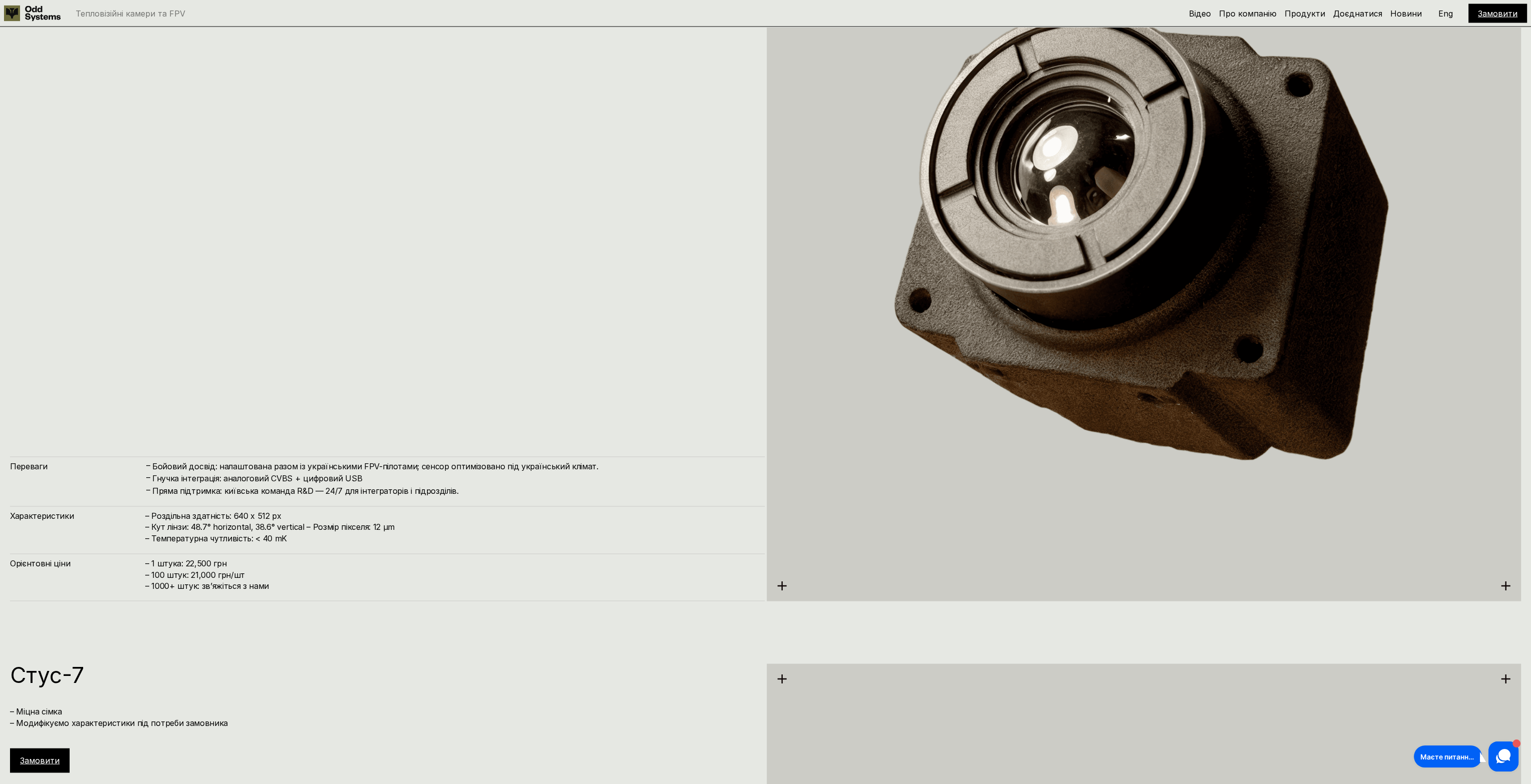
drag, startPoint x: 221, startPoint y: 538, endPoint x: 213, endPoint y: 547, distance: 12.0
drag, startPoint x: 187, startPoint y: 544, endPoint x: 224, endPoint y: 591, distance: 59.8
click at [224, 591] on div "Переваги – Бойовий досвід: налаштована разом із українськими FPV-пілотами; сенс…" at bounding box center [387, 529] width 755 height 145
click at [224, 591] on h4 "– 1 штука: 22,500 грн – 100 штук: 21,000 грн/шт – ⁠1000+ штук: звʼяжіться з нами" at bounding box center [450, 574] width 609 height 34
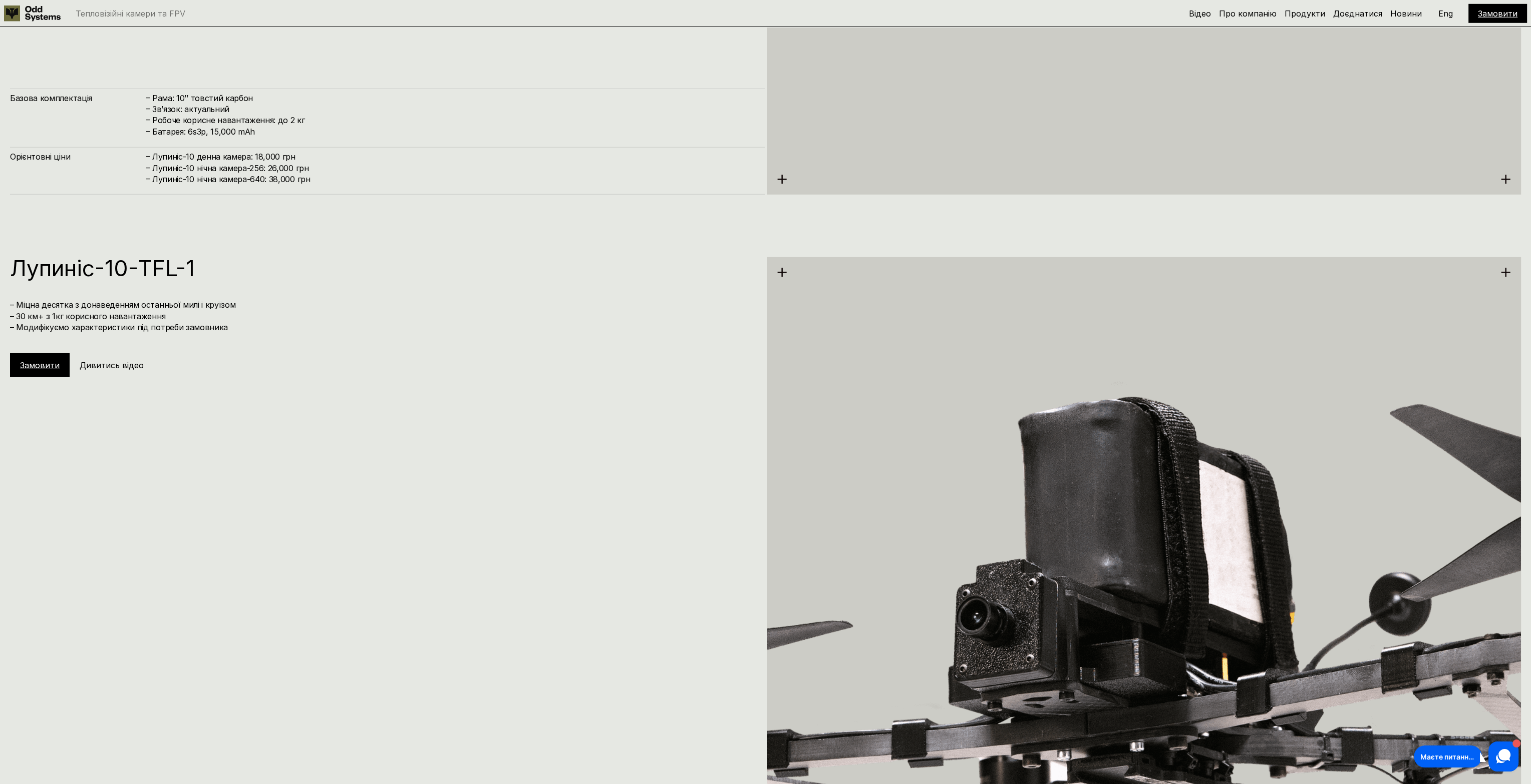
drag, startPoint x: 208, startPoint y: 586, endPoint x: 215, endPoint y: 699, distance: 113.2
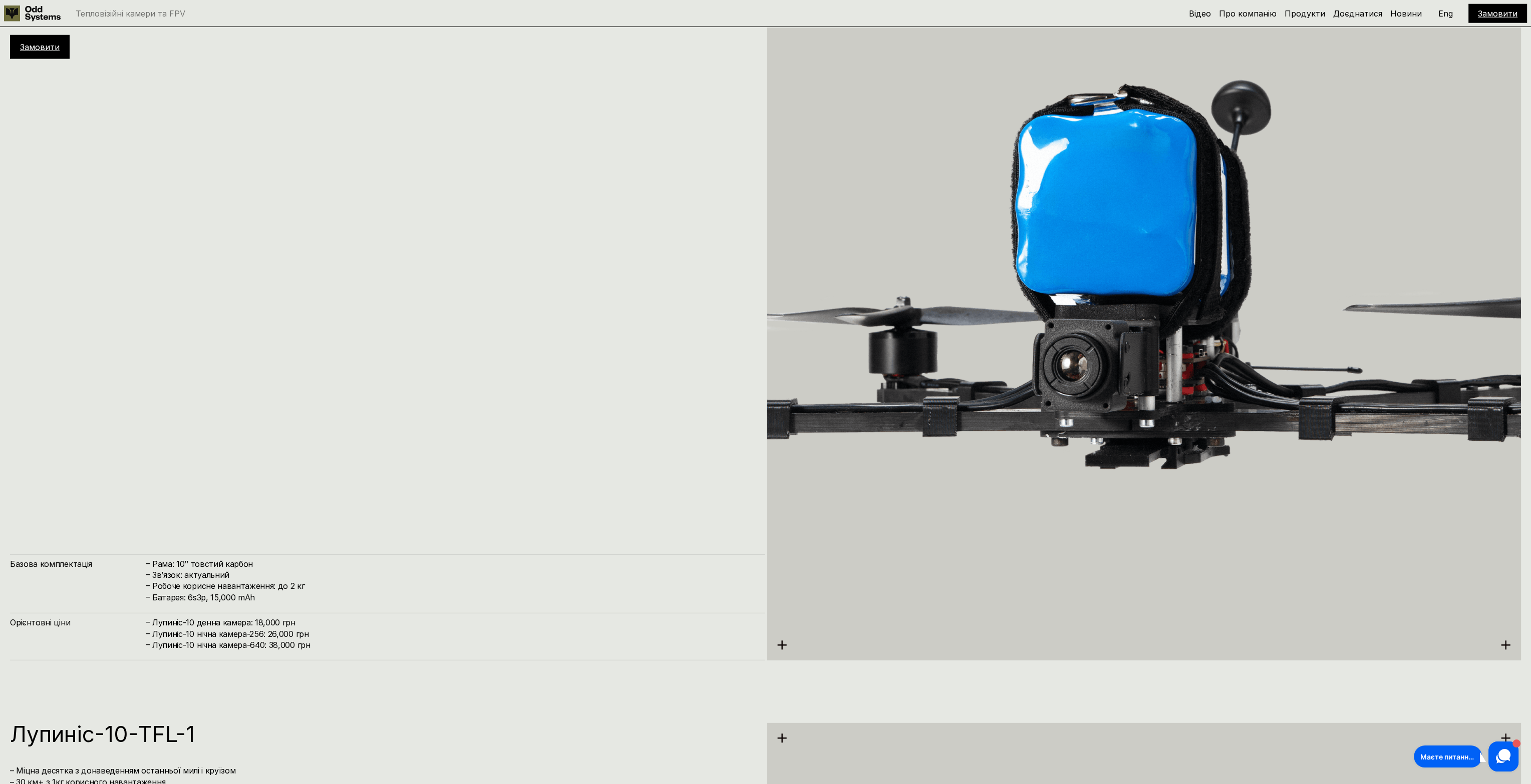
scroll to position [5613, 0]
